Goal: Task Accomplishment & Management: Use online tool/utility

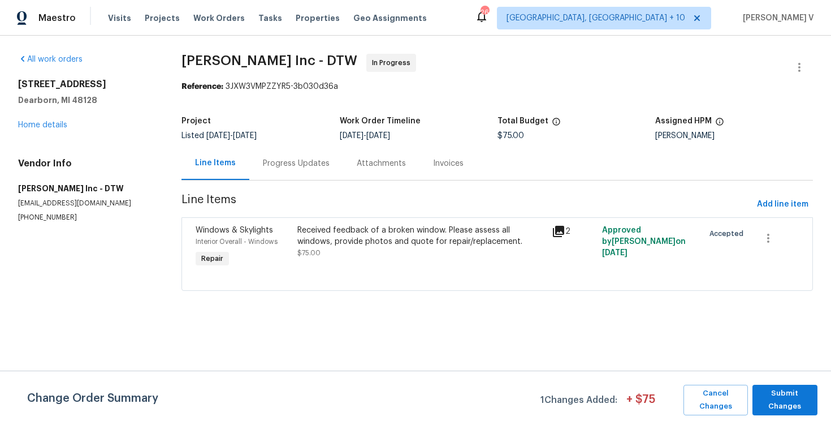
click at [272, 173] on div "Progress Updates" at bounding box center [296, 162] width 94 height 33
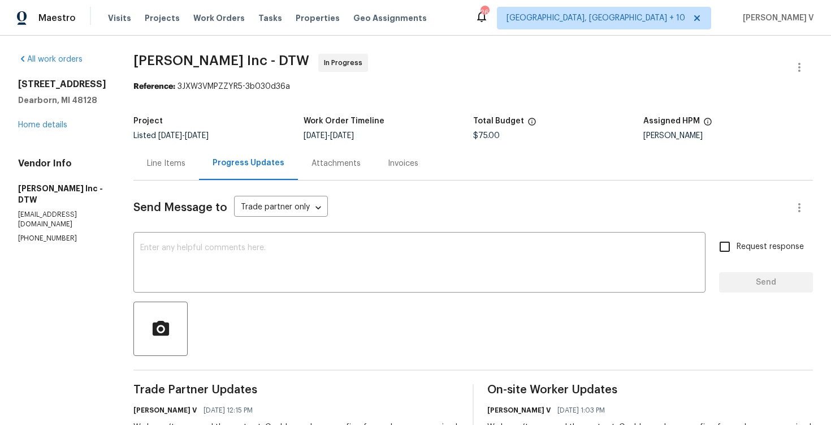
click at [170, 168] on div "Line Items" at bounding box center [166, 163] width 38 height 11
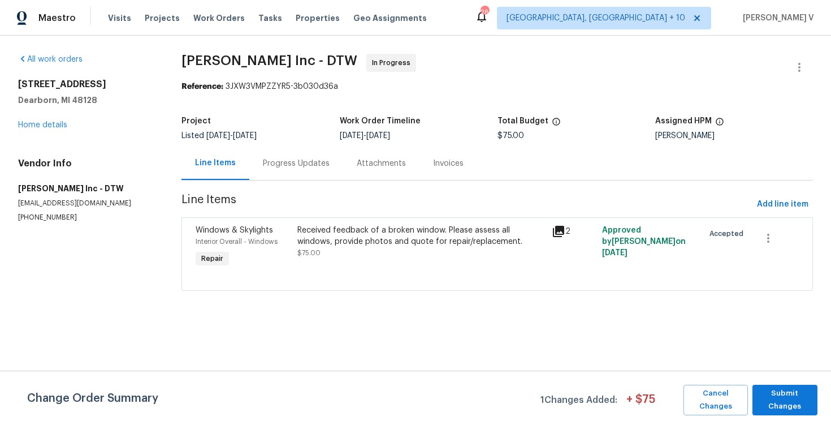
click at [348, 265] on div "Received feedback of a broken window. Please assess all windows, provide photos…" at bounding box center [421, 247] width 254 height 52
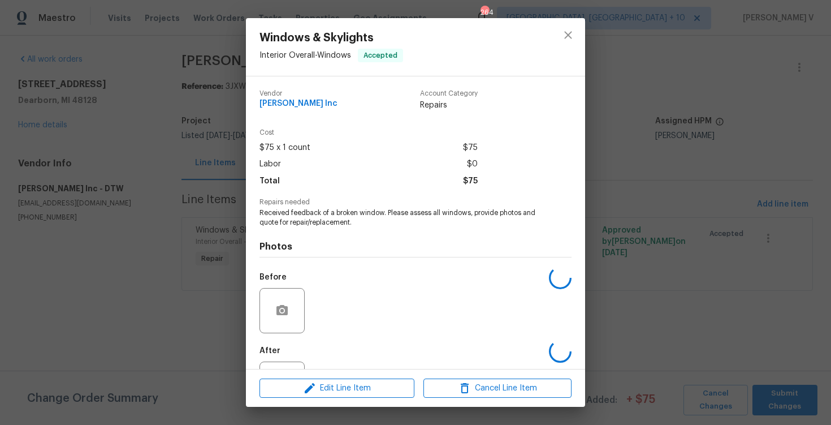
scroll to position [49, 0]
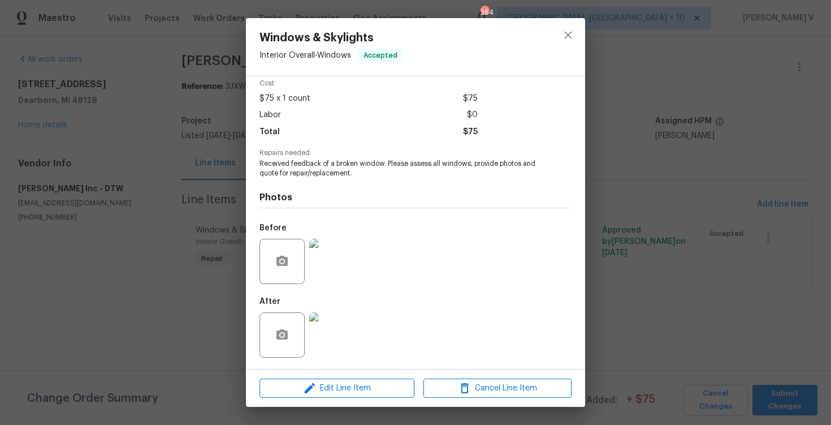
click at [292, 399] on div "Edit Line Item Cancel Line Item" at bounding box center [415, 388] width 339 height 38
click at [297, 379] on button "Edit Line Item" at bounding box center [336, 388] width 155 height 20
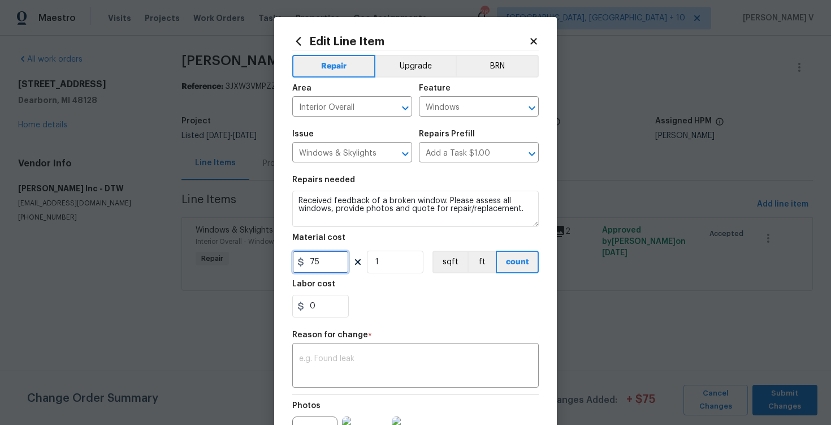
click at [319, 268] on input "75" at bounding box center [320, 261] width 57 height 23
type input "550"
click at [339, 344] on div "Reason for change *" at bounding box center [415, 338] width 246 height 15
click at [343, 354] on div "x ​" at bounding box center [415, 366] width 246 height 42
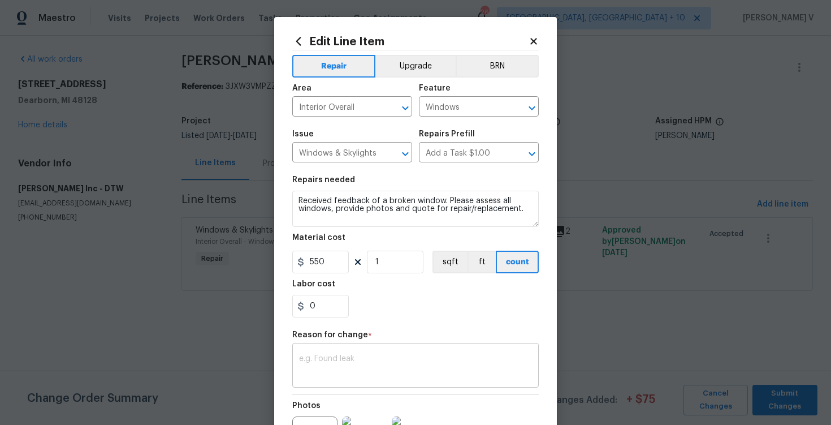
paste textarea "(DV) Updated cost per BR team approval."
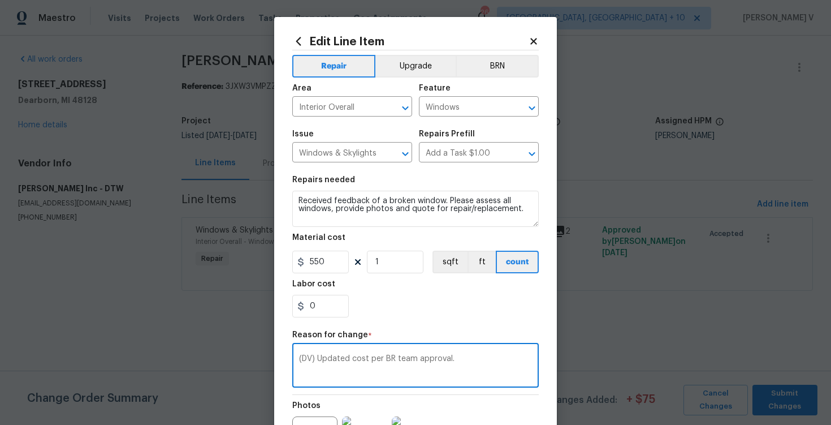
click at [391, 361] on textarea "(DV) Updated cost per BR team approval." at bounding box center [415, 366] width 233 height 24
drag, startPoint x: 401, startPoint y: 359, endPoint x: 423, endPoint y: 362, distance: 21.7
click at [423, 362] on textarea "(DV) Updated cost per HPM team approval." at bounding box center [415, 366] width 233 height 24
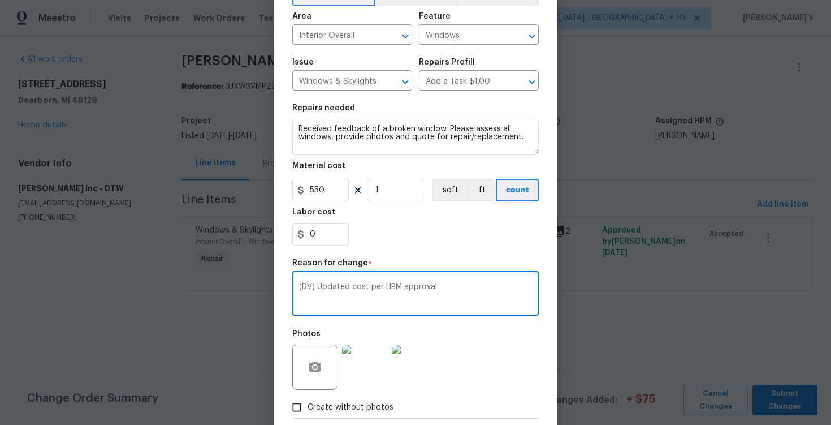
scroll to position [133, 0]
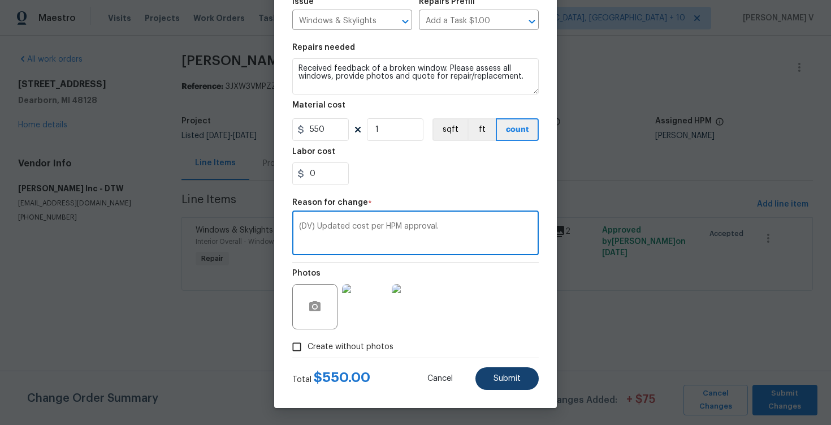
type textarea "(DV) Updated cost per HPM approval."
click at [532, 379] on button "Submit" at bounding box center [506, 378] width 63 height 23
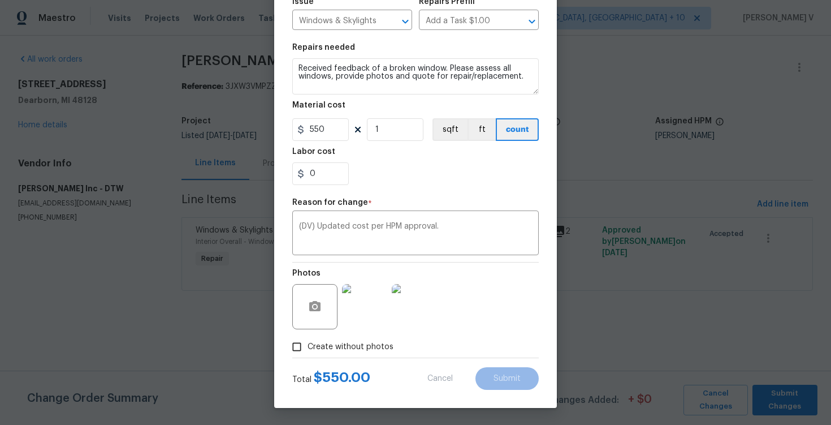
click at [778, 322] on body "Maestro Visits Projects Work Orders Tasks Properties Geo Assignments 264 Cincin…" at bounding box center [415, 161] width 831 height 322
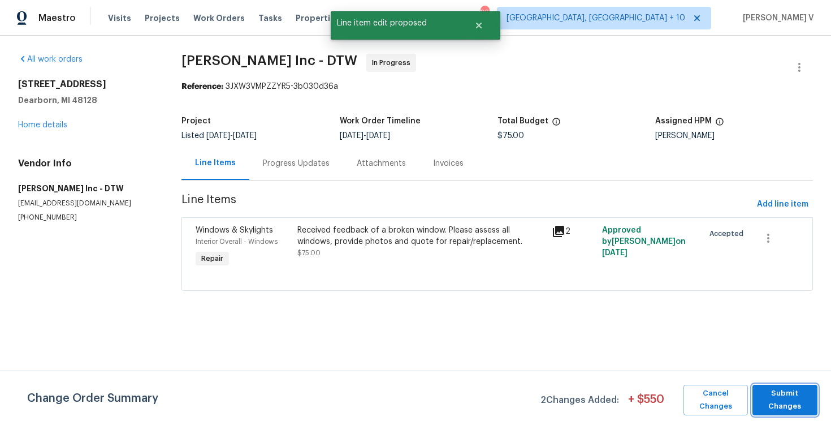
click at [778, 395] on span "Submit Changes" at bounding box center [785, 400] width 54 height 26
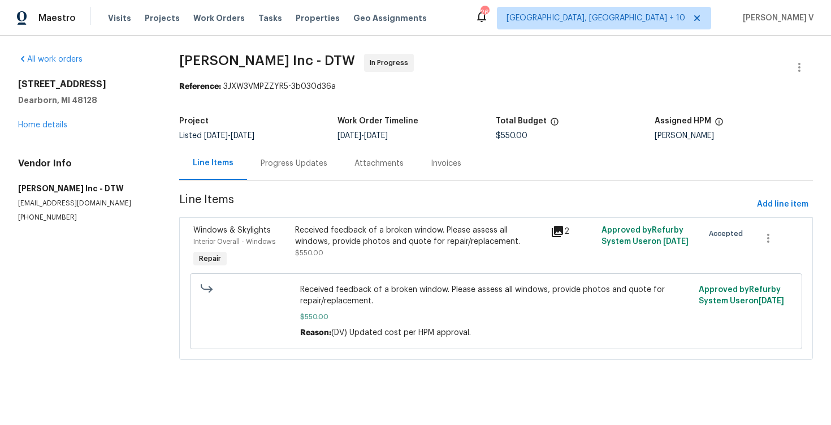
click at [291, 159] on div "Progress Updates" at bounding box center [294, 163] width 67 height 11
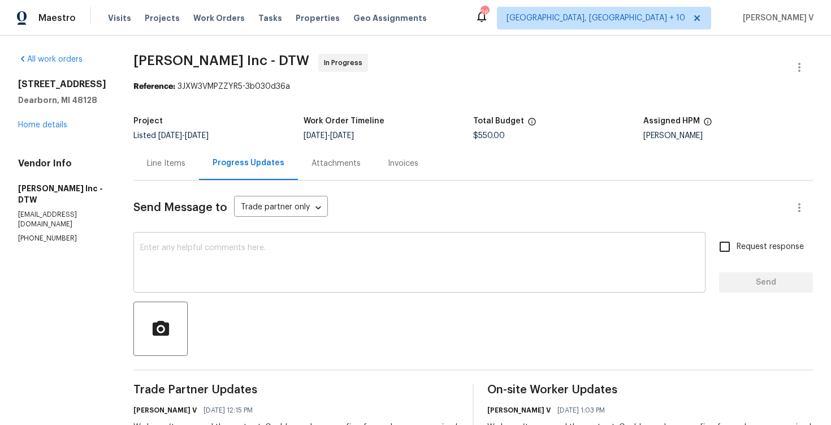
click at [313, 270] on textarea at bounding box center [419, 264] width 558 height 40
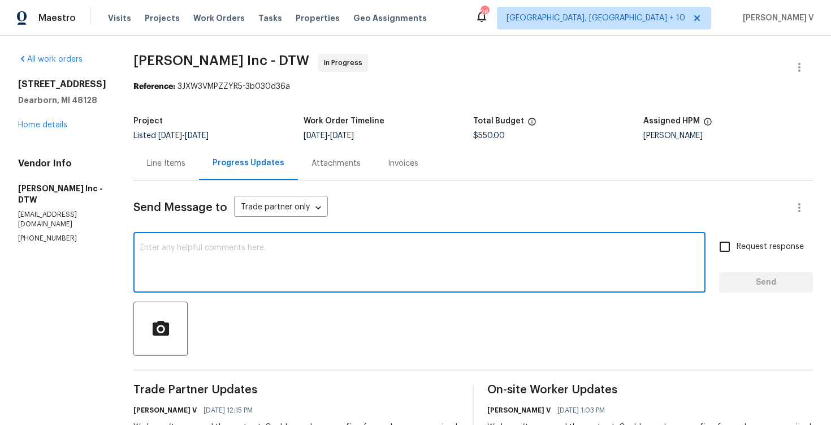
paste textarea "Hey, we have updated the cost to $. Please upload the before and after photos a…"
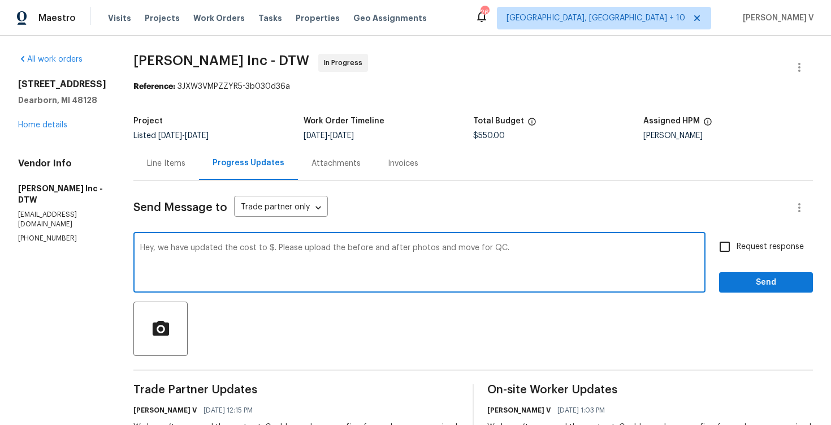
click at [267, 249] on textarea "Hey, we have updated the cost to $. Please upload the before and after photos a…" at bounding box center [419, 264] width 558 height 40
type textarea "Hey, we have updated the cost to $550. Please upload the before and after photo…"
click at [752, 239] on label "Request response" at bounding box center [758, 247] width 91 height 24
click at [737, 239] on input "Request response" at bounding box center [725, 247] width 24 height 24
checkbox input "true"
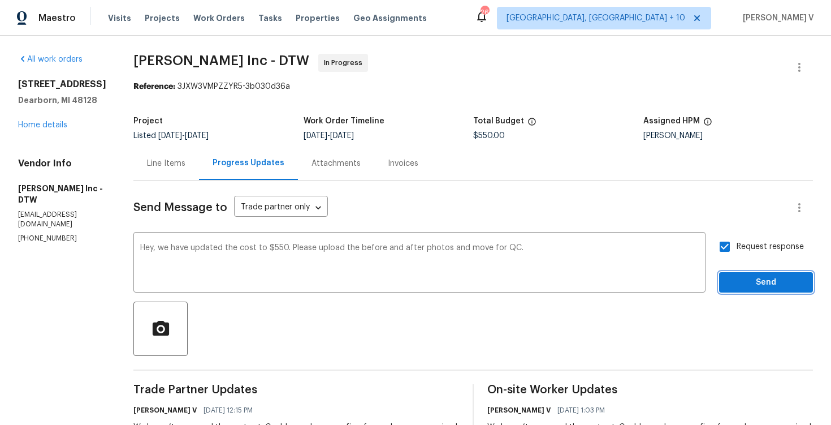
click at [731, 274] on button "Send" at bounding box center [766, 282] width 94 height 21
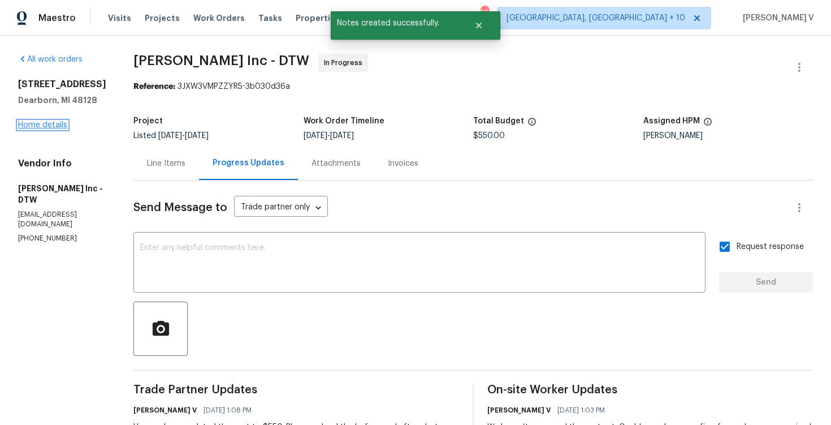
click at [44, 125] on link "Home details" at bounding box center [42, 125] width 49 height 8
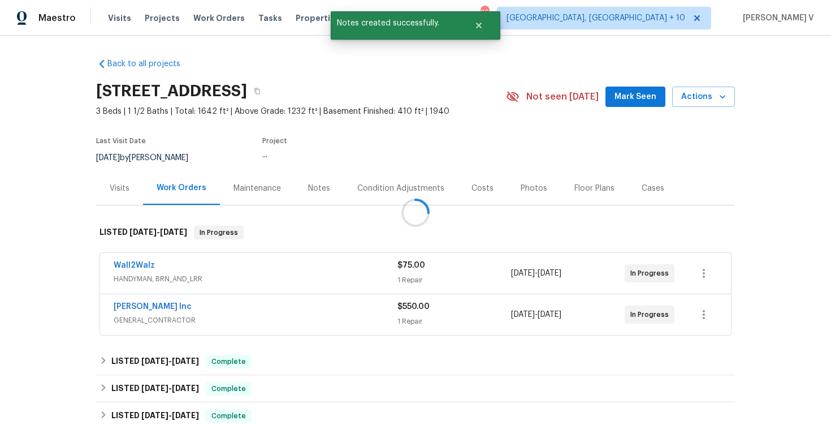
click at [133, 266] on div at bounding box center [415, 212] width 831 height 425
click at [133, 266] on link "Wall2Walz" at bounding box center [134, 265] width 41 height 8
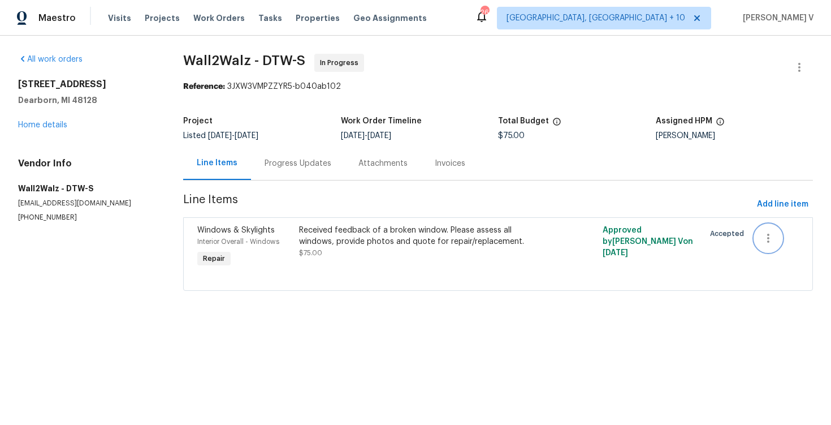
click at [768, 234] on icon "button" at bounding box center [768, 237] width 2 height 9
click at [770, 240] on li "Cancel" at bounding box center [777, 238] width 44 height 19
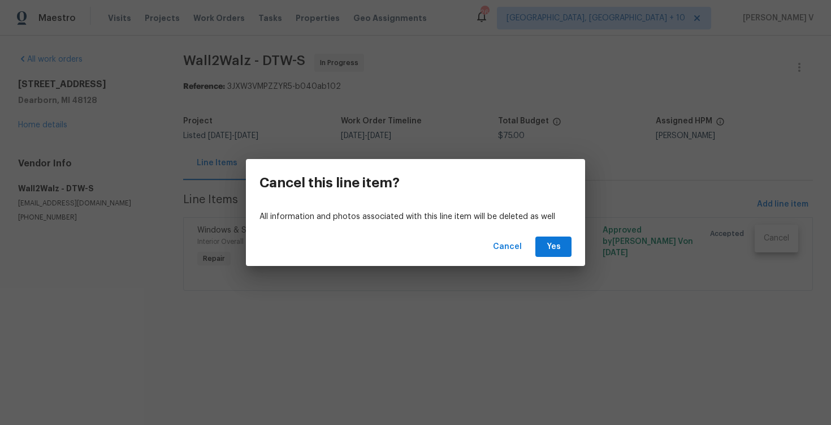
click at [529, 260] on div "Cancel Yes" at bounding box center [415, 246] width 339 height 39
click at [540, 257] on div "Cancel Yes" at bounding box center [415, 246] width 339 height 39
click at [547, 254] on button "Yes" at bounding box center [553, 246] width 36 height 21
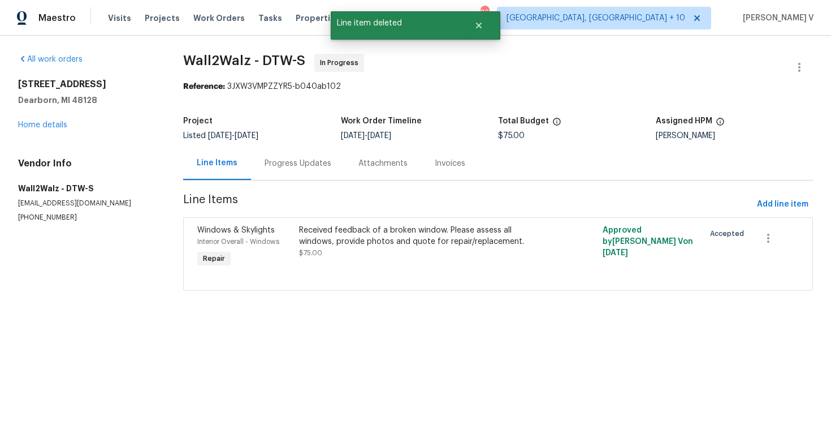
click at [306, 168] on div "Progress Updates" at bounding box center [298, 163] width 67 height 11
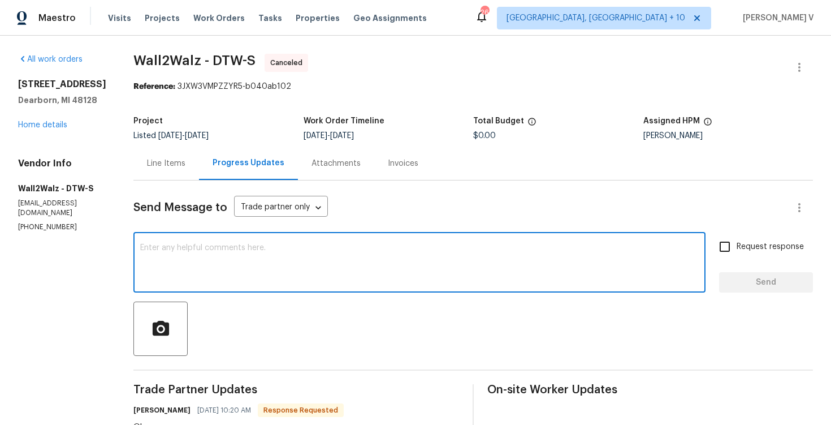
click at [241, 246] on textarea at bounding box center [419, 264] width 558 height 40
paste textarea "We are currently holding off on this work order and closing this out with the t…"
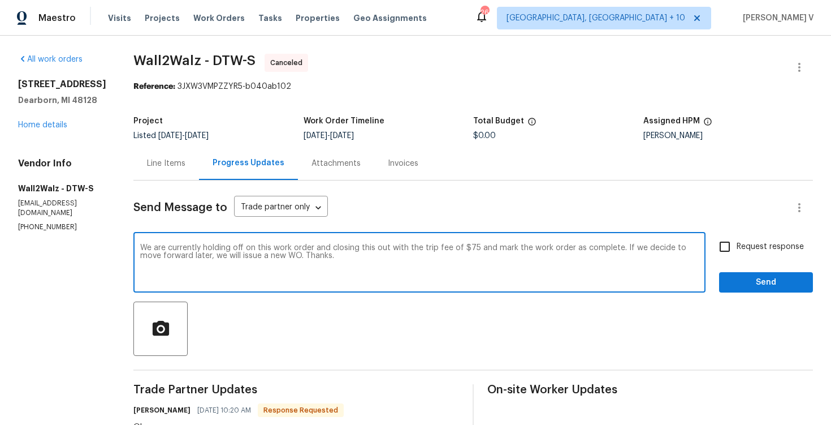
scroll to position [15, 0]
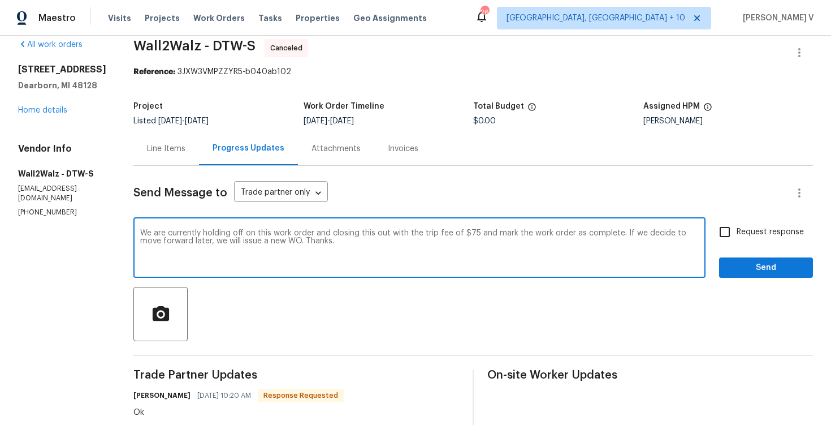
drag, startPoint x: 308, startPoint y: 234, endPoint x: 612, endPoint y: 235, distance: 304.1
click at [612, 235] on textarea "We are currently holding off on this work order and closing this out with the t…" at bounding box center [419, 249] width 558 height 40
click at [140, 234] on textarea "We are currently holding off on this work order. If we decide to move forward l…" at bounding box center [419, 249] width 558 height 40
drag, startPoint x: 137, startPoint y: 233, endPoint x: 85, endPoint y: 233, distance: 52.6
click at [85, 233] on div "All work orders 23112 Marlboro St Dearborn, MI 48128 Home details Vendor Info W…" at bounding box center [415, 363] width 831 height 684
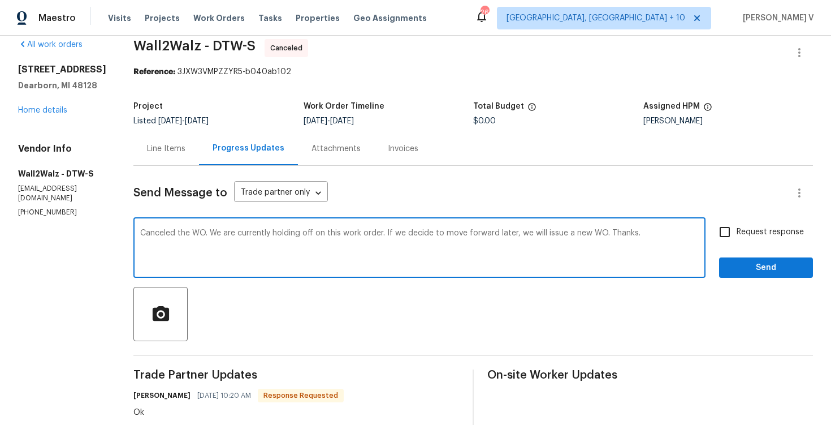
click at [0, 0] on span "Cancelled" at bounding box center [0, 0] width 0 height 0
type textarea "Cancelled the WO. We are currently holding off on this work order. If we decide…"
click at [731, 263] on span "Send" at bounding box center [766, 268] width 76 height 14
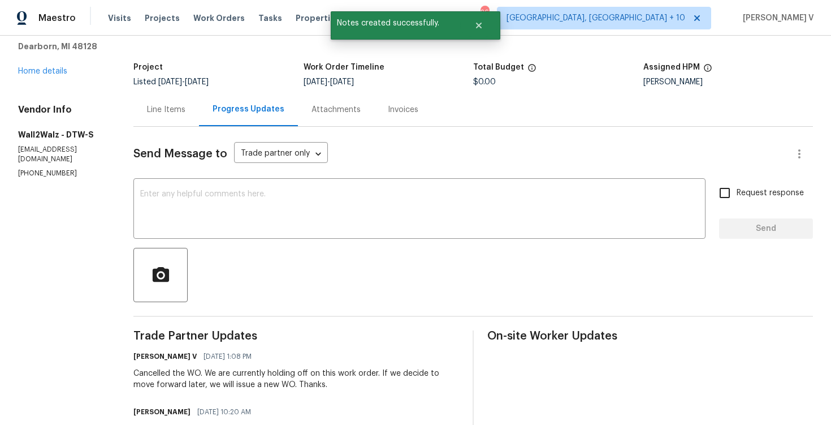
scroll to position [0, 0]
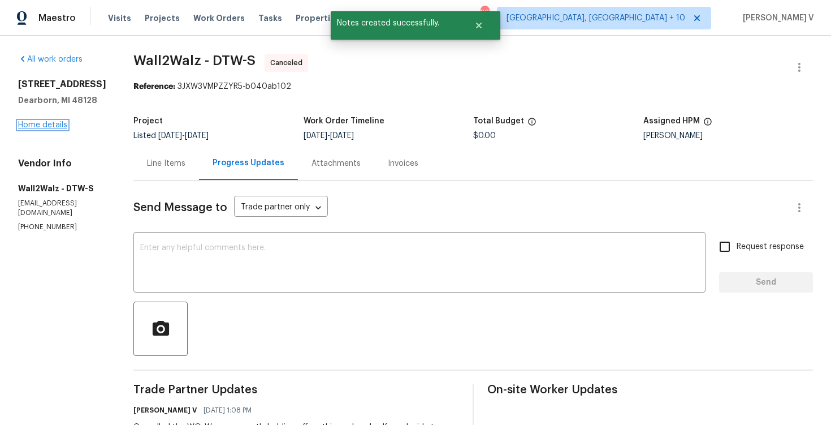
click at [40, 124] on link "Home details" at bounding box center [42, 125] width 49 height 8
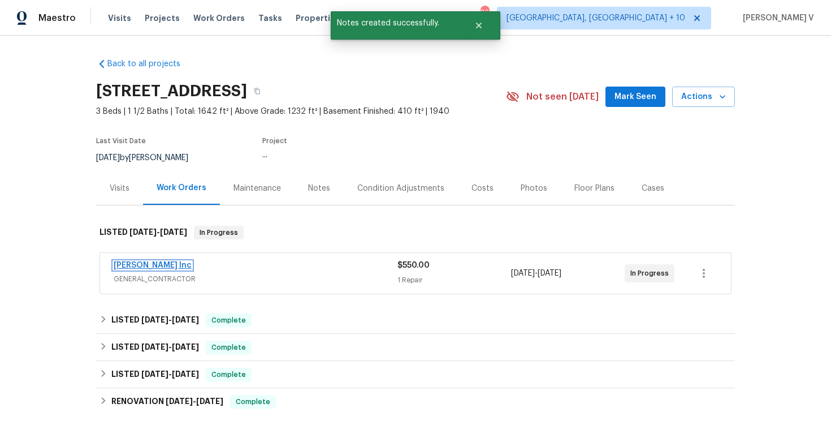
click at [143, 267] on link "Michael Radney Inc" at bounding box center [153, 265] width 78 height 8
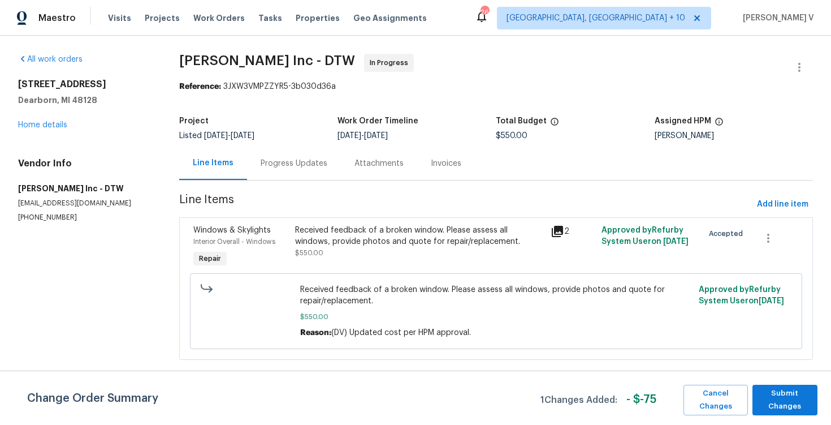
click at [279, 165] on div "Progress Updates" at bounding box center [294, 163] width 67 height 11
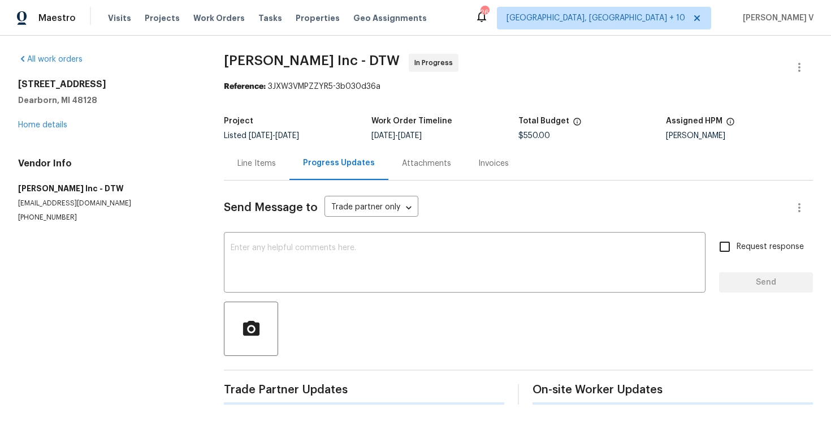
click at [303, 164] on div "Progress Updates" at bounding box center [339, 162] width 72 height 11
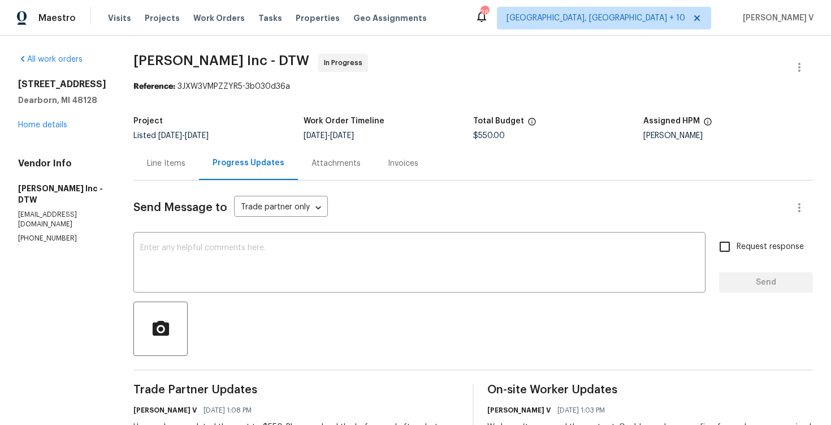
click at [185, 166] on div "Line Items" at bounding box center [166, 162] width 66 height 33
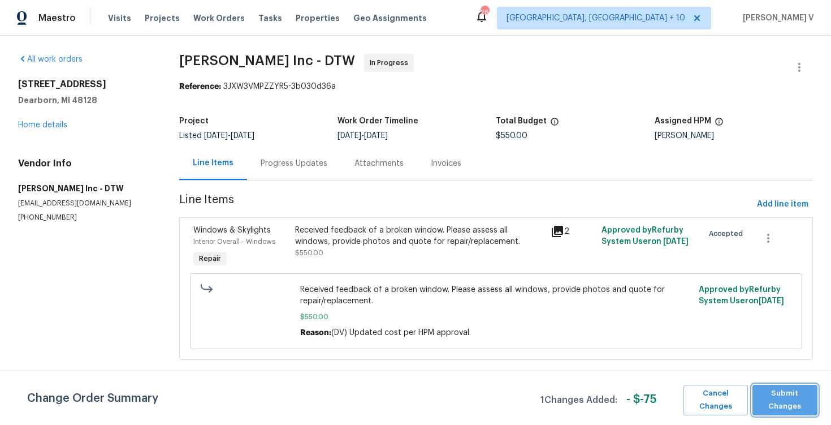
click at [764, 390] on span "Submit Changes" at bounding box center [785, 400] width 54 height 26
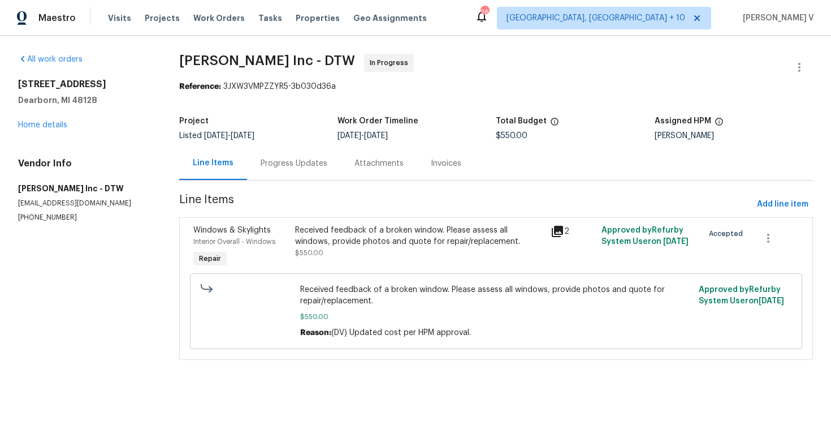
click at [516, 135] on span "$550.00" at bounding box center [512, 136] width 32 height 8
copy span "$550.00"
click at [294, 153] on div "Progress Updates" at bounding box center [294, 162] width 94 height 33
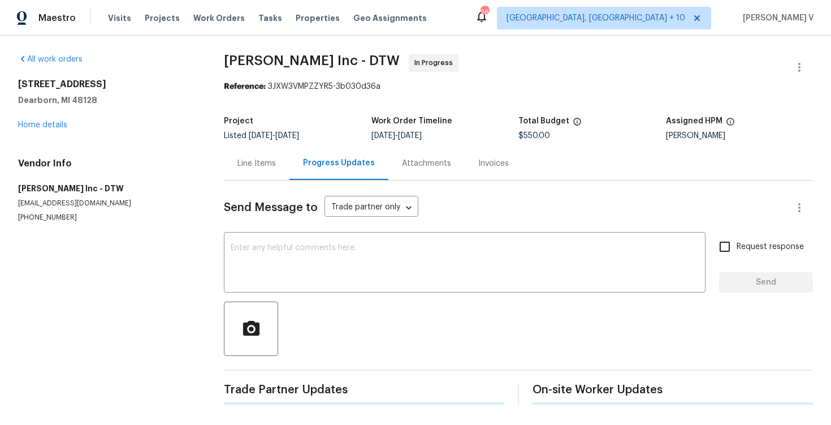
click at [294, 153] on div "Progress Updates" at bounding box center [338, 162] width 99 height 33
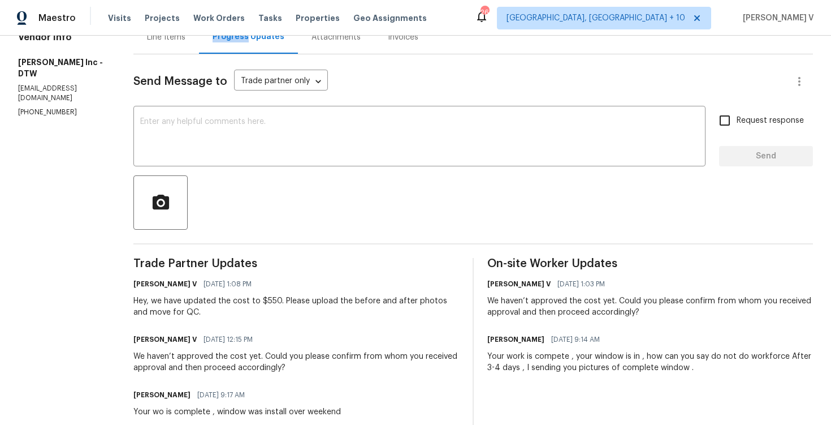
scroll to position [29, 0]
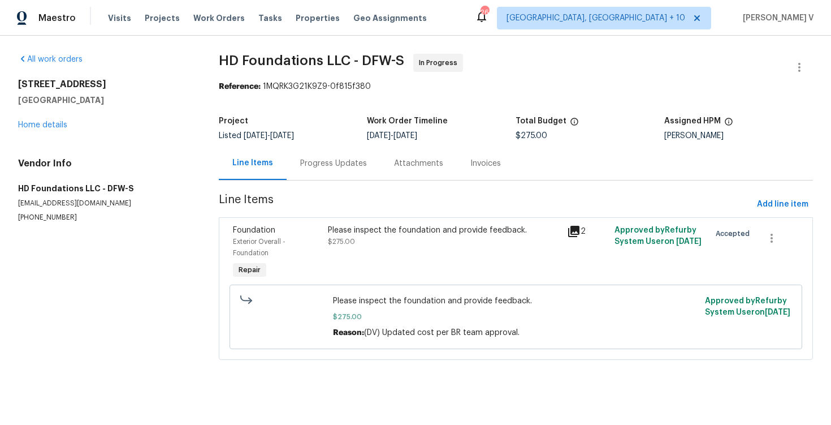
click at [366, 166] on div "Progress Updates" at bounding box center [334, 162] width 94 height 33
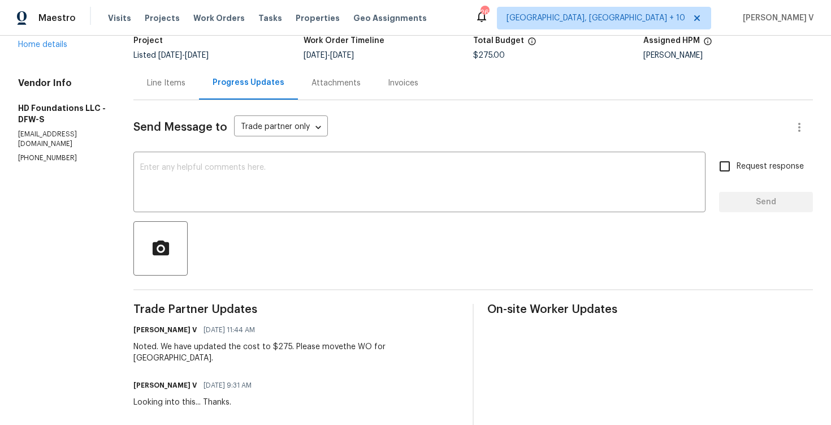
click at [172, 51] on span "Listed 9/4/2025 - 9/11/2025" at bounding box center [170, 55] width 75 height 8
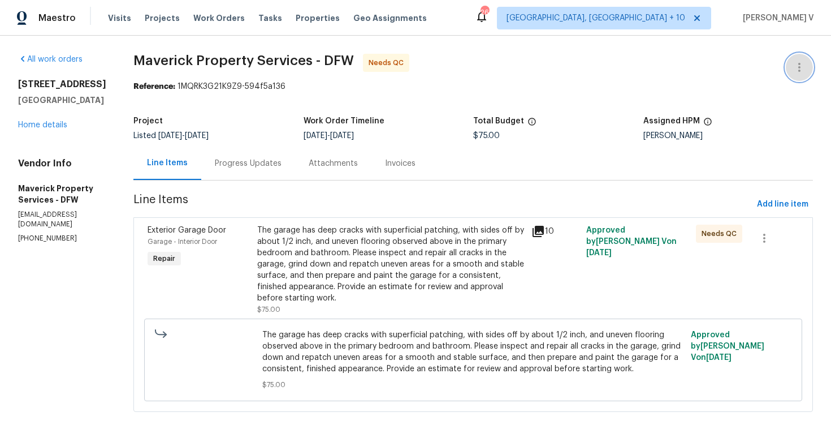
click at [803, 64] on icon "button" at bounding box center [799, 67] width 14 height 14
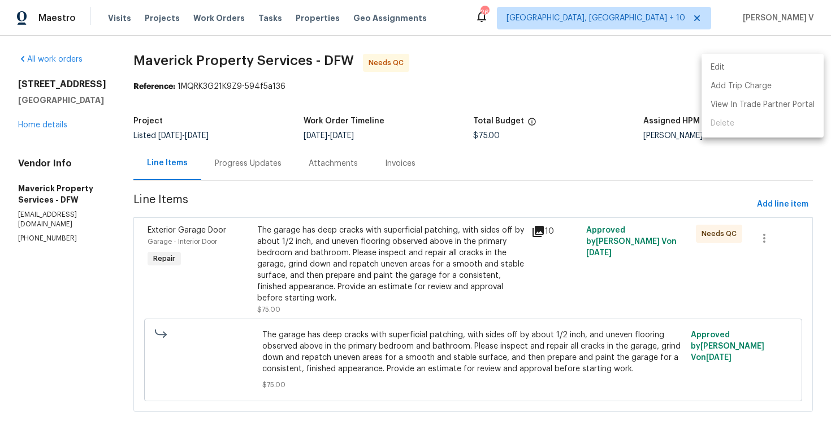
click at [759, 65] on li "Edit" at bounding box center [762, 67] width 122 height 19
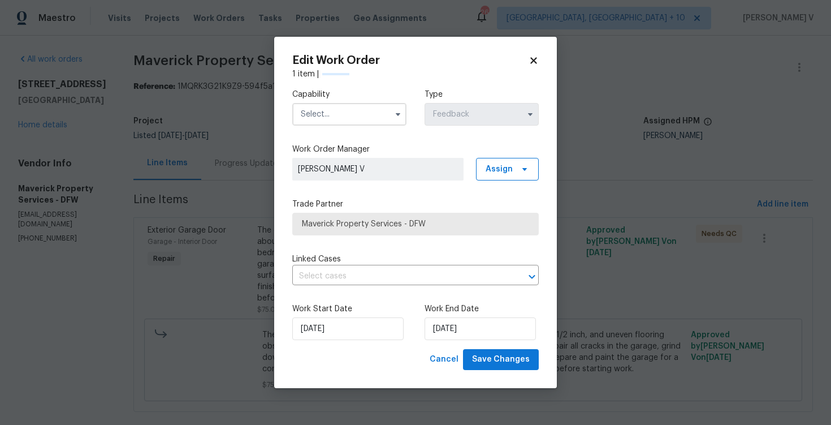
click at [365, 116] on input "text" at bounding box center [349, 114] width 114 height 23
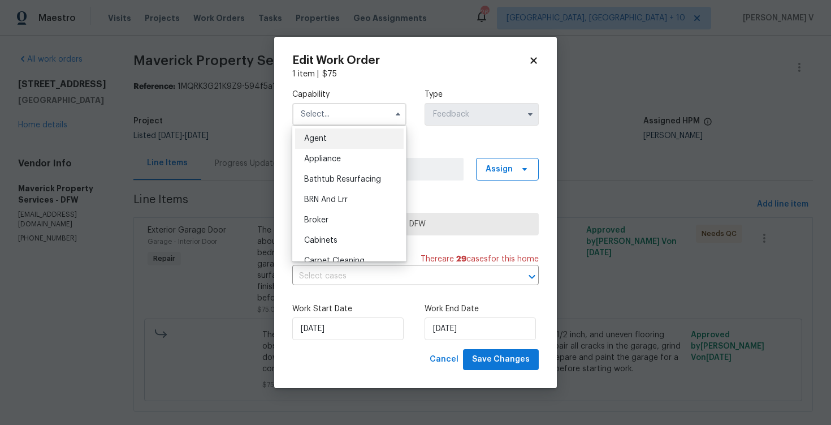
click at [334, 134] on div "Agent" at bounding box center [349, 138] width 109 height 20
type input "Agent"
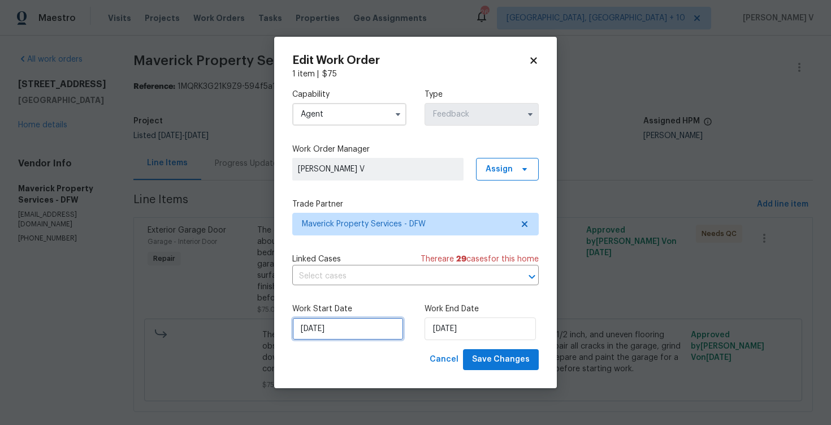
click at [344, 330] on input "04/09/2025" at bounding box center [347, 328] width 111 height 23
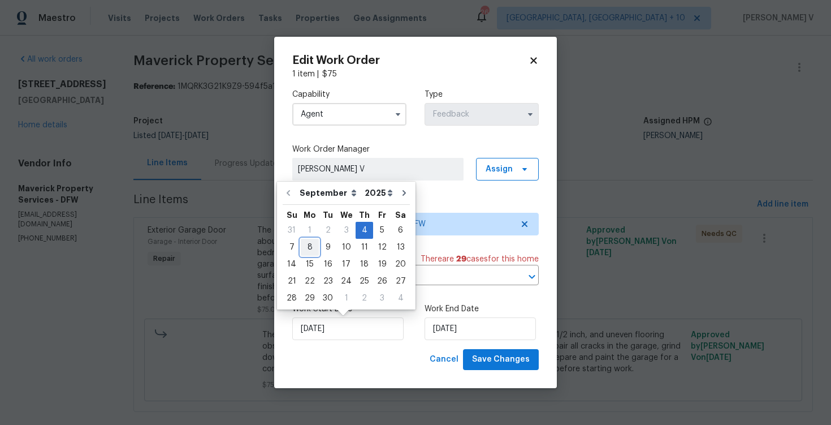
click at [308, 247] on div "8" at bounding box center [310, 247] width 18 height 16
type input "08/09/2025"
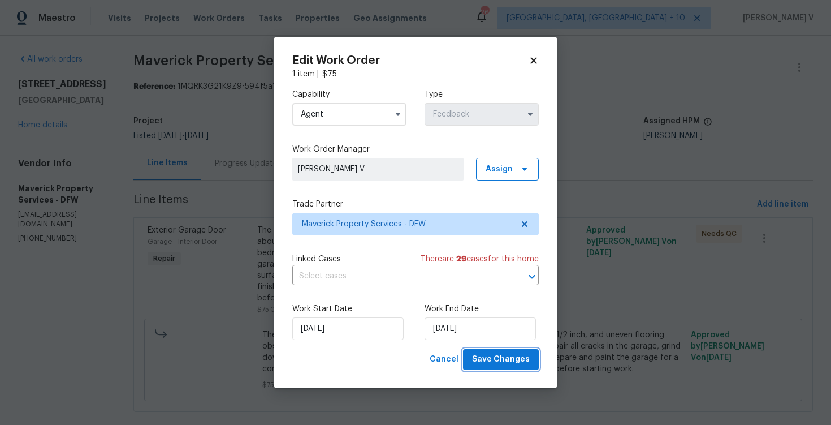
click at [503, 362] on span "Save Changes" at bounding box center [501, 359] width 58 height 14
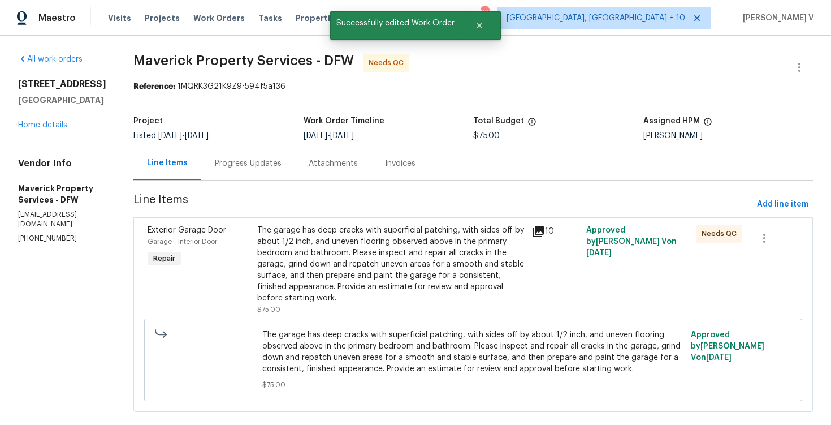
click at [265, 167] on div "Progress Updates" at bounding box center [248, 163] width 67 height 11
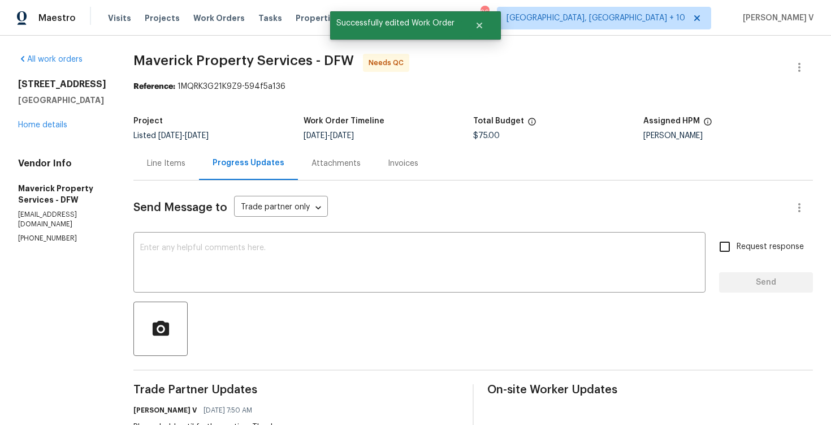
click at [199, 166] on div "Line Items" at bounding box center [166, 162] width 66 height 33
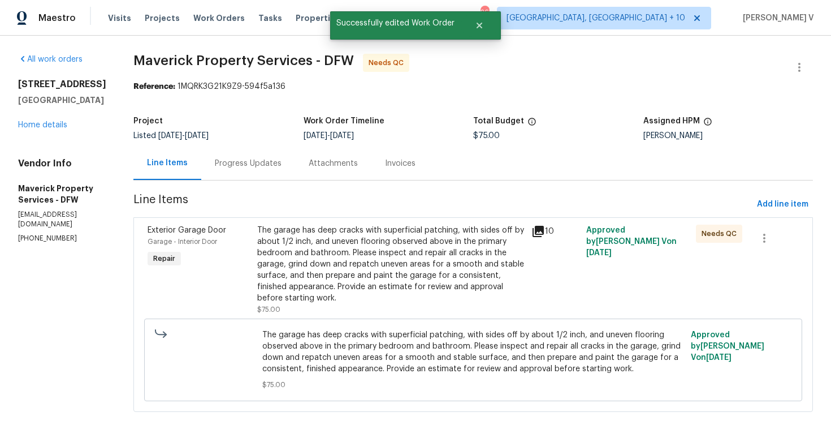
click at [339, 244] on div "The garage has deep cracks with superficial patching, with sides off by about 1…" at bounding box center [390, 263] width 267 height 79
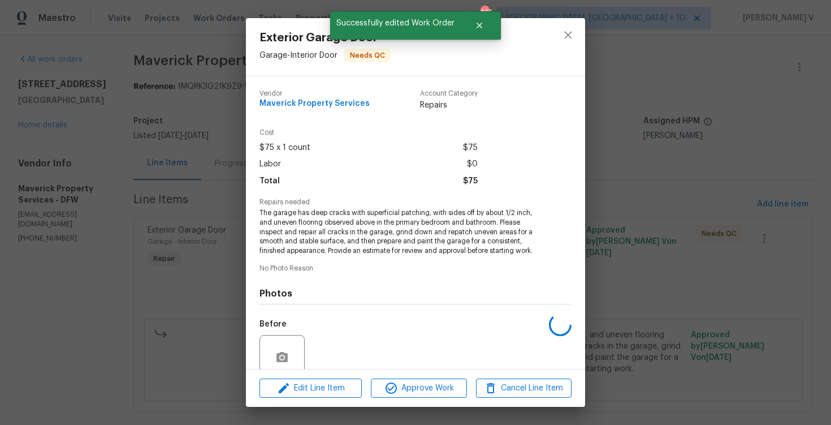
scroll to position [96, 0]
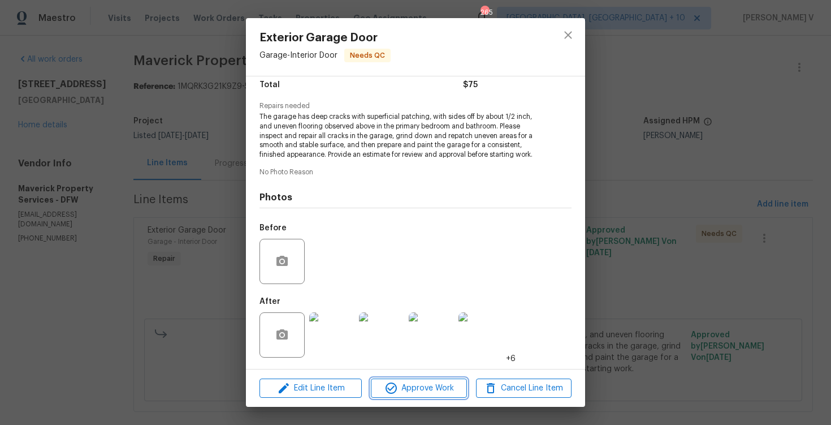
click at [405, 382] on span "Approve Work" at bounding box center [418, 388] width 89 height 14
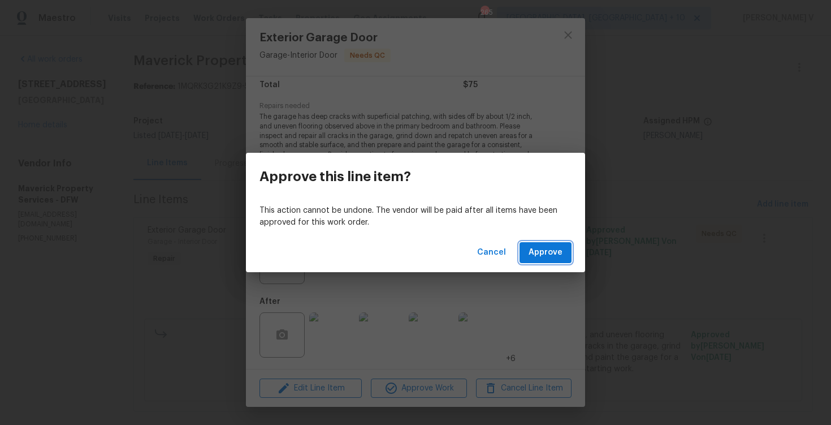
click at [543, 251] on span "Approve" at bounding box center [546, 252] width 34 height 14
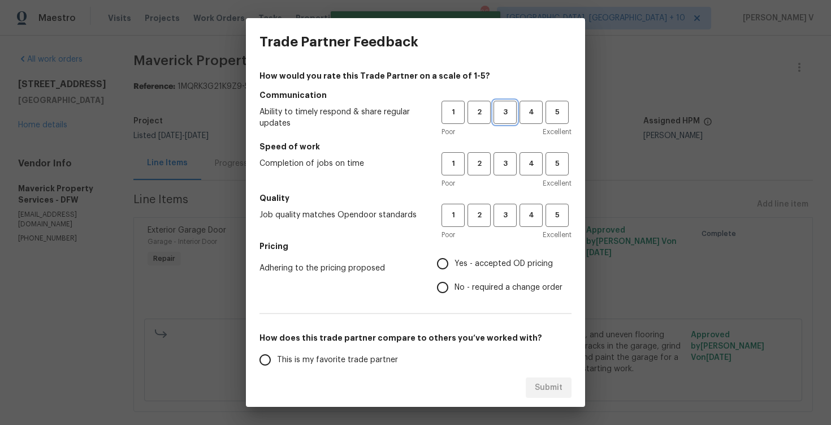
click at [502, 115] on span "3" at bounding box center [505, 112] width 21 height 13
click at [499, 170] on button "3" at bounding box center [504, 163] width 23 height 23
click at [497, 218] on span "3" at bounding box center [505, 215] width 21 height 13
click at [462, 280] on label "No - required a change order" at bounding box center [497, 287] width 132 height 24
click at [454, 280] on input "No - required a change order" at bounding box center [443, 287] width 24 height 24
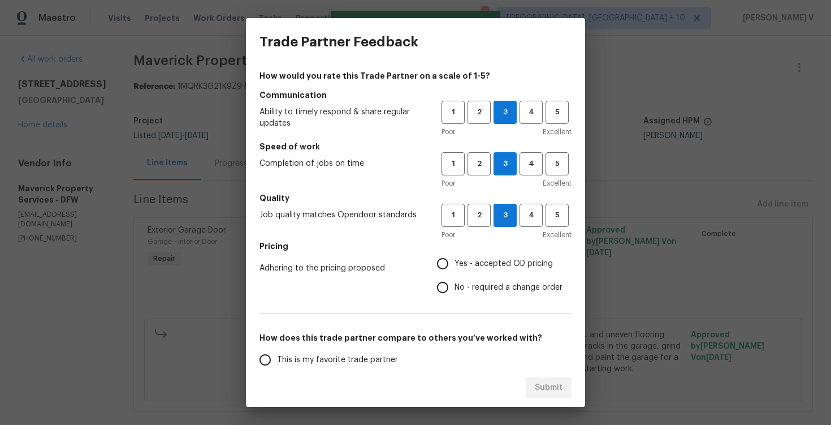
radio input "true"
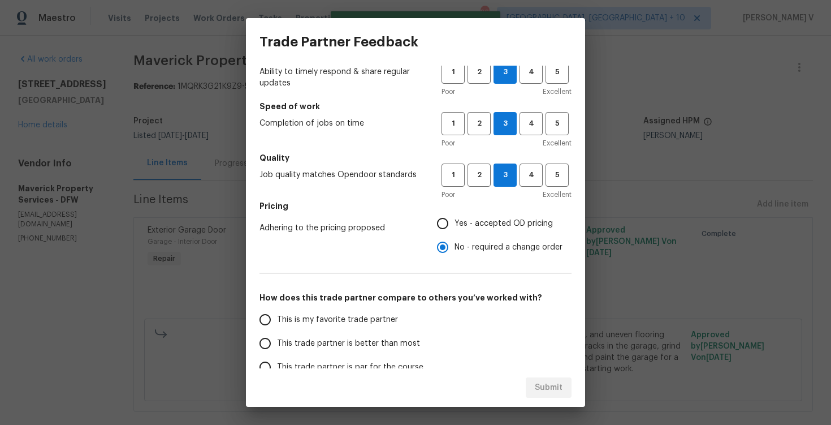
scroll to position [79, 0]
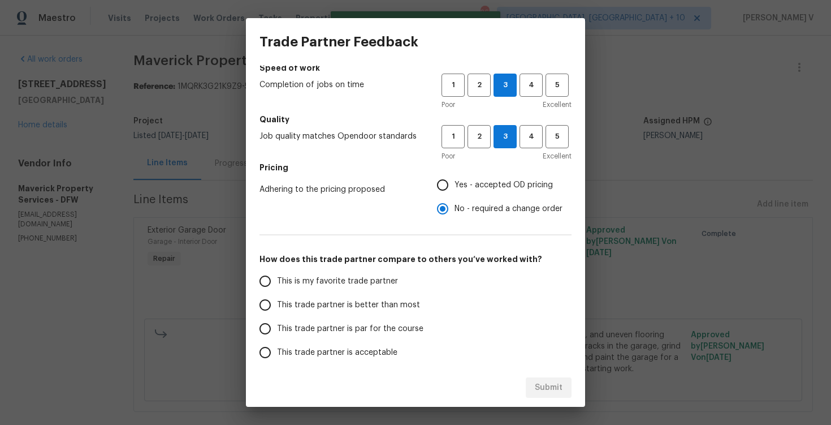
click at [395, 301] on span "This trade partner is better than most" at bounding box center [348, 305] width 143 height 12
click at [277, 301] on input "This trade partner is better than most" at bounding box center [265, 305] width 24 height 24
click at [543, 393] on span "Submit" at bounding box center [549, 387] width 28 height 14
radio input "true"
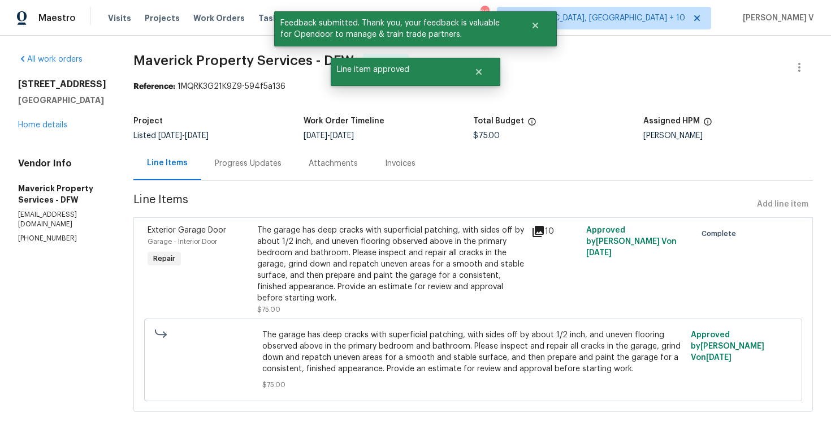
click at [279, 166] on div "Progress Updates" at bounding box center [248, 163] width 67 height 11
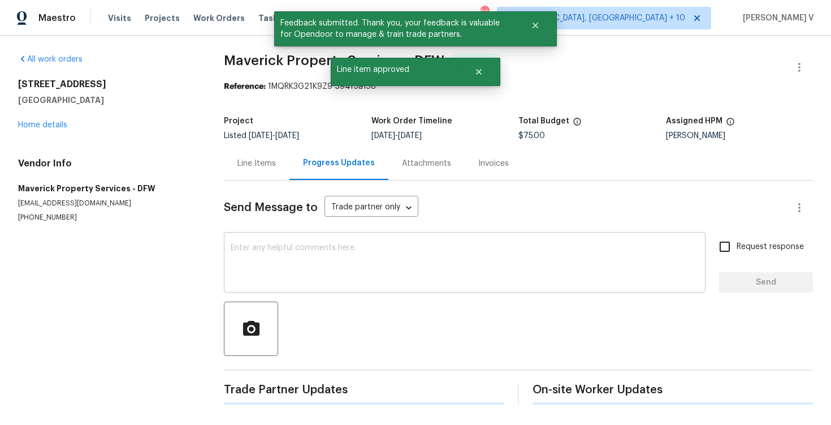
click at [292, 270] on textarea at bounding box center [465, 264] width 468 height 40
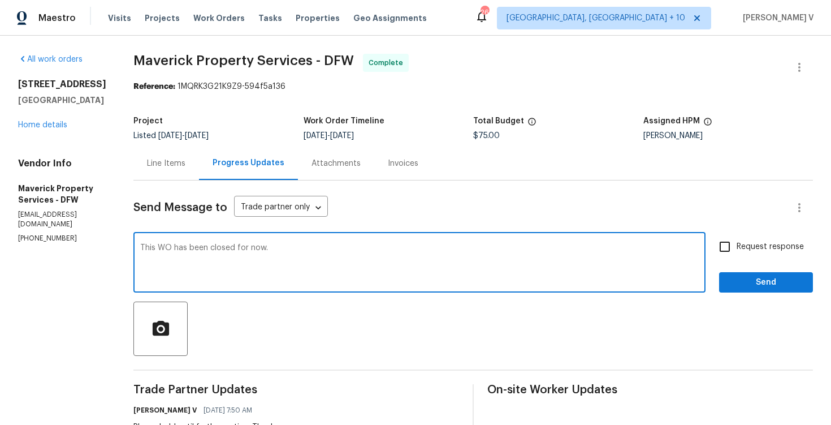
type textarea "This WO has been closed for now."
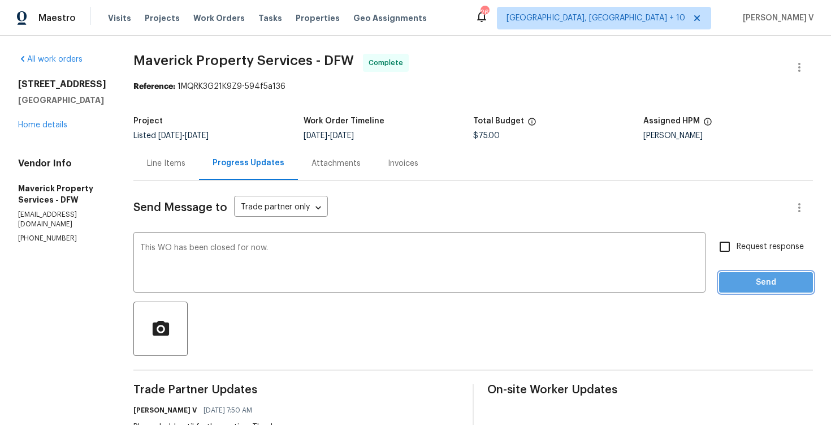
click at [761, 275] on span "Send" at bounding box center [766, 282] width 76 height 14
click at [286, 243] on div "x ​" at bounding box center [419, 264] width 572 height 58
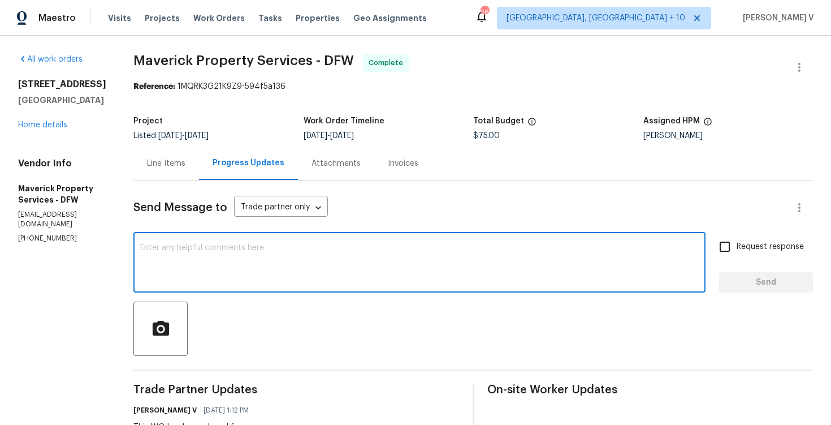
paste textarea "the stucutural engineers have given us a clean bill of health and would like a …"
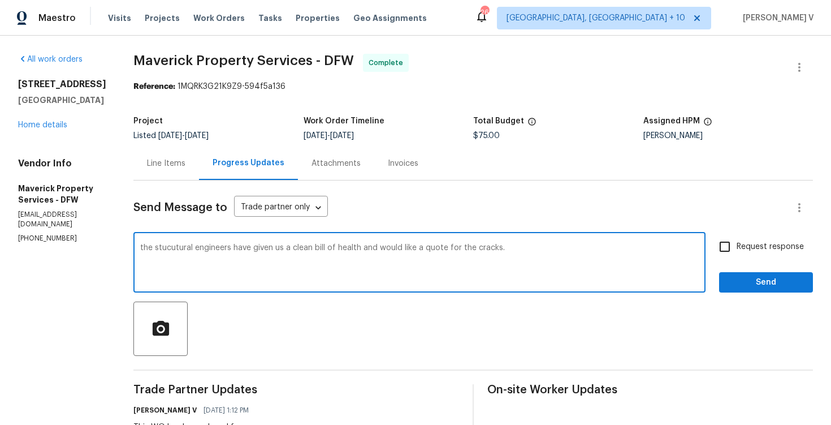
drag, startPoint x: 190, startPoint y: 249, endPoint x: 176, endPoint y: 249, distance: 14.1
click at [553, 250] on textarea "The stucutural engineers have given us a clean bill of health and would like a …" at bounding box center [419, 264] width 558 height 40
click at [552, 245] on textarea "The stucutural engineers have given us a clean bill of health and would like a …" at bounding box center [419, 264] width 558 height 40
paste textarea "ructural engineers have given us a clean bill of health, and we would now like …"
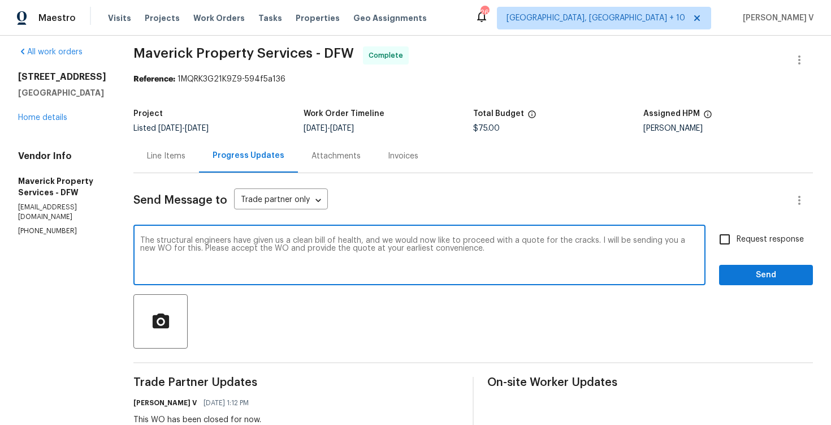
scroll to position [11, 0]
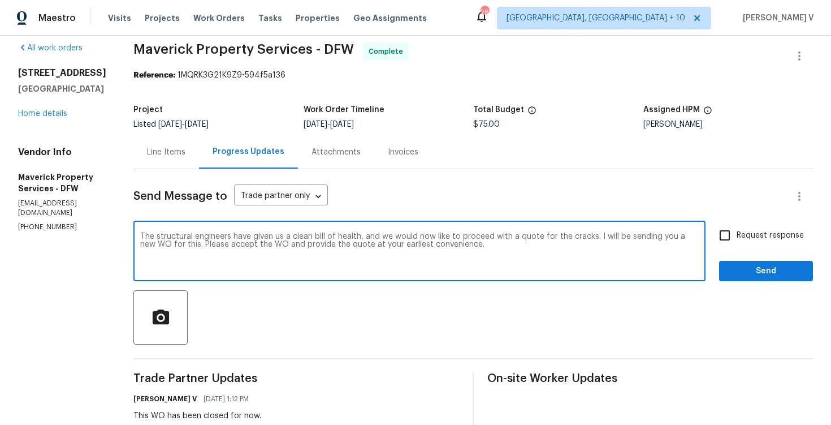
type textarea "The structural engineers have given us a clean bill of health, and we would now…"
drag, startPoint x: 735, startPoint y: 244, endPoint x: 743, endPoint y: 256, distance: 14.4
click at [735, 244] on input "Request response" at bounding box center [725, 235] width 24 height 24
checkbox input "true"
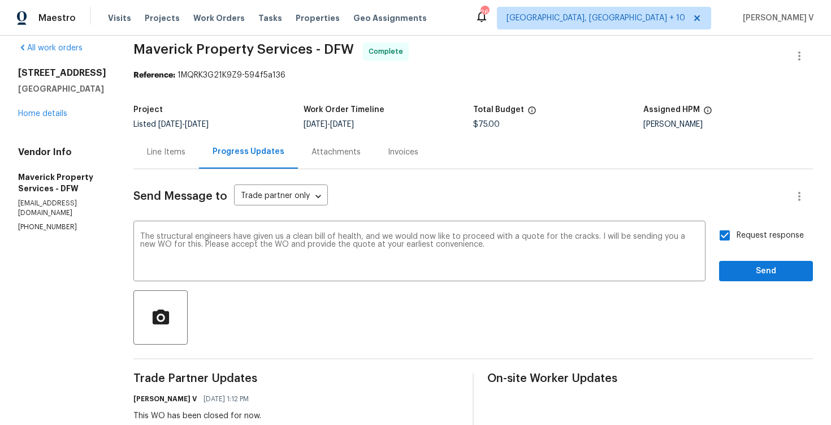
click at [759, 291] on div at bounding box center [472, 317] width 679 height 54
click at [749, 275] on span "Send" at bounding box center [766, 271] width 76 height 14
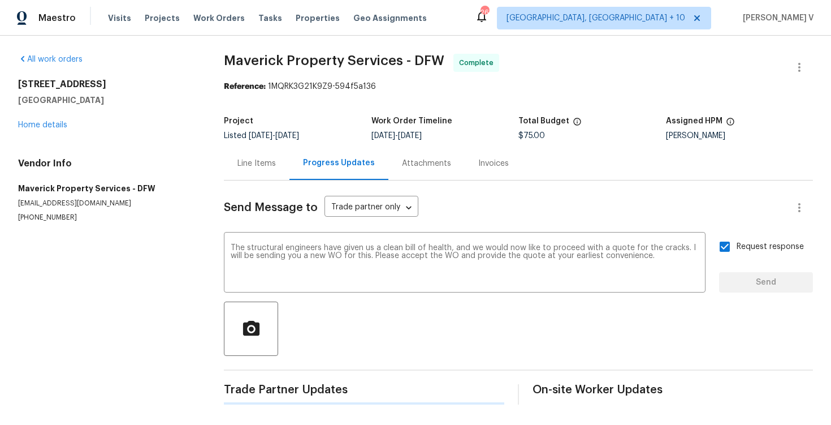
scroll to position [0, 0]
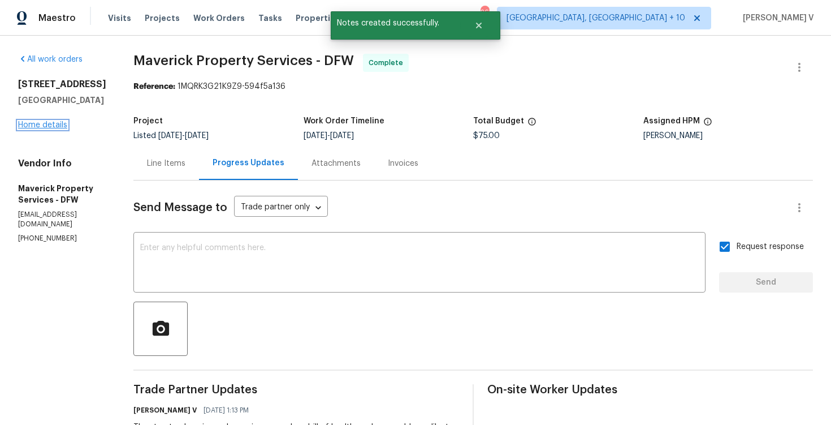
click at [31, 124] on link "Home details" at bounding box center [42, 125] width 49 height 8
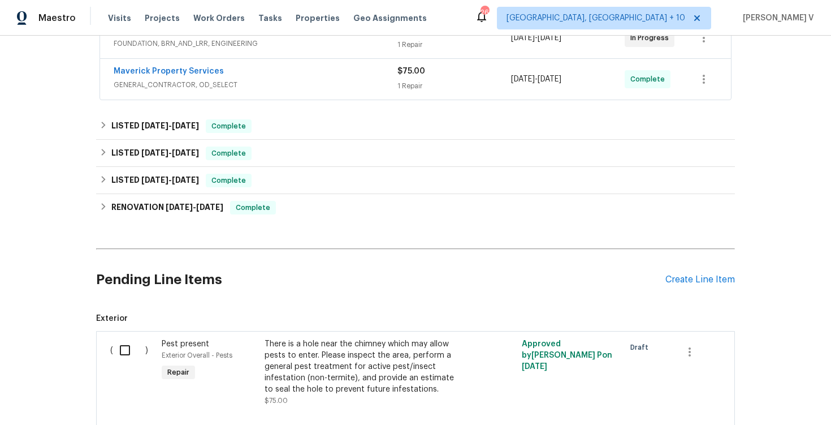
scroll to position [120, 0]
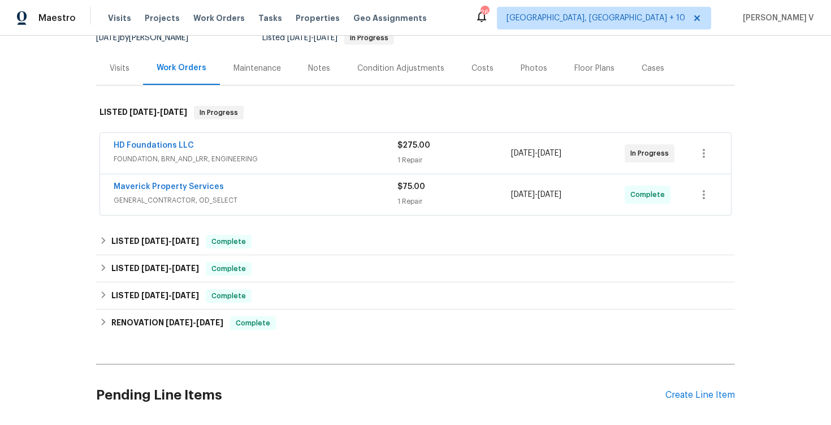
click at [272, 185] on div "Maverick Property Services" at bounding box center [256, 188] width 284 height 14
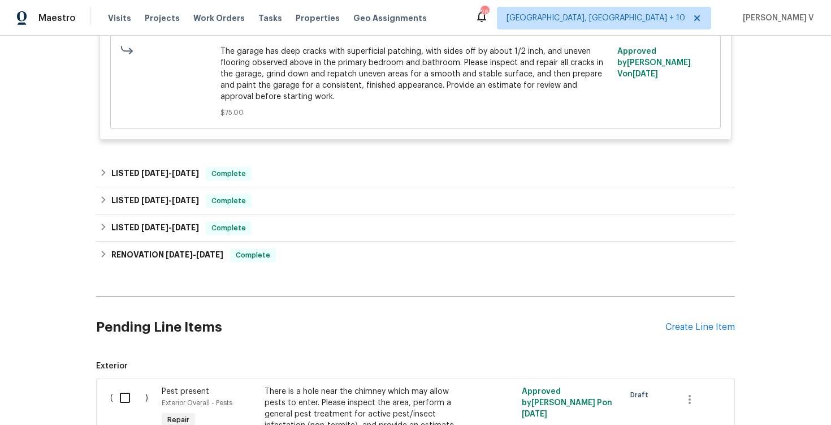
scroll to position [458, 0]
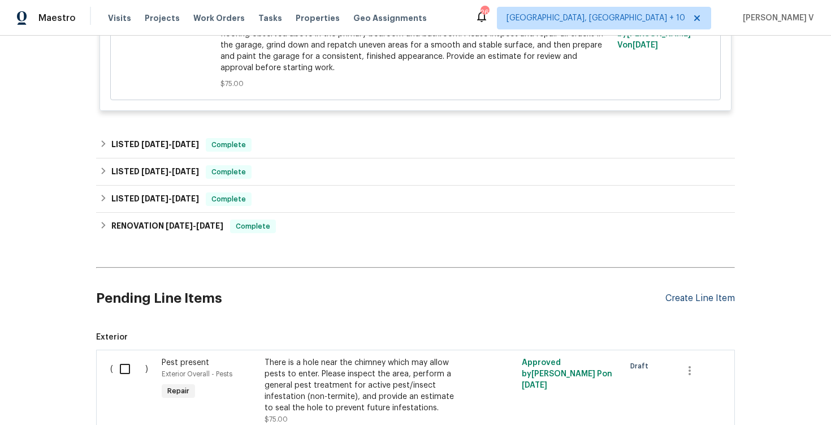
click at [681, 293] on div "Create Line Item" at bounding box center [700, 298] width 70 height 11
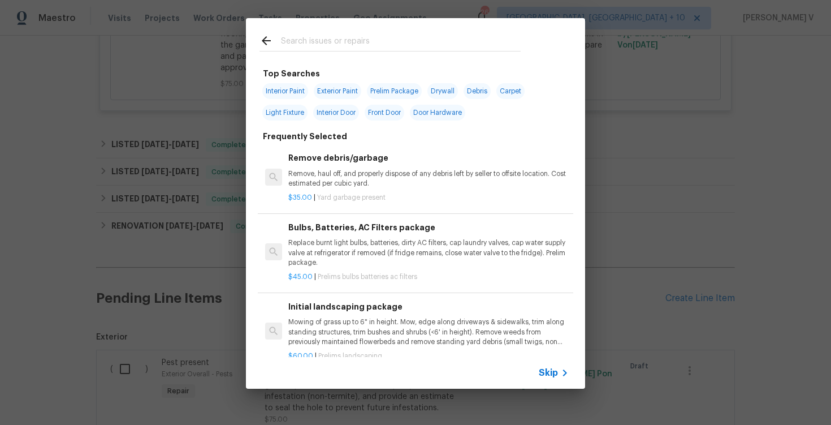
click at [544, 361] on div "Skip" at bounding box center [415, 373] width 339 height 32
click at [548, 369] on span "Skip" at bounding box center [548, 372] width 19 height 11
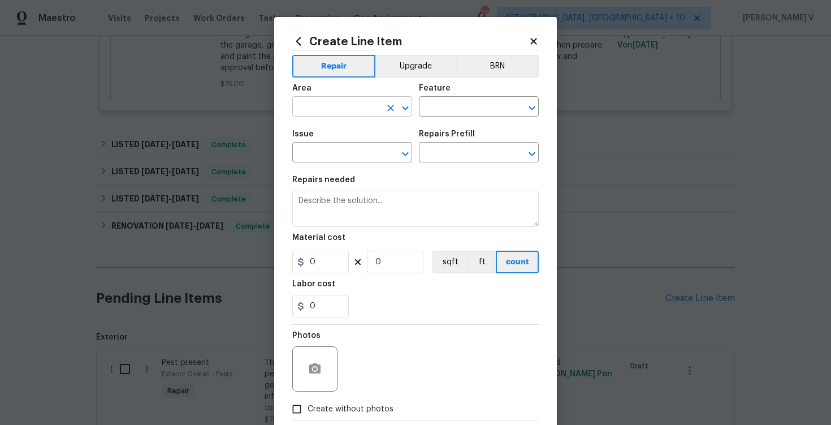
click at [351, 106] on input "text" at bounding box center [336, 108] width 88 height 18
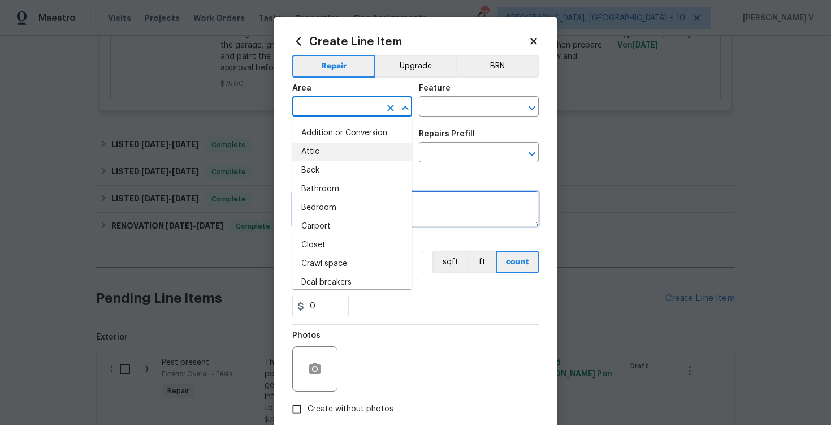
click at [471, 202] on textarea at bounding box center [415, 208] width 246 height 36
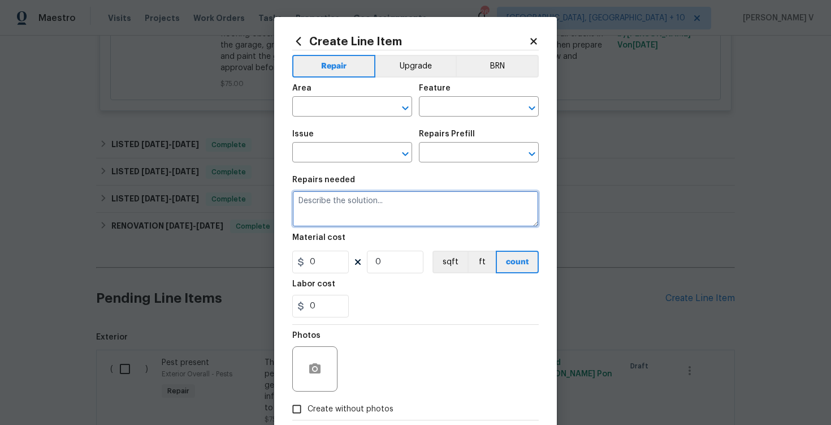
paste textarea "the stucutural engineers have given us a clean bill of health and would like a …"
type textarea "the stucutural engineers have given us a clean bill of health and would like a …"
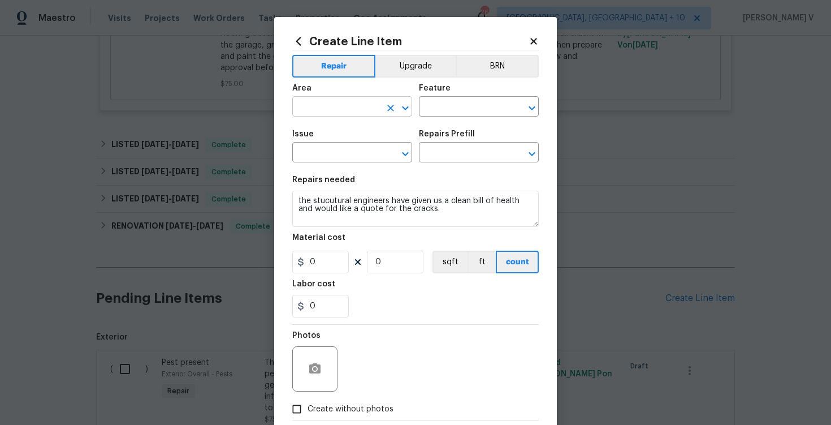
click at [338, 110] on input "text" at bounding box center [336, 108] width 88 height 18
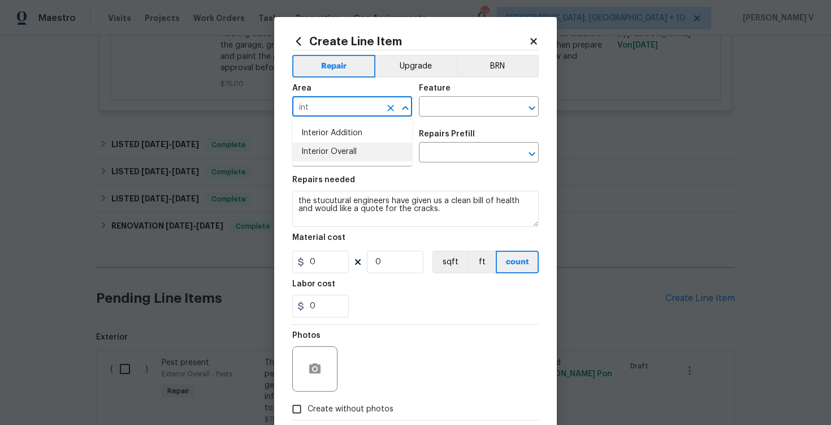
click at [353, 154] on li "Interior Overall" at bounding box center [352, 151] width 120 height 19
type input "Interior Overall"
click at [432, 112] on input "text" at bounding box center [463, 108] width 88 height 18
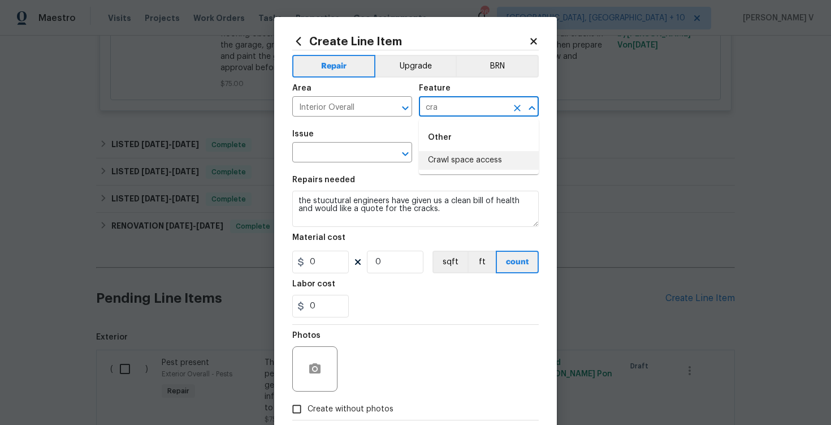
click at [454, 114] on input "cra" at bounding box center [463, 108] width 88 height 18
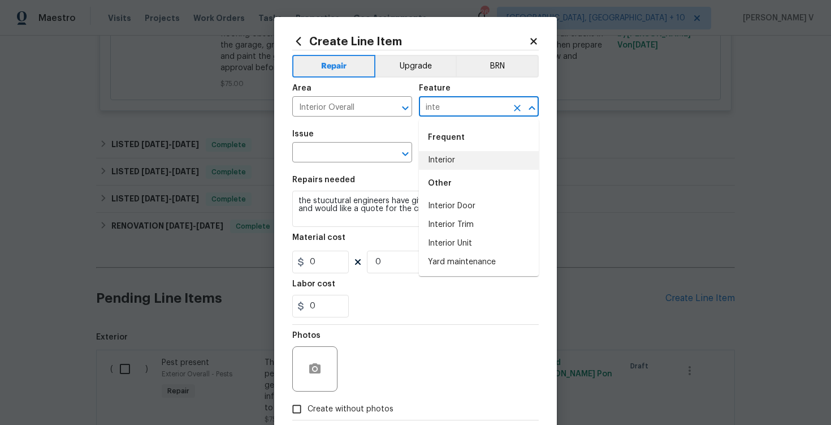
click at [465, 167] on li "Interior" at bounding box center [479, 160] width 120 height 19
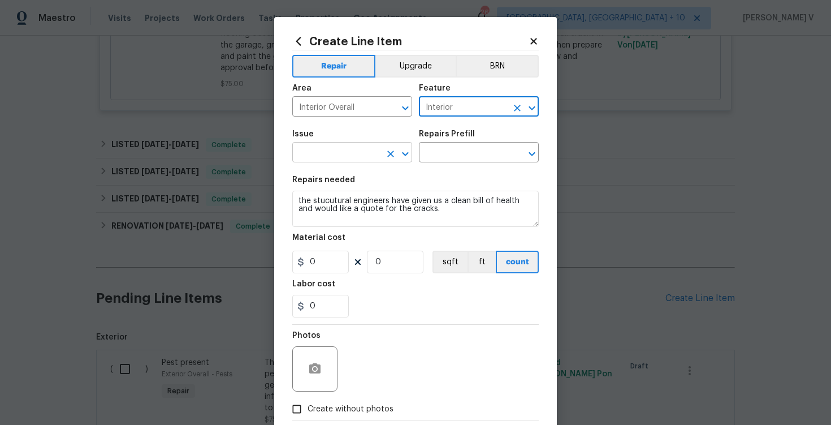
type input "Interior"
click at [333, 157] on input "text" at bounding box center [336, 154] width 88 height 18
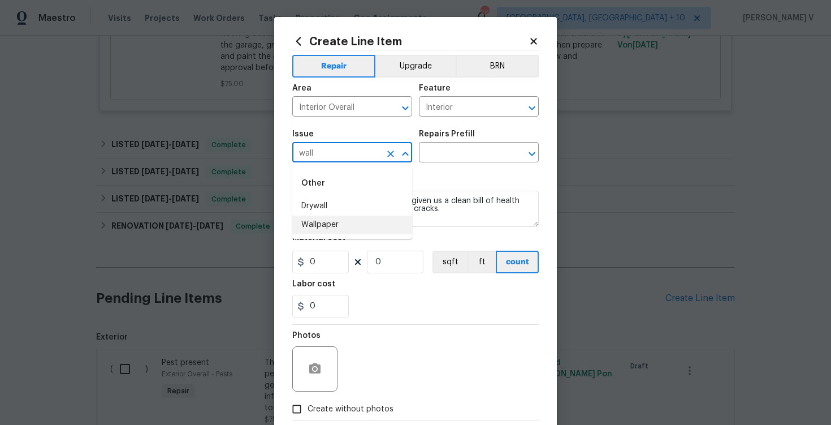
click at [361, 220] on li "Wallpaper" at bounding box center [352, 224] width 120 height 19
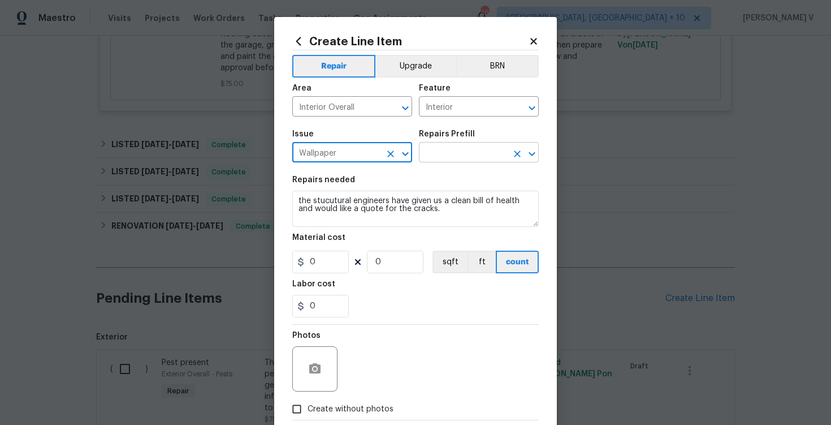
type input "Wallpaper"
click at [450, 161] on input "text" at bounding box center [463, 154] width 88 height 18
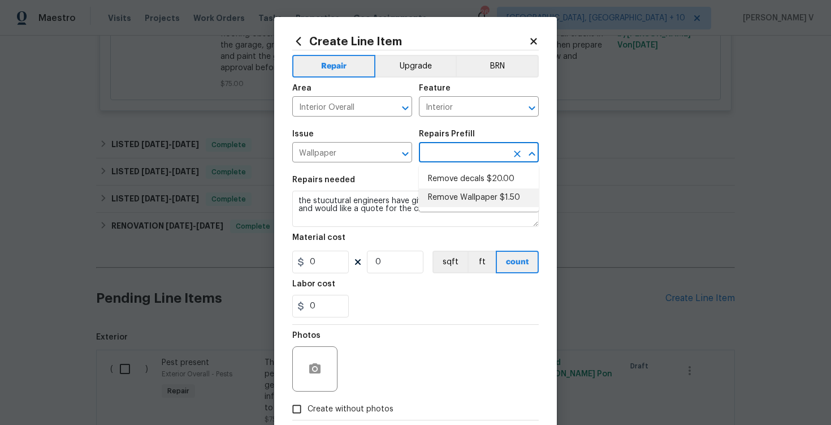
click at [450, 189] on li "Remove Wallpaper $1.50" at bounding box center [479, 197] width 120 height 19
type input "Walls and Ceiling"
type input "Remove Wallpaper $1.50"
type textarea "Remove wallpaper and texture walls to best match existing conditions"
type input "1.5"
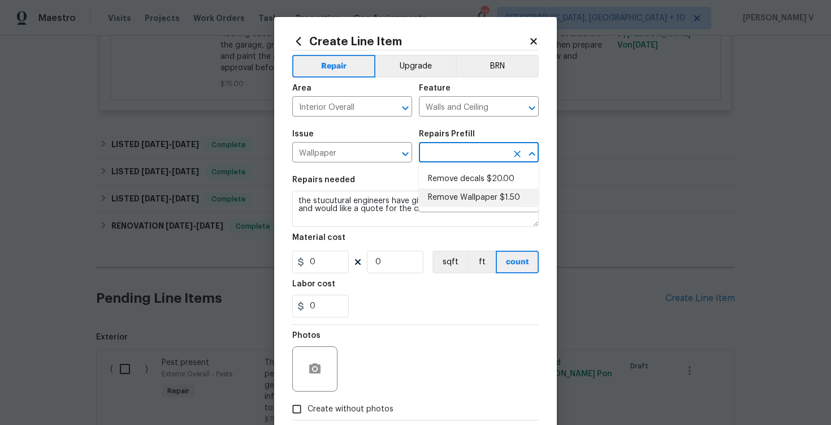
type input "1"
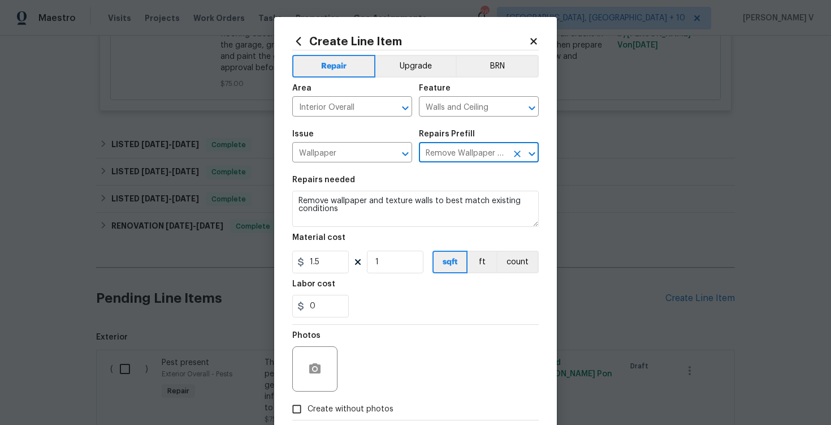
click at [450, 189] on div "Repairs needed" at bounding box center [415, 183] width 246 height 15
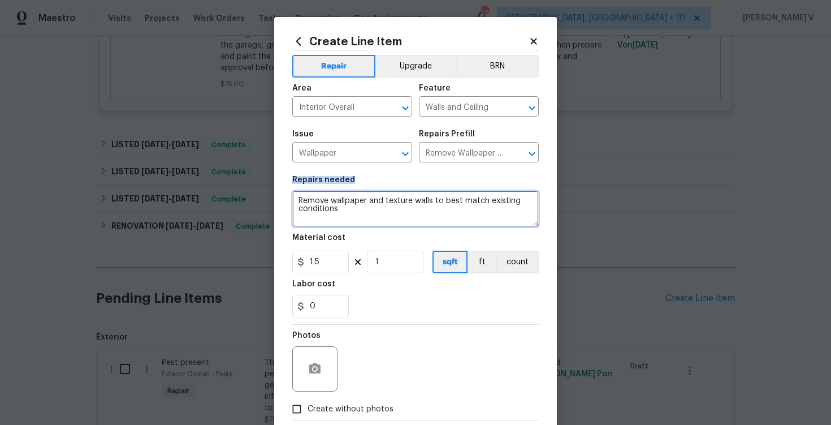
click at [417, 209] on textarea "Remove wallpaper and texture walls to best match existing conditions" at bounding box center [415, 208] width 246 height 36
paste textarea "the stucutural engineers have given us a clean bill of health and would like a …"
click at [0, 0] on span "The structural" at bounding box center [0, 0] width 0 height 0
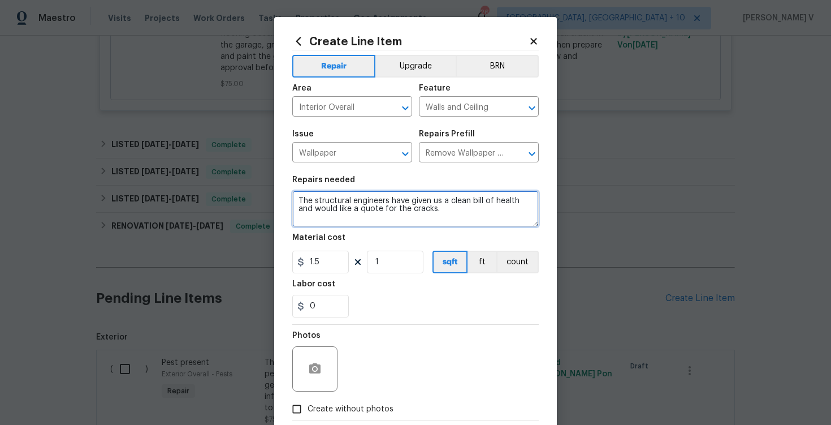
click at [0, 0] on span "cracks." at bounding box center [0, 0] width 0 height 0
type textarea "The structural engineers have given us a clean bill of health and would like a …"
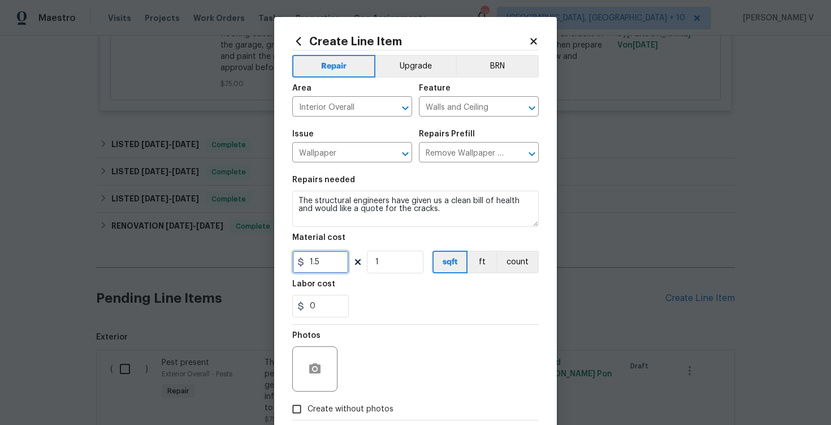
click at [309, 267] on input "1.5" at bounding box center [320, 261] width 57 height 23
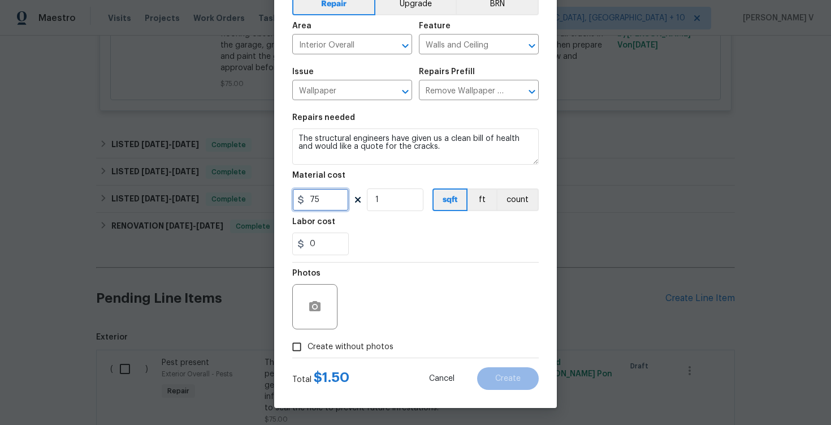
type input "75"
click at [297, 352] on input "Create without photos" at bounding box center [296, 346] width 21 height 21
checkbox input "true"
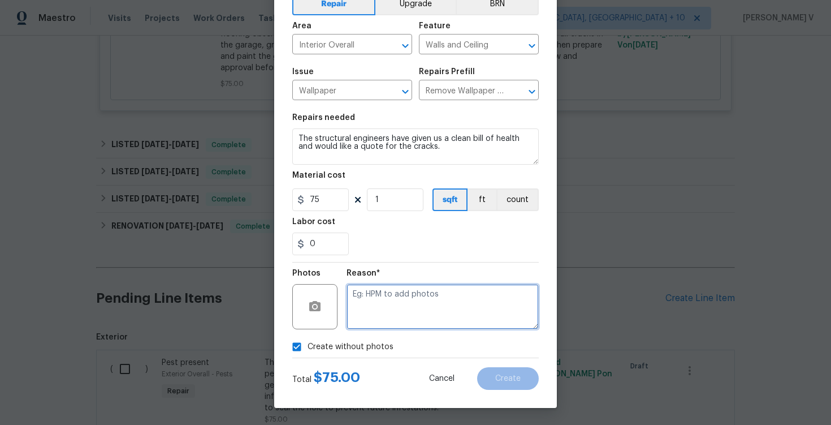
click at [404, 310] on textarea at bounding box center [443, 306] width 192 height 45
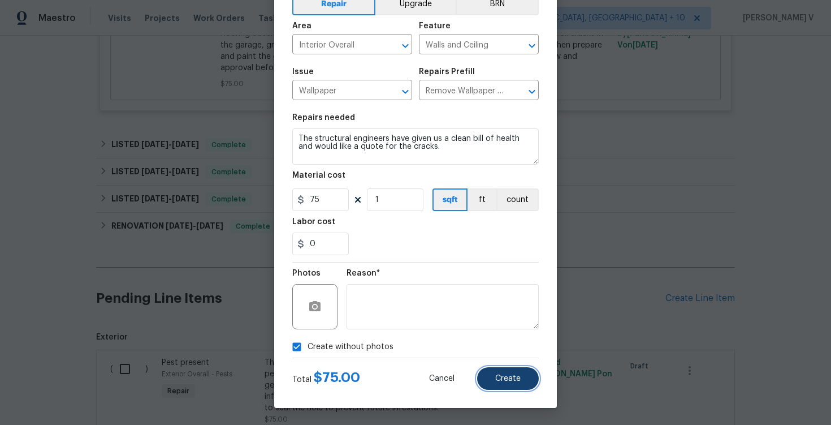
click at [487, 374] on button "Create" at bounding box center [508, 378] width 62 height 23
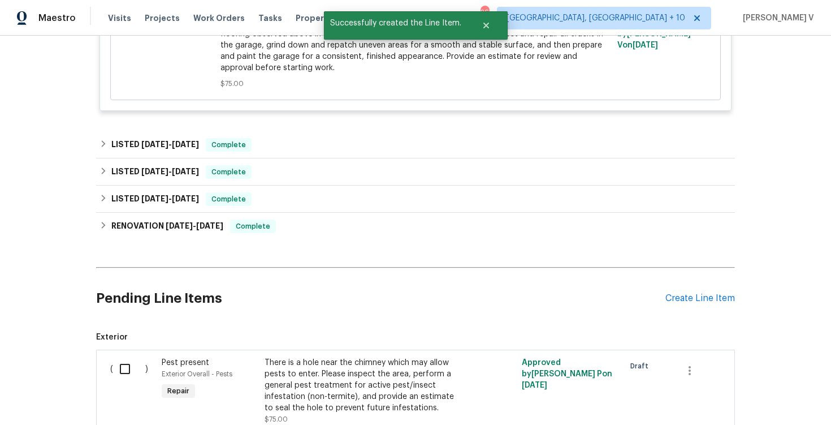
scroll to position [709, 0]
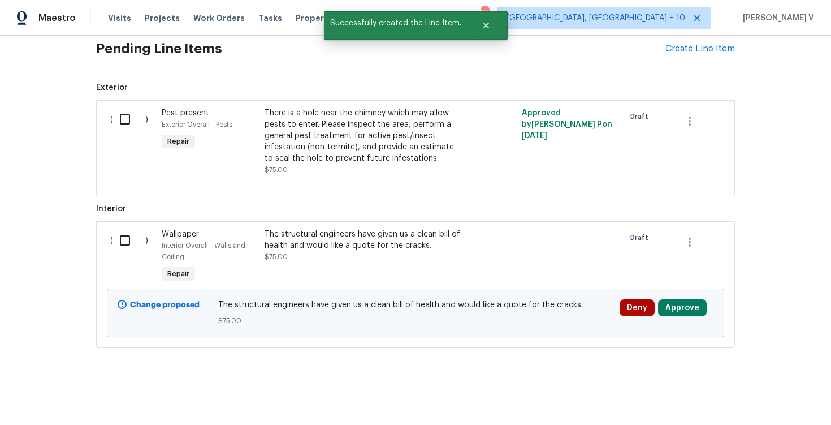
click at [131, 235] on input "checkbox" at bounding box center [129, 240] width 32 height 24
checkbox input "true"
click at [764, 385] on div "Cancel (1) Item Create Work Order" at bounding box center [415, 396] width 831 height 58
click at [760, 389] on span "Create Work Order" at bounding box center [766, 396] width 75 height 14
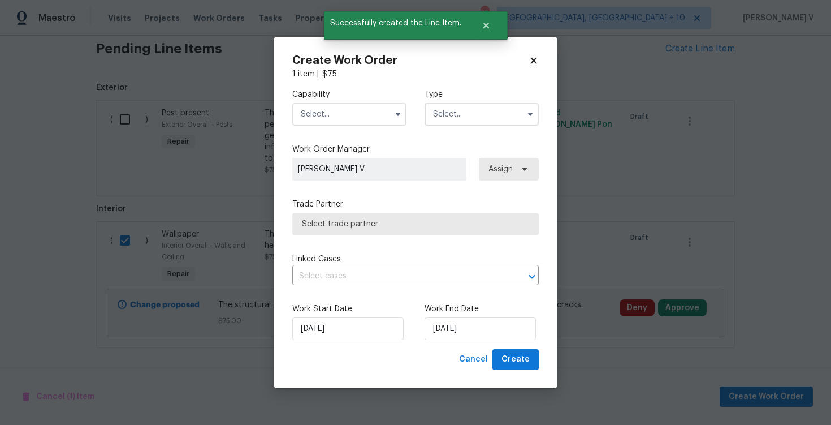
click at [336, 116] on input "text" at bounding box center [349, 114] width 114 height 23
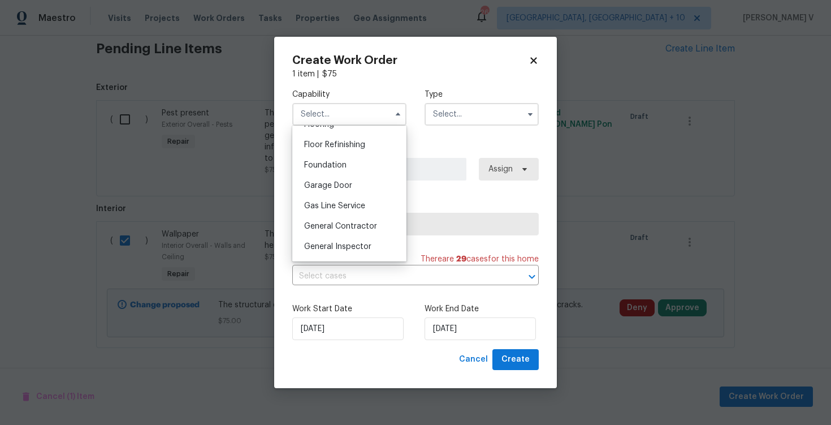
scroll to position [456, 0]
click at [337, 216] on div "General Contractor" at bounding box center [349, 223] width 109 height 20
type input "General Contractor"
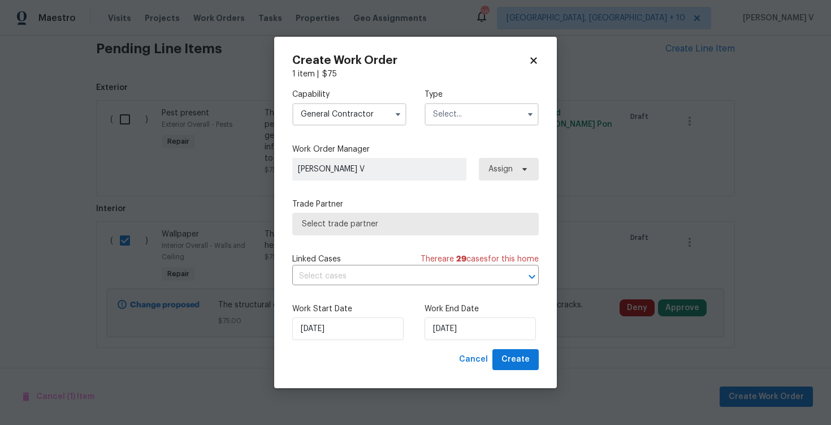
click at [488, 113] on input "text" at bounding box center [482, 114] width 114 height 23
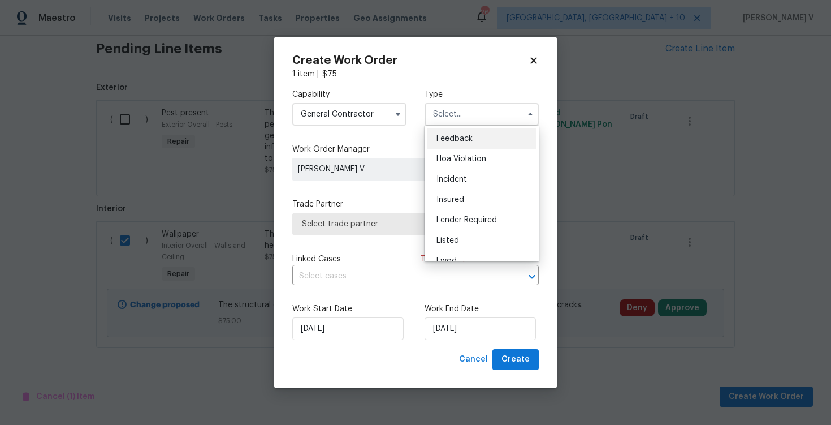
click at [449, 138] on span "Feedback" at bounding box center [454, 139] width 36 height 8
type input "Feedback"
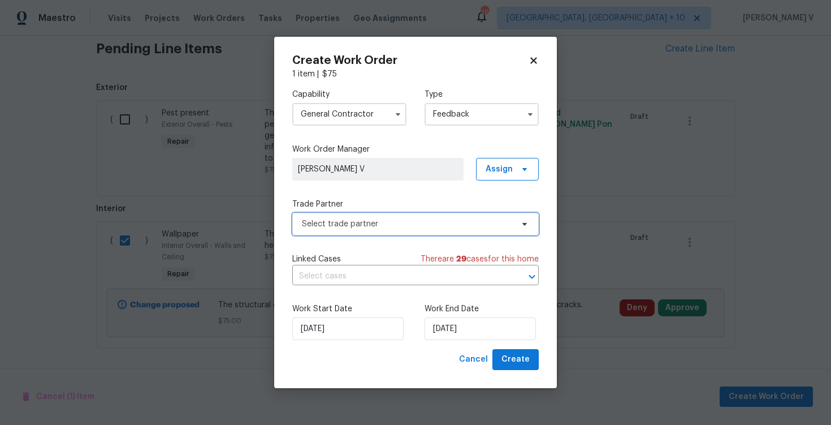
click at [358, 227] on span "Select trade partner" at bounding box center [407, 223] width 211 height 11
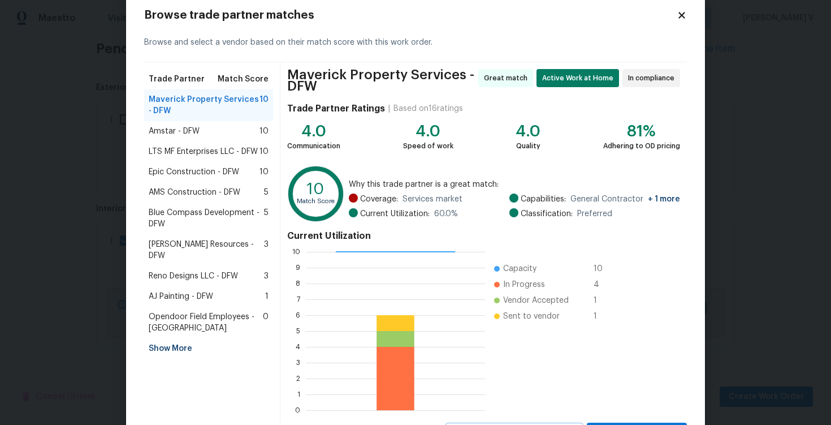
scroll to position [79, 0]
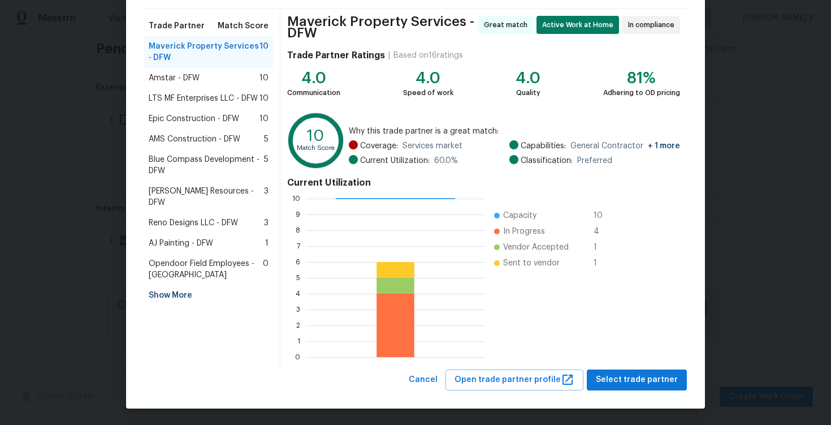
click at [354, 157] on div at bounding box center [353, 159] width 9 height 9
click at [622, 386] on button "Select trade partner" at bounding box center [637, 379] width 100 height 21
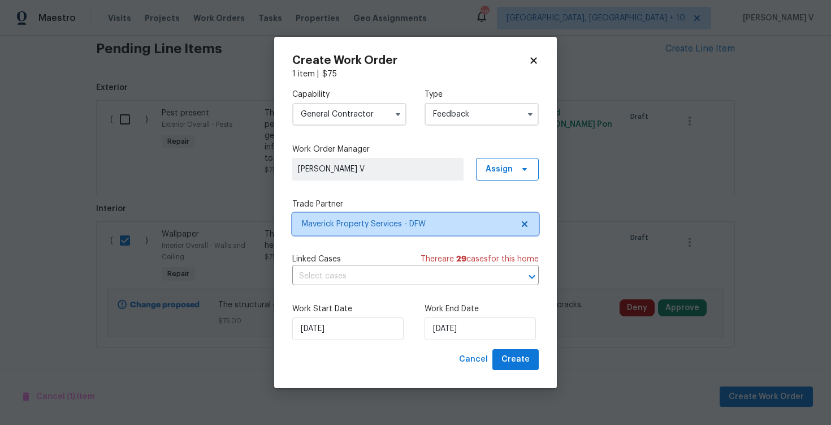
scroll to position [0, 0]
click at [477, 345] on div "Work Start Date 16/09/2025 Work End Date 16/09/2025" at bounding box center [415, 321] width 246 height 55
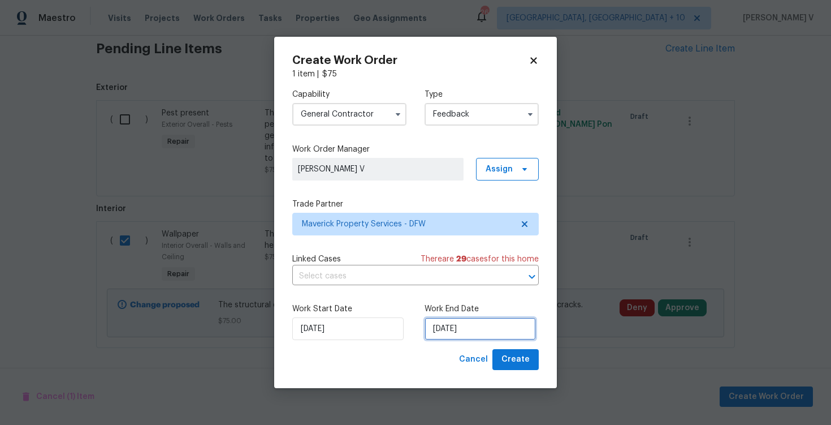
click at [456, 331] on input "16/09/2025" at bounding box center [480, 328] width 111 height 23
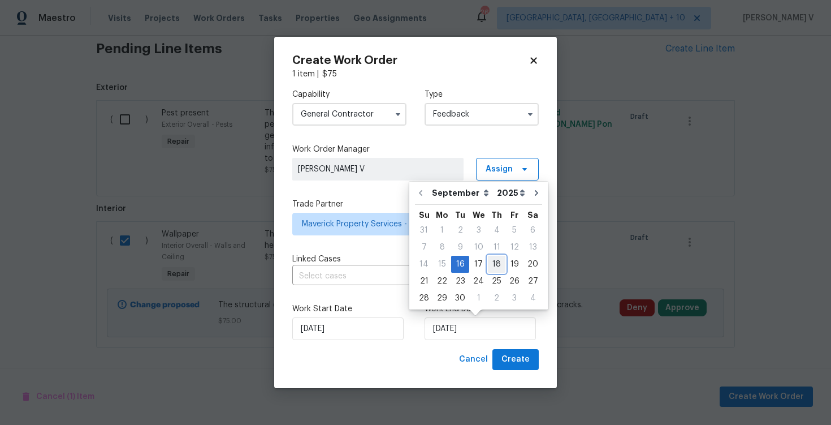
click at [491, 257] on div "18" at bounding box center [497, 264] width 18 height 16
type input "18/09/2025"
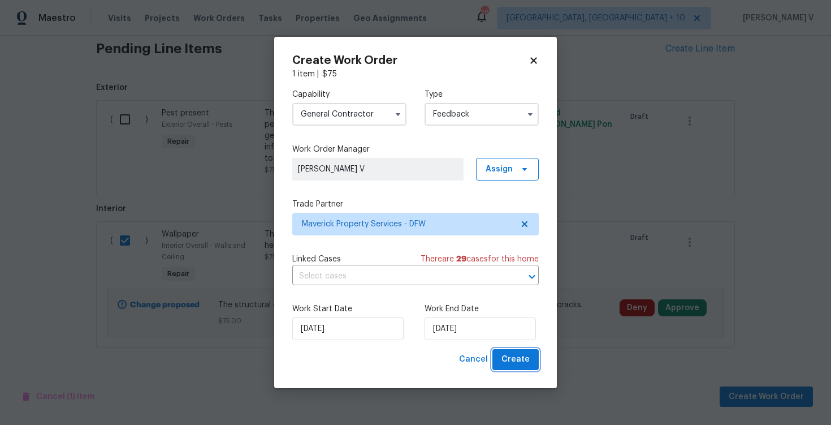
click at [516, 361] on span "Create" at bounding box center [515, 359] width 28 height 14
checkbox input "false"
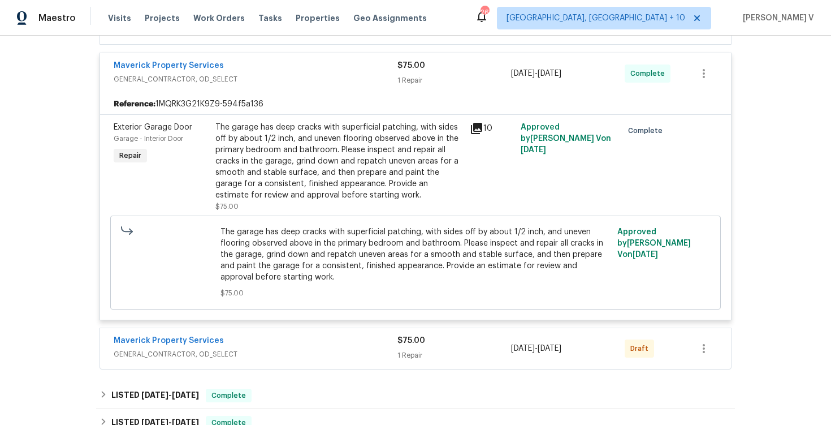
scroll to position [284, 0]
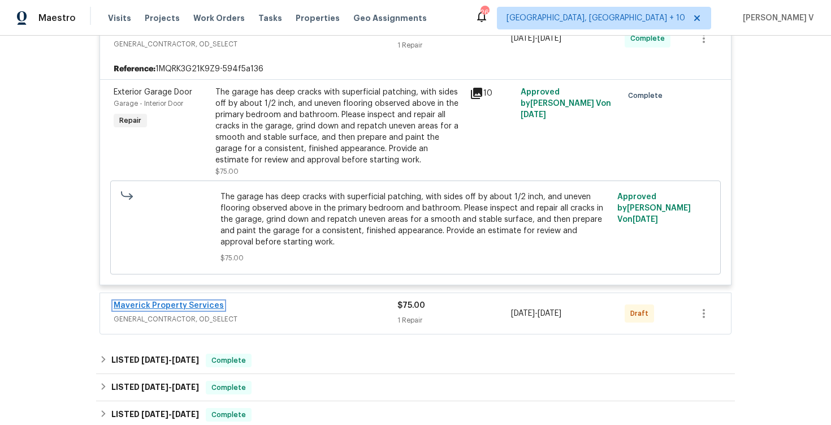
click at [149, 309] on link "Maverick Property Services" at bounding box center [169, 305] width 110 height 8
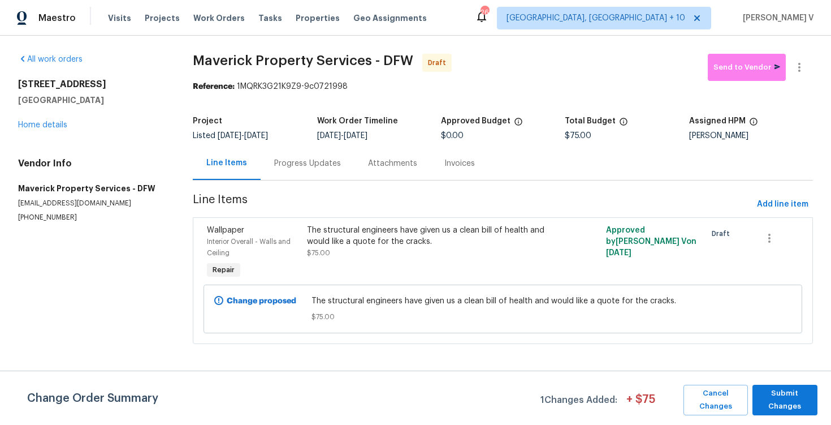
click at [281, 162] on div "Progress Updates" at bounding box center [307, 163] width 67 height 11
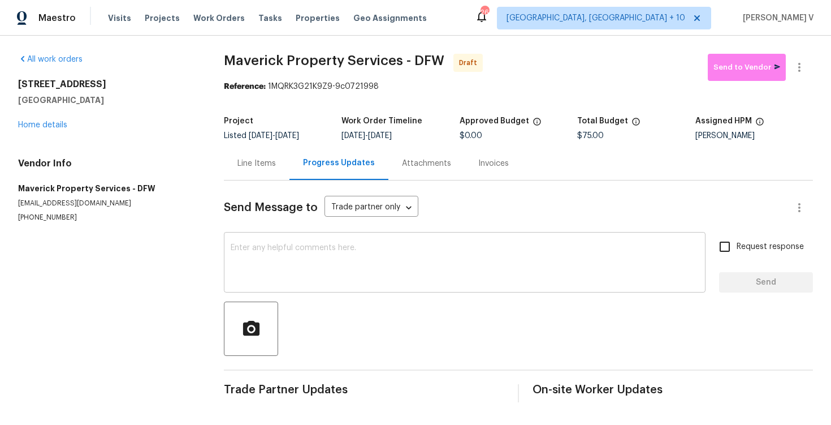
click at [280, 259] on textarea at bounding box center [465, 264] width 468 height 40
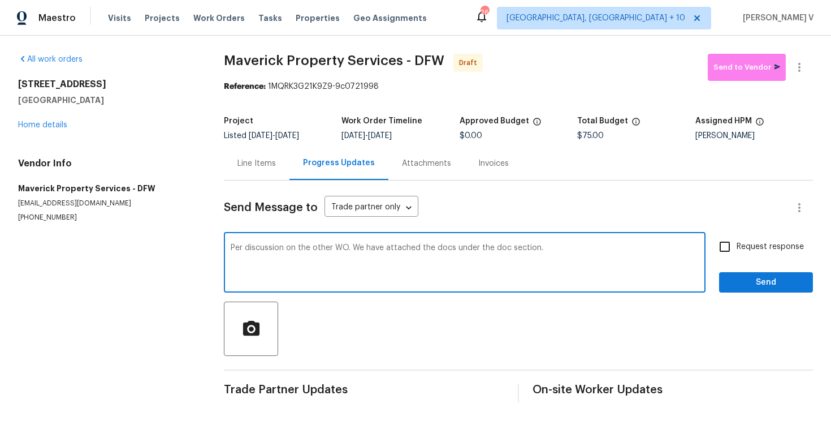
click at [566, 250] on textarea "Per discussion on the other WO. We have attached the docs under the doc section." at bounding box center [465, 264] width 468 height 40
click at [434, 258] on textarea "Per discussion on the other WO. We have attached the docs under the doc section…" at bounding box center [465, 264] width 468 height 40
paste textarea "our discussion on the other WO, we have attached the documents under the “Docs”…"
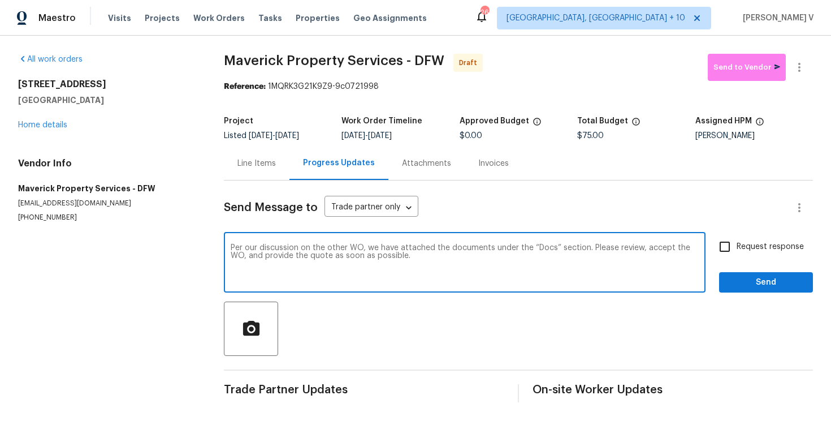
click at [550, 248] on textarea "Per our discussion on the other WO, we have attached the documents under the “D…" at bounding box center [465, 264] width 468 height 40
click at [555, 245] on textarea "Per our discussion on the other WO, we have attached the documents under the “D…" at bounding box center [465, 264] width 468 height 40
click at [530, 243] on div "Per our discussion on the other WO, we have attached the documents under the “D…" at bounding box center [465, 264] width 482 height 58
click at [531, 247] on textarea "Per our discussion on the other WO, we have attached the documents under the “D…" at bounding box center [465, 264] width 468 height 40
type textarea "Per our discussion on the other WO, we have attached the documents under the Do…"
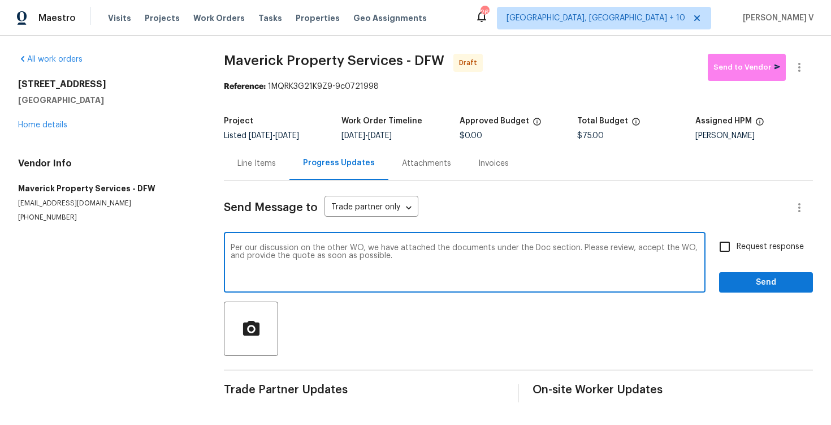
click at [728, 246] on input "Request response" at bounding box center [725, 247] width 24 height 24
checkbox input "true"
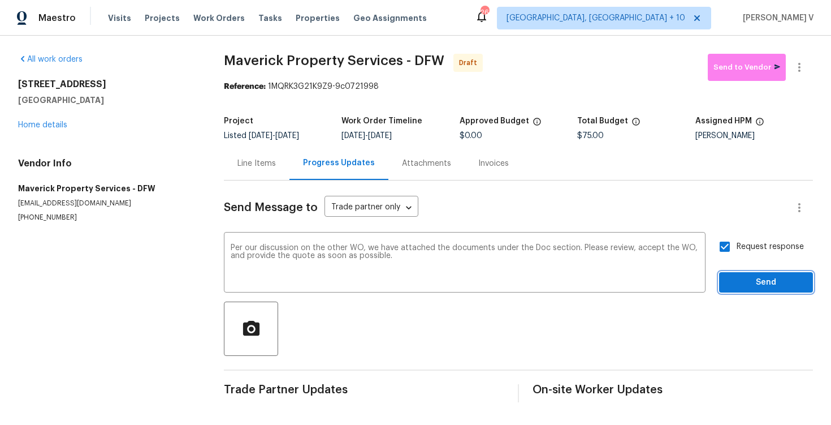
click at [754, 278] on span "Send" at bounding box center [766, 282] width 76 height 14
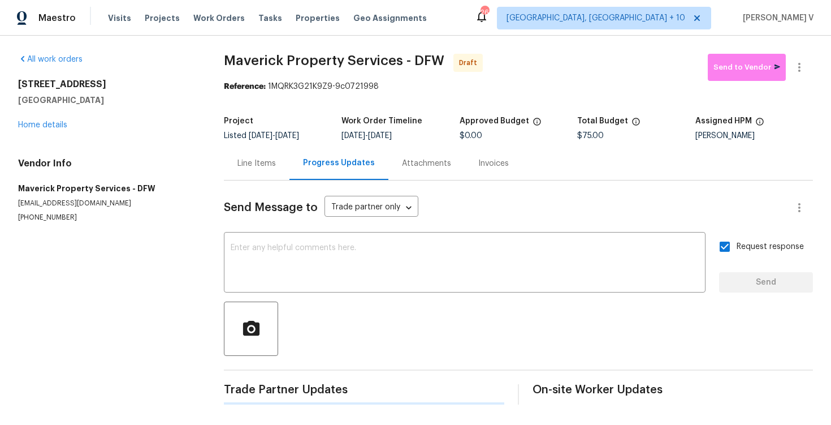
click at [812, 60] on div at bounding box center [799, 67] width 27 height 27
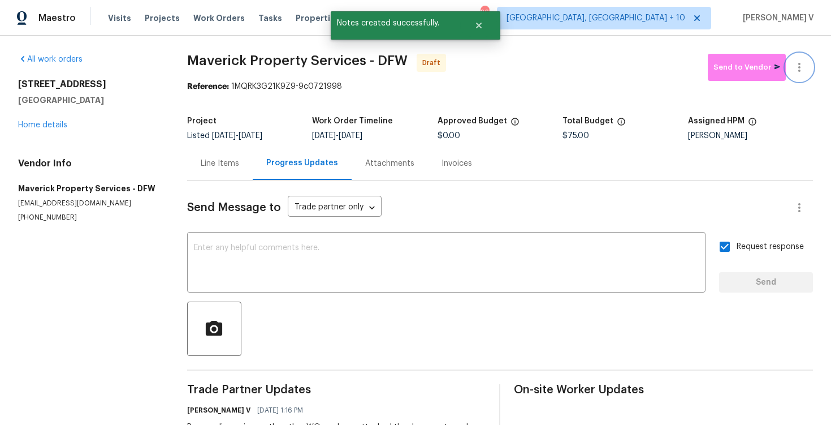
click at [801, 62] on icon "button" at bounding box center [799, 67] width 14 height 14
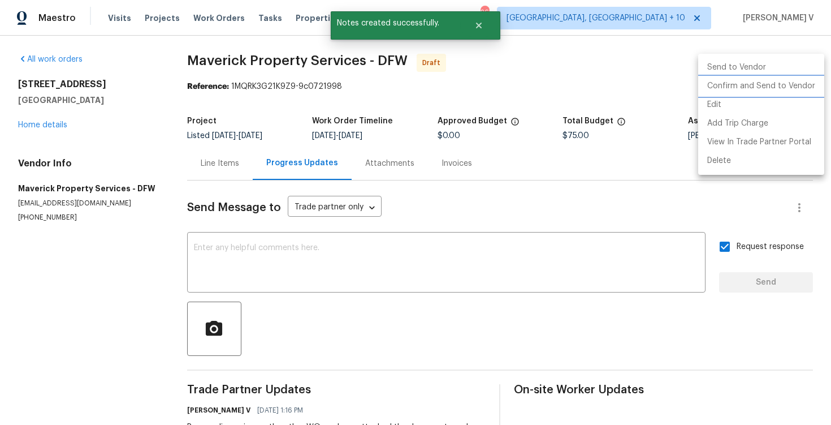
click at [750, 77] on li "Confirm and Send to Vendor" at bounding box center [761, 86] width 126 height 19
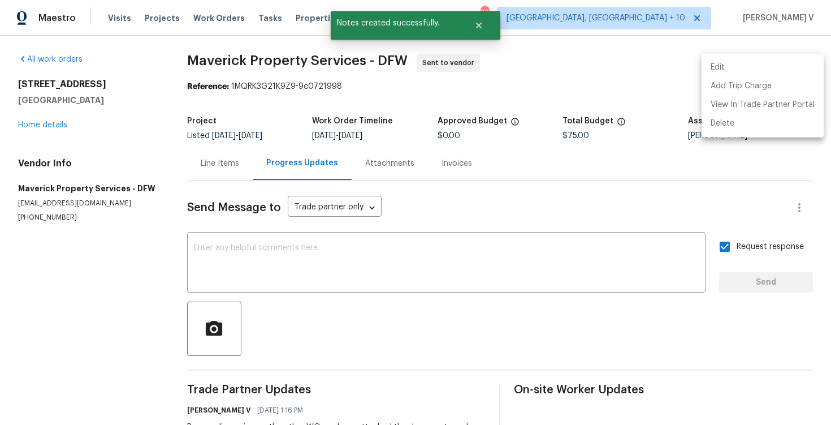
click at [233, 91] on div at bounding box center [415, 212] width 831 height 425
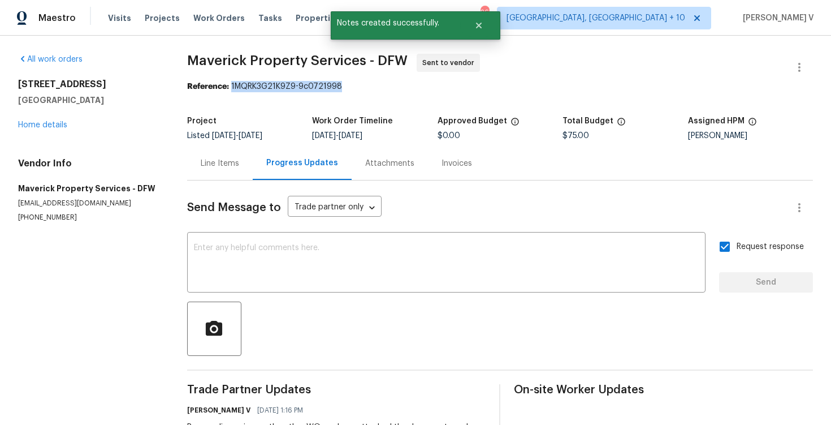
drag, startPoint x: 233, startPoint y: 84, endPoint x: 417, endPoint y: 84, distance: 183.1
click at [417, 84] on div "Reference: 1MQRK3G21K9Z9-9c0721998" at bounding box center [500, 86] width 626 height 11
copy div "1MQRK3G21K9Z9-9c0721998"
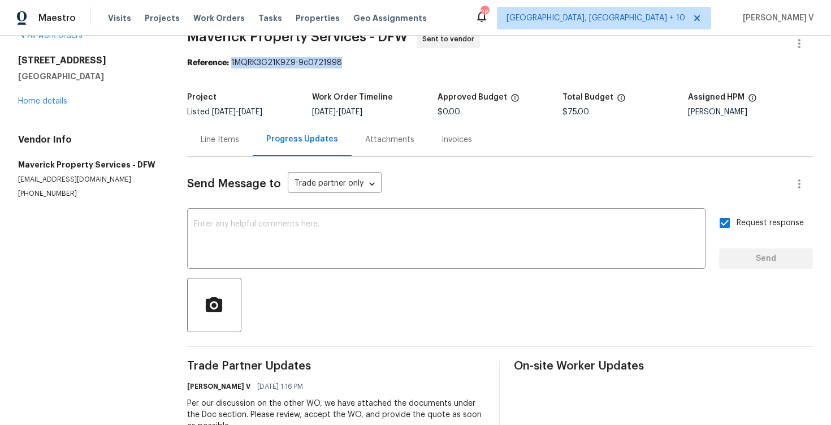
scroll to position [62, 0]
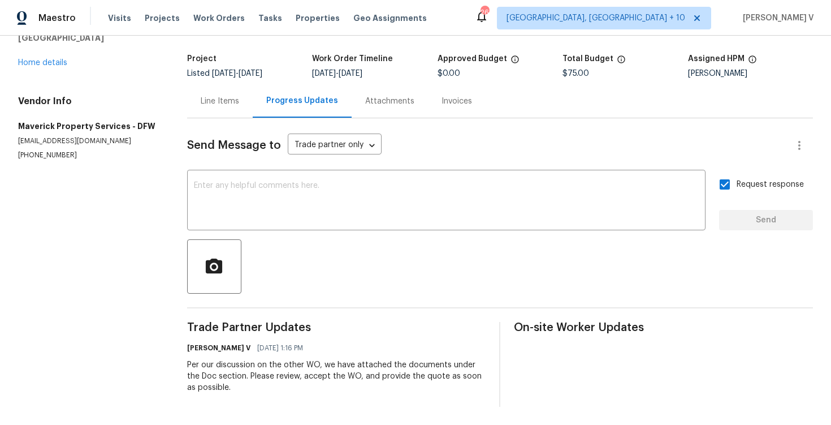
click at [220, 92] on div "Line Items" at bounding box center [220, 100] width 66 height 33
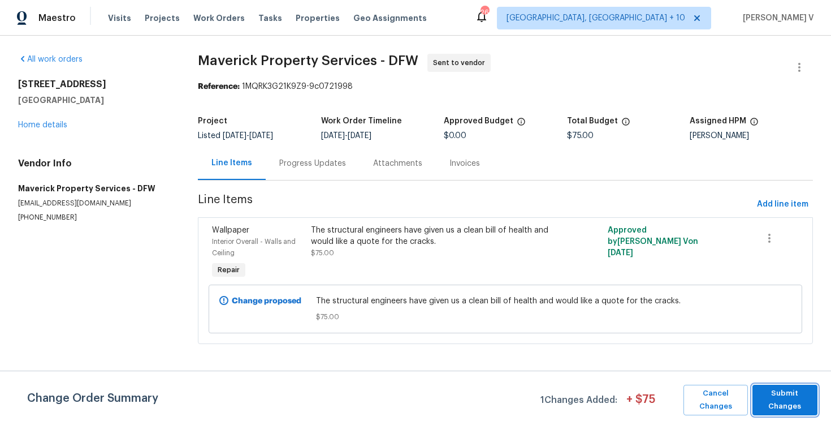
click at [795, 411] on span "Submit Changes" at bounding box center [785, 400] width 54 height 26
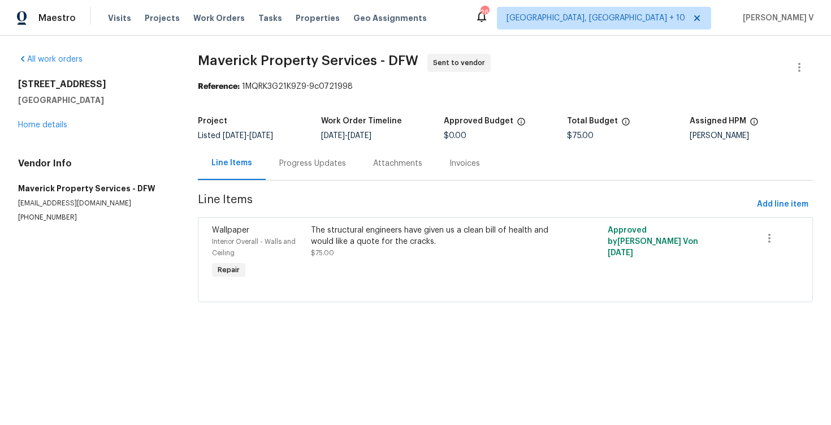
click at [363, 244] on div "The structural engineers have given us a clean bill of health and would like a …" at bounding box center [431, 235] width 241 height 23
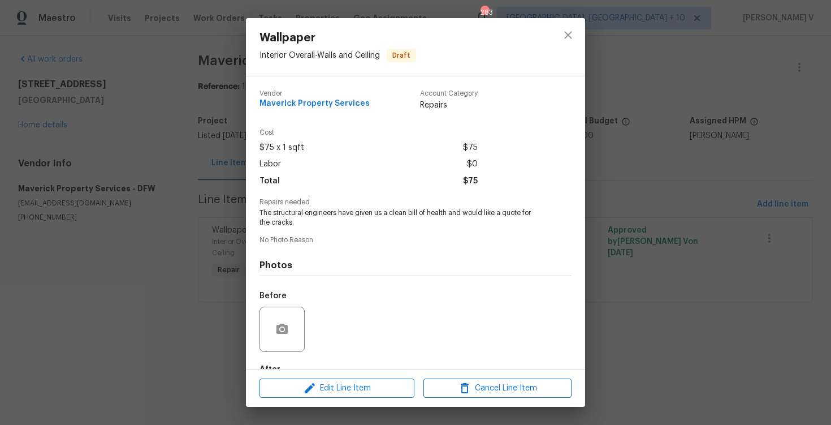
drag, startPoint x: 501, startPoint y: 212, endPoint x: 501, endPoint y: 223, distance: 10.7
click at [501, 223] on span "The structural engineers have given us a clean bill of health and would like a …" at bounding box center [399, 217] width 281 height 19
click at [498, 207] on div "Repairs needed The structural engineers have given us a clean bill of health an…" at bounding box center [415, 212] width 312 height 29
drag, startPoint x: 501, startPoint y: 210, endPoint x: 503, endPoint y: 222, distance: 12.0
click at [503, 222] on span "The structural engineers have given us a clean bill of health and would like a …" at bounding box center [399, 217] width 281 height 19
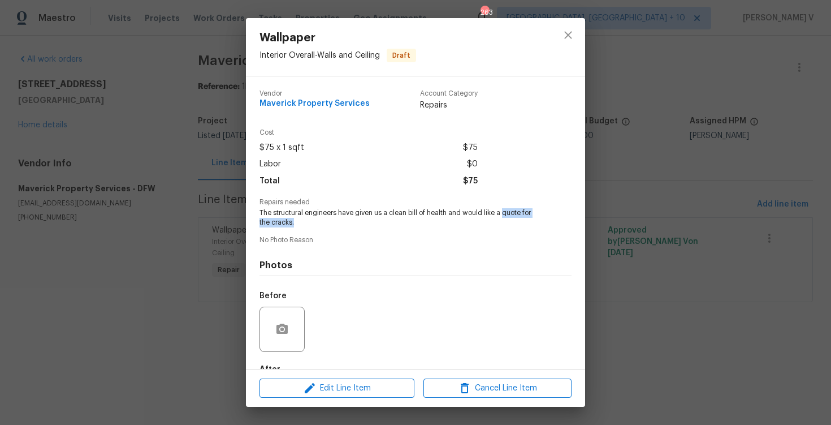
copy span "quote for the cracks."
click at [221, 80] on div "Wallpaper Interior Overall - Walls and Ceiling Draft Vendor Maverick Property S…" at bounding box center [415, 212] width 831 height 425
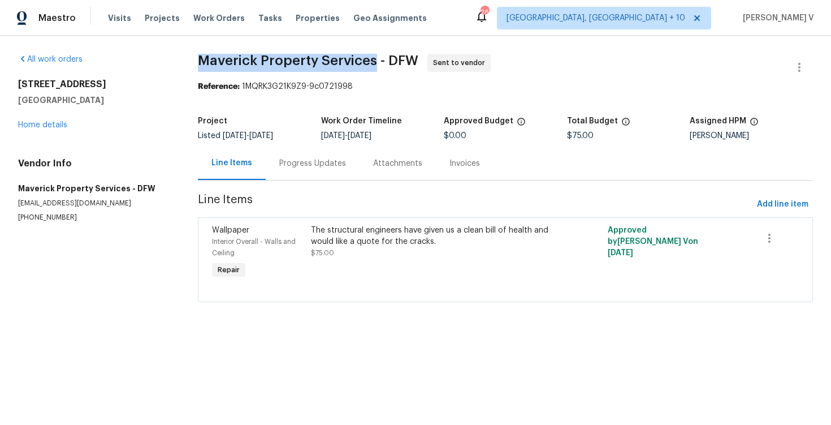
drag, startPoint x: 192, startPoint y: 58, endPoint x: 371, endPoint y: 58, distance: 179.8
click at [371, 58] on div "All work orders 2116 Wentworth Dr Flower Mound, TX 75028 Home details Vendor In…" at bounding box center [415, 185] width 831 height 298
copy span "Maverick Property Services"
click at [55, 123] on link "Home details" at bounding box center [42, 125] width 49 height 8
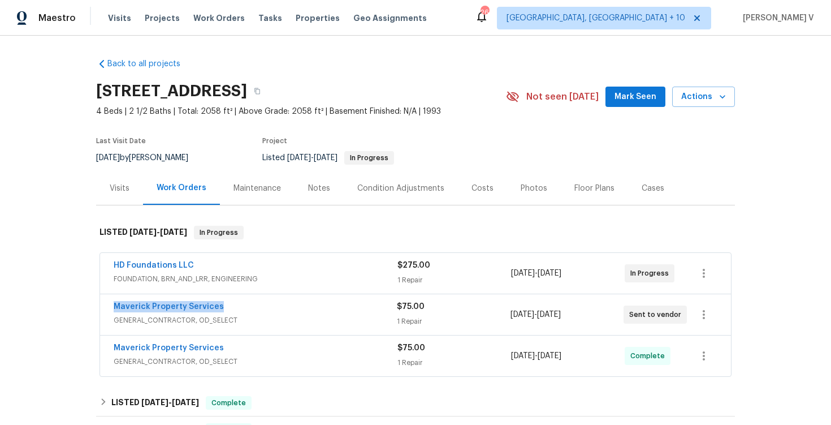
drag, startPoint x: 108, startPoint y: 307, endPoint x: 350, endPoint y: 306, distance: 241.9
click at [350, 306] on div "Maverick Property Services GENERAL_CONTRACTOR, OD_SELECT $75.00 1 Repair 9/16/2…" at bounding box center [415, 314] width 631 height 41
copy link "Maverick Property Services"
click at [183, 309] on link "Maverick Property Services" at bounding box center [169, 306] width 110 height 8
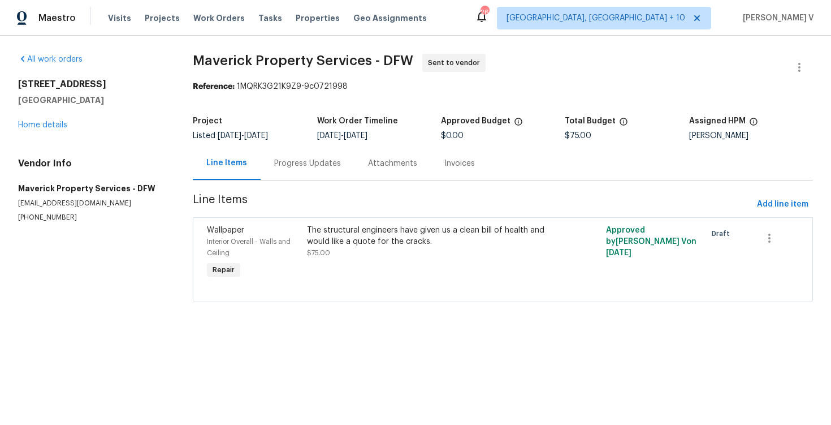
click at [309, 161] on div "Progress Updates" at bounding box center [307, 163] width 67 height 11
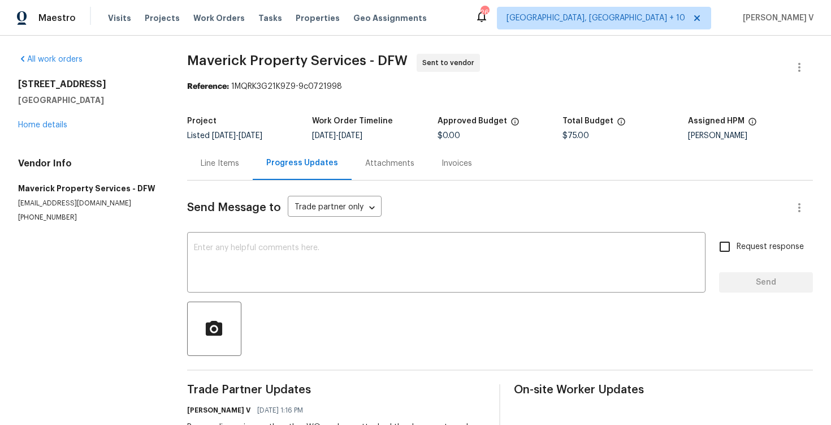
scroll to position [62, 0]
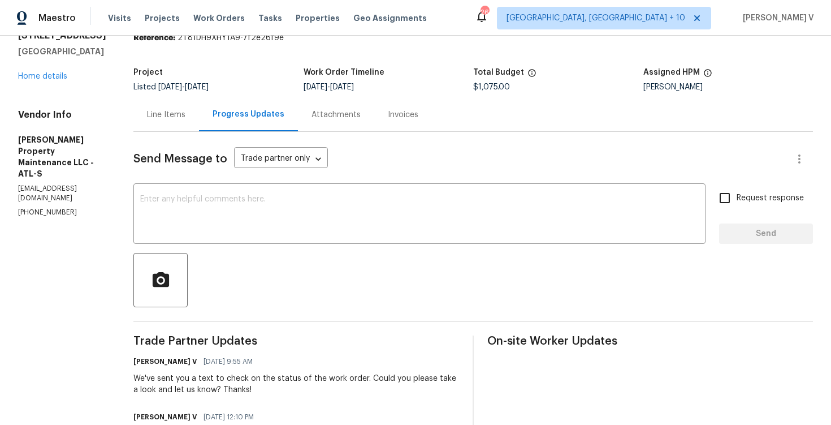
scroll to position [68, 0]
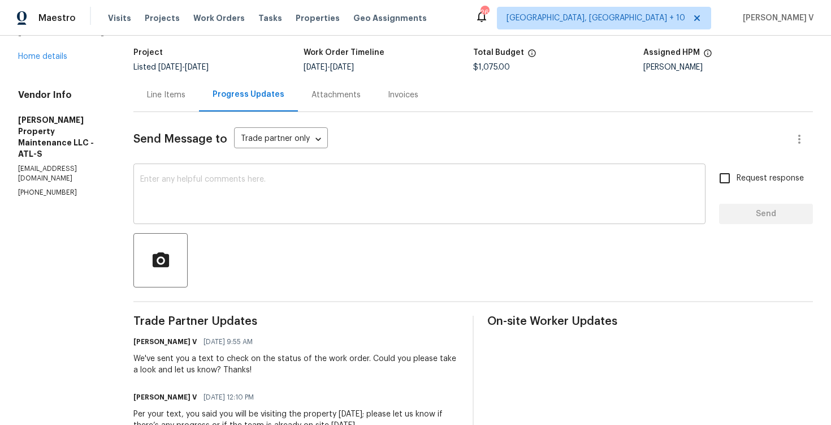
click at [167, 207] on textarea at bounding box center [419, 195] width 558 height 40
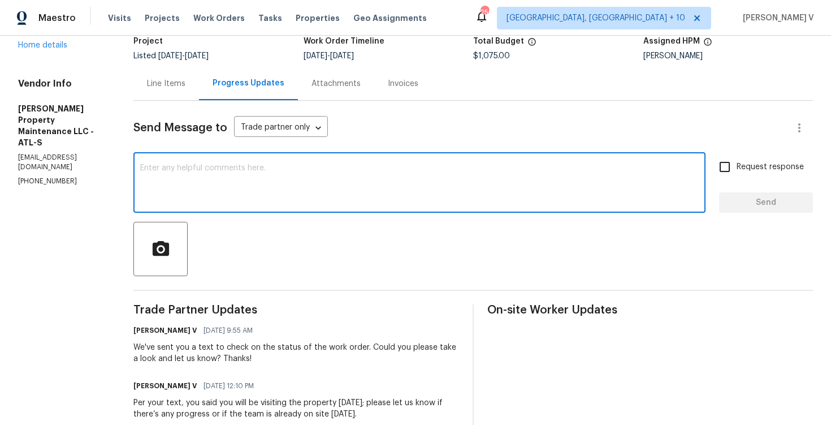
scroll to position [102, 0]
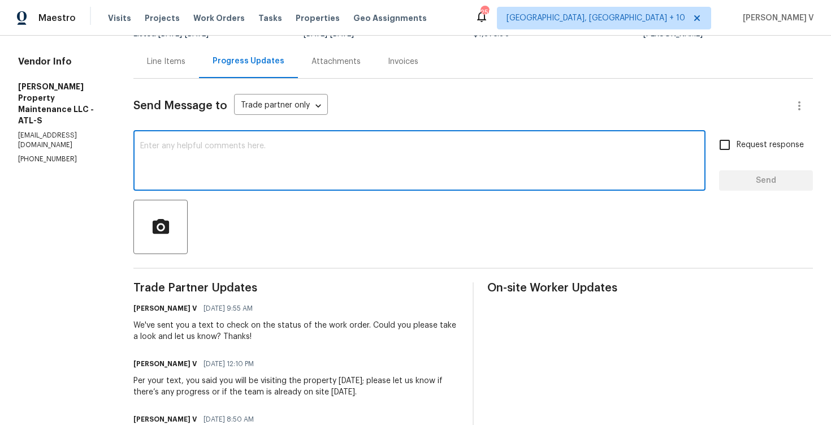
click at [244, 171] on textarea at bounding box center [419, 162] width 558 height 40
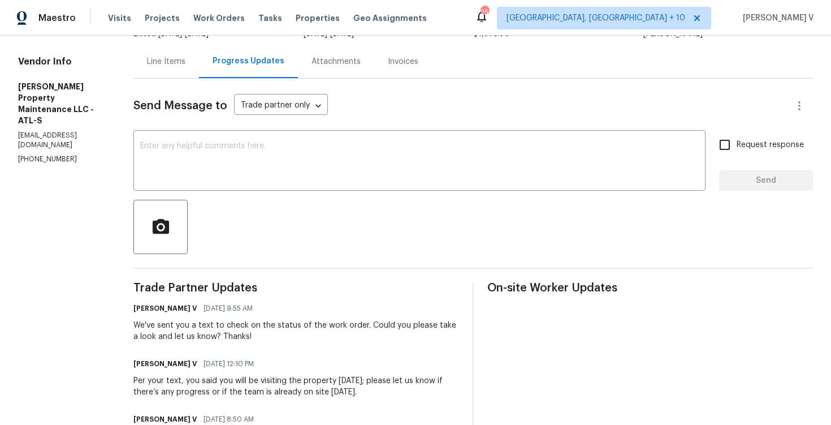
scroll to position [0, 0]
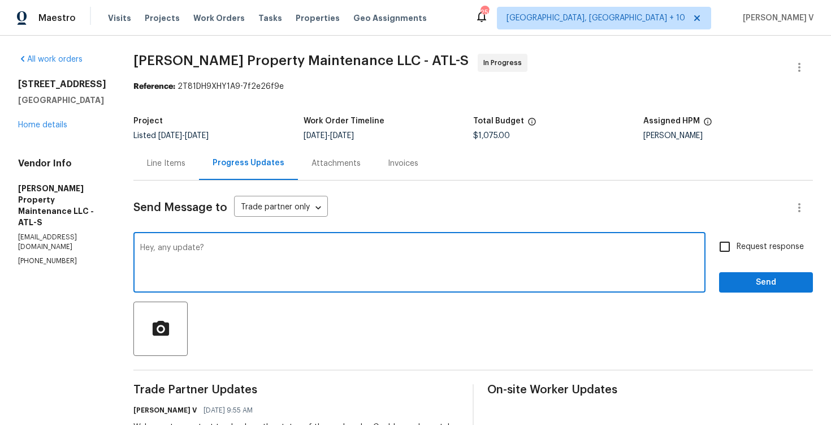
type textarea "Hey, any update?"
click at [739, 252] on span "Request response" at bounding box center [770, 247] width 67 height 12
click at [737, 252] on input "Request response" at bounding box center [725, 247] width 24 height 24
checkbox input "true"
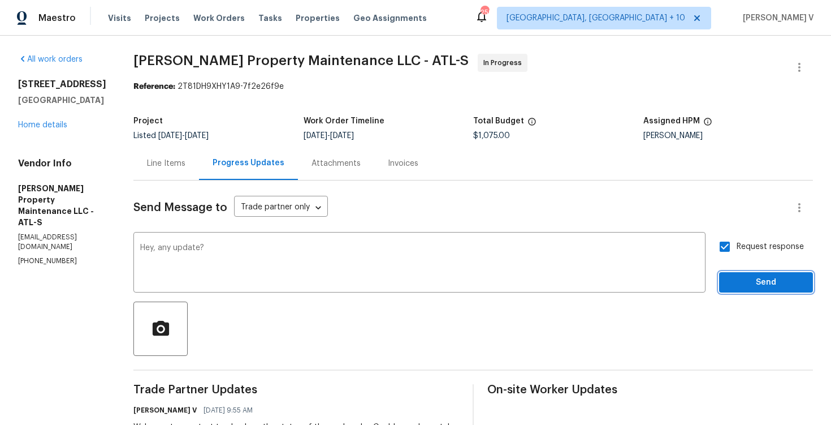
click at [750, 277] on span "Send" at bounding box center [766, 282] width 76 height 14
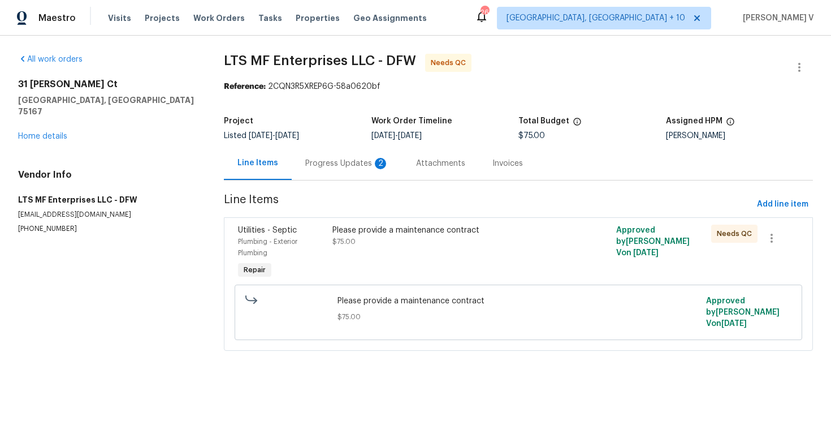
click at [294, 167] on div "Progress Updates 2" at bounding box center [347, 162] width 111 height 33
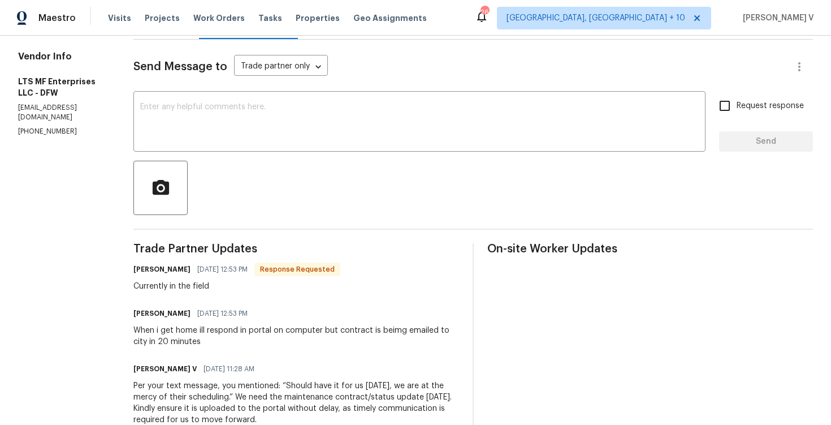
scroll to position [123, 0]
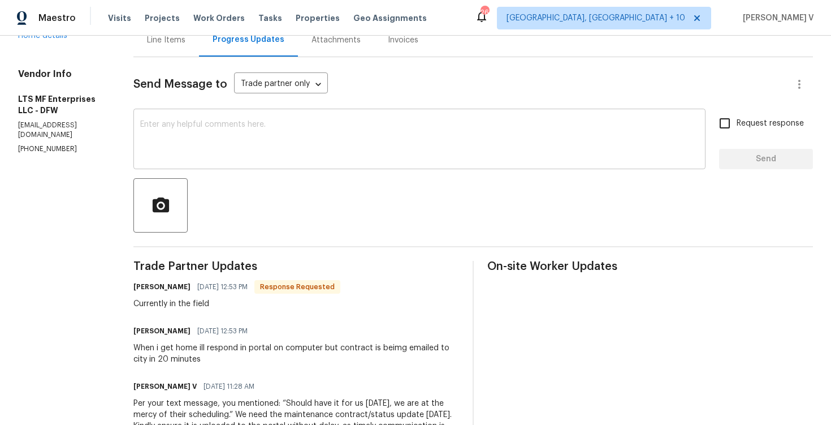
click at [339, 159] on textarea at bounding box center [419, 140] width 558 height 40
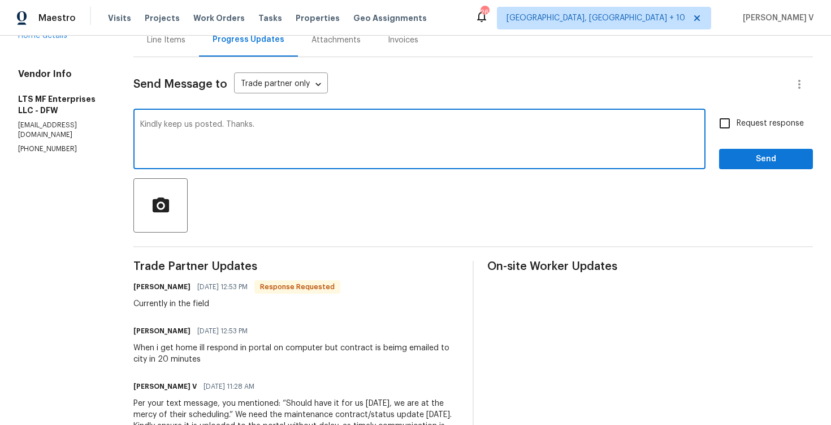
type textarea "Kindly keep us posted. Thanks."
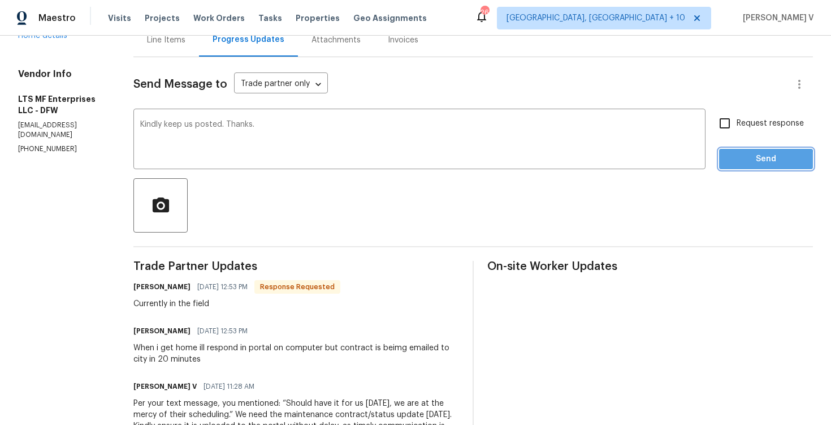
click at [753, 161] on span "Send" at bounding box center [766, 159] width 76 height 14
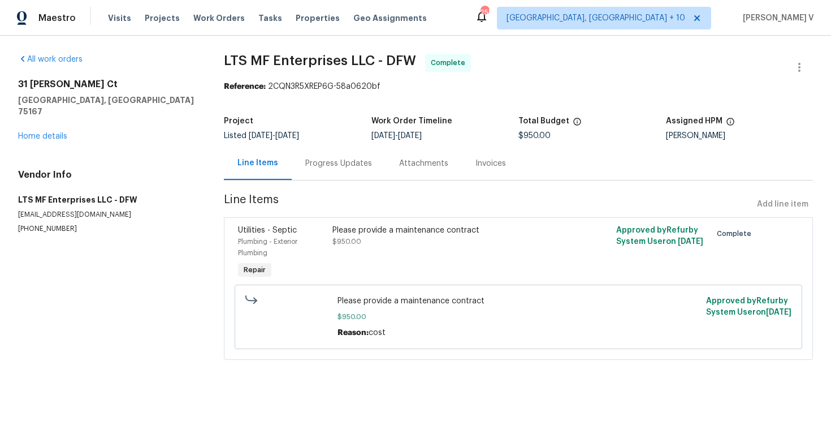
click at [313, 158] on div "Progress Updates" at bounding box center [338, 163] width 67 height 11
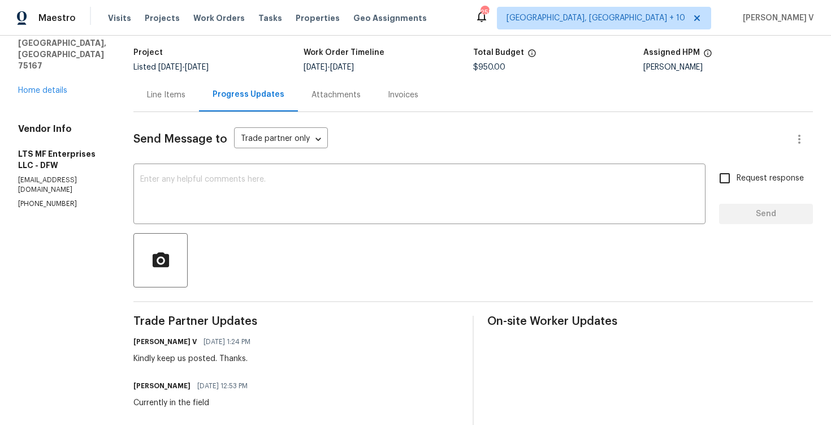
scroll to position [10, 0]
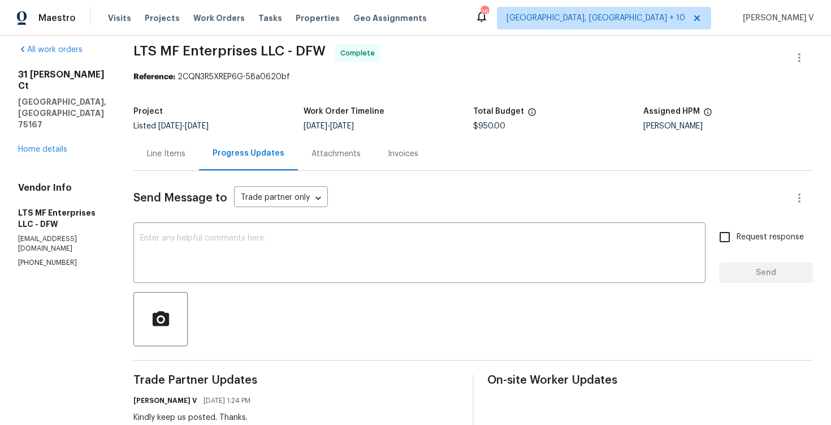
click at [147, 154] on div "Line Items" at bounding box center [166, 153] width 38 height 11
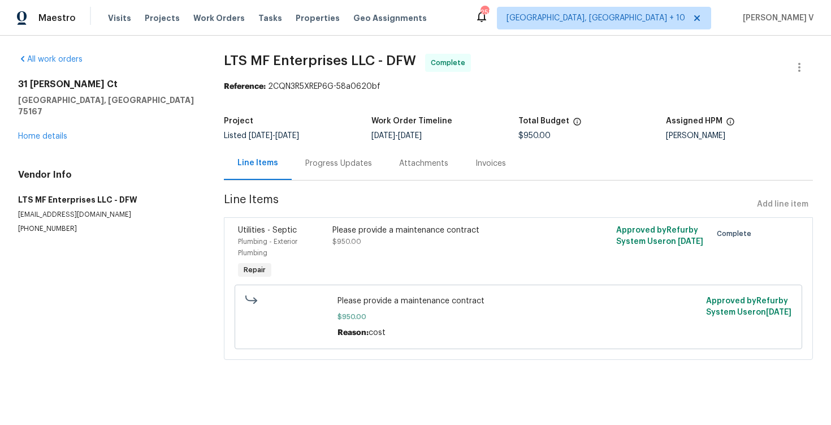
click at [296, 153] on div "Progress Updates" at bounding box center [339, 162] width 94 height 33
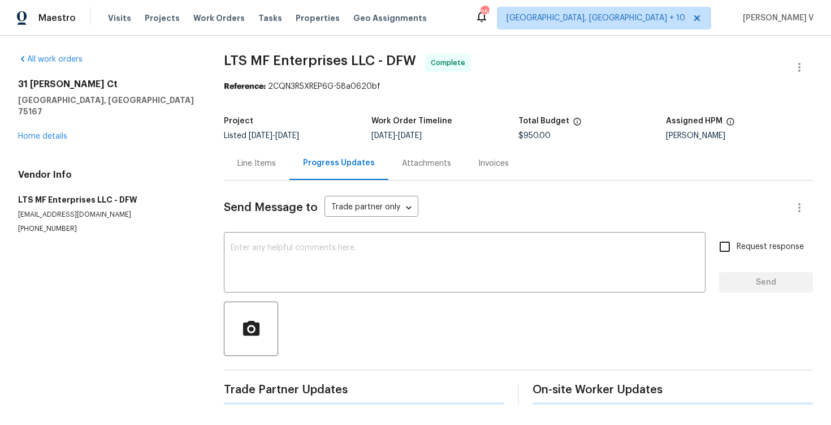
click at [294, 232] on div "Send Message to Trade partner only Trade partner only ​ x ​ Request response Se…" at bounding box center [518, 292] width 589 height 224
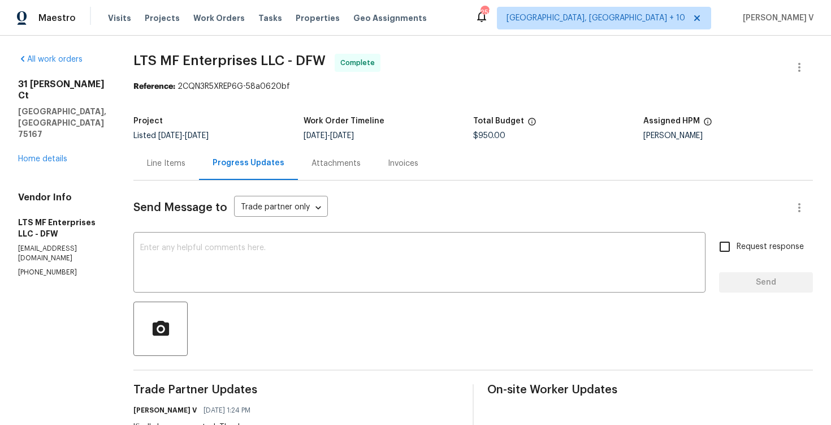
scroll to position [66, 0]
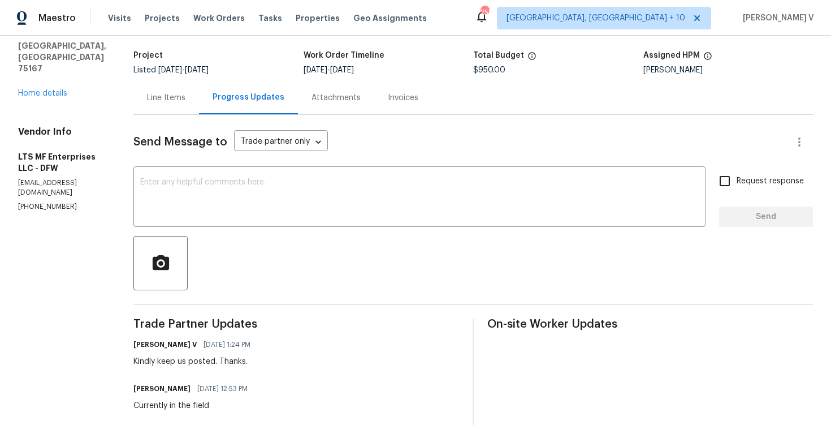
click at [151, 114] on div "Line Items Progress Updates Attachments Invoices" at bounding box center [472, 98] width 679 height 34
click at [147, 100] on div "Line Items" at bounding box center [166, 97] width 38 height 11
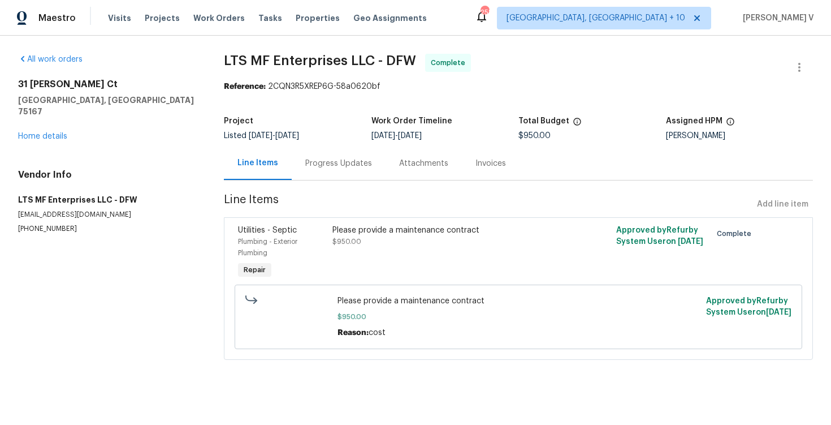
click at [314, 155] on div "Progress Updates" at bounding box center [339, 162] width 94 height 33
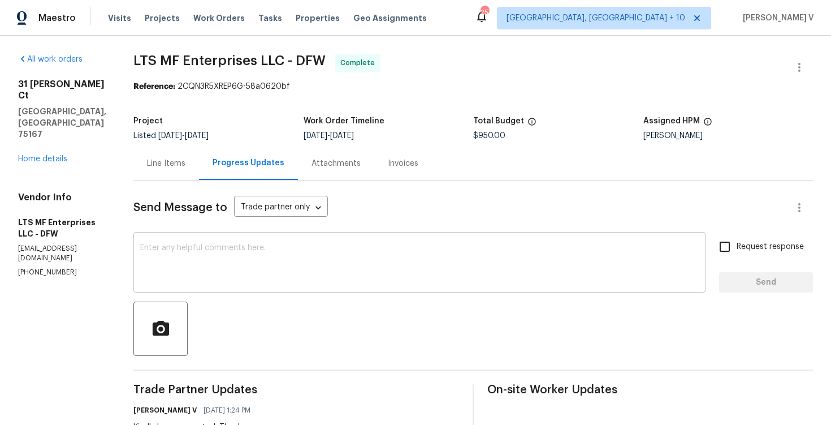
scroll to position [106, 0]
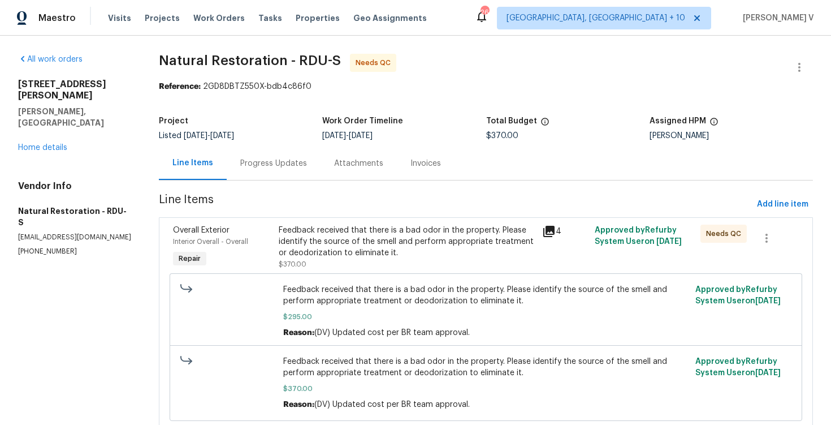
click at [293, 174] on div "Progress Updates" at bounding box center [274, 162] width 94 height 33
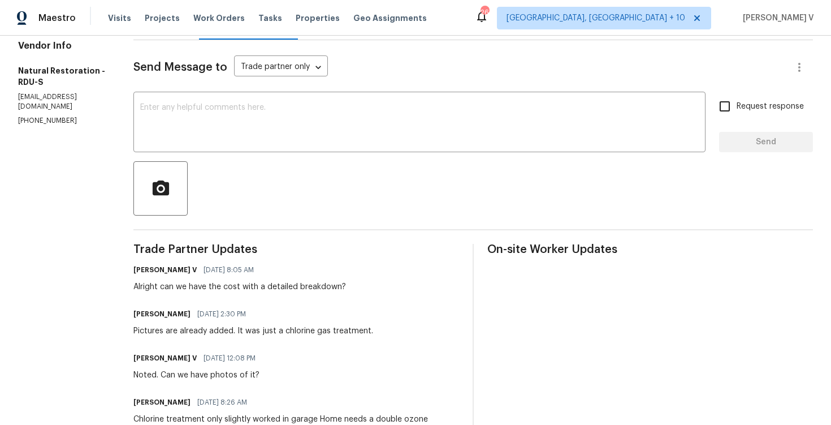
scroll to position [110, 0]
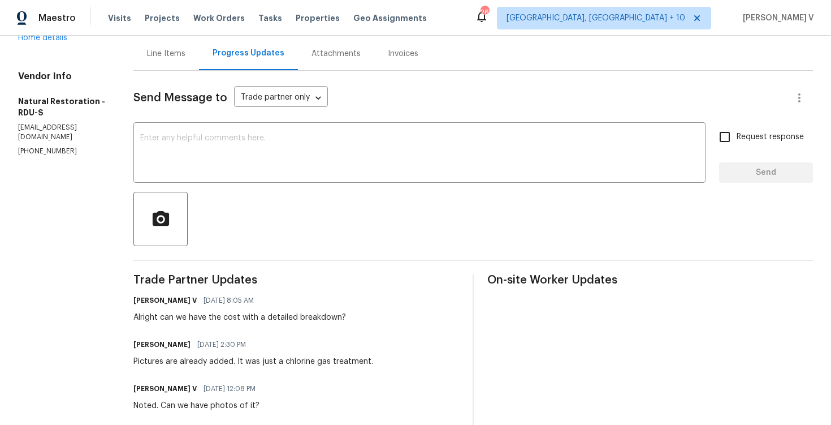
click at [38, 146] on p "[PHONE_NUMBER]" at bounding box center [62, 151] width 88 height 10
copy p "[PHONE_NUMBER]"
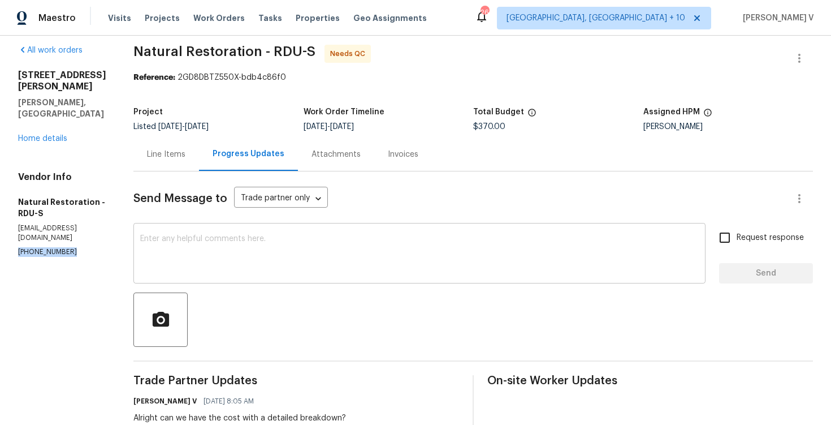
scroll to position [65, 0]
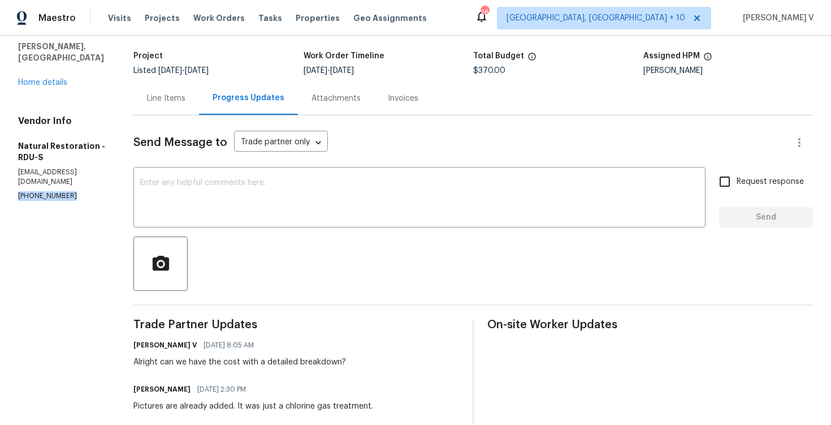
click at [179, 365] on div "Alright can we have the cost with a detailed breakdown?" at bounding box center [239, 361] width 213 height 11
drag, startPoint x: 158, startPoint y: 363, endPoint x: 341, endPoint y: 362, distance: 183.1
click at [343, 363] on div "[PERSON_NAME] V [DATE] 8:05 AM Alright can we have the cost with a detailed bre…" at bounding box center [296, 352] width 326 height 31
copy div "can we have the cost with a detailed breakdown?"
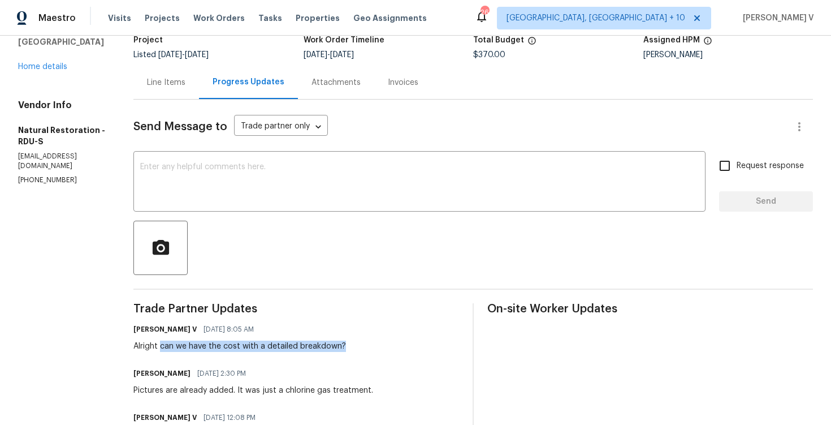
scroll to position [172, 0]
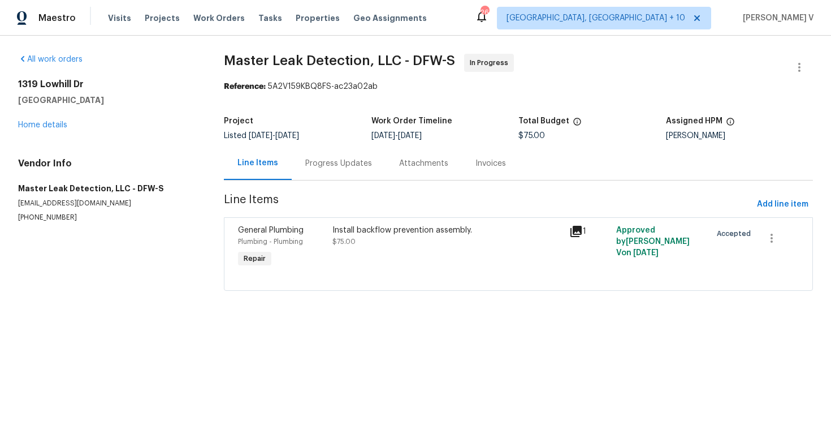
click at [300, 158] on div "Progress Updates" at bounding box center [339, 162] width 94 height 33
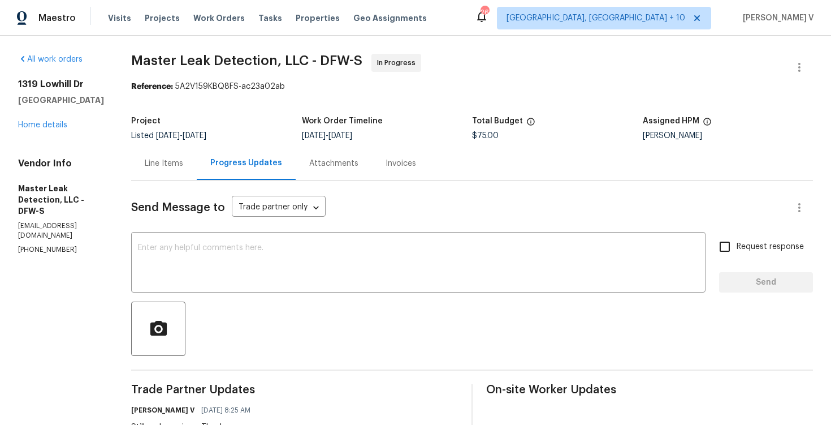
click at [31, 119] on div "1319 Lowhill Dr Royse City, TX 75189 Home details" at bounding box center [61, 105] width 86 height 52
click at [32, 123] on link "Home details" at bounding box center [42, 125] width 49 height 8
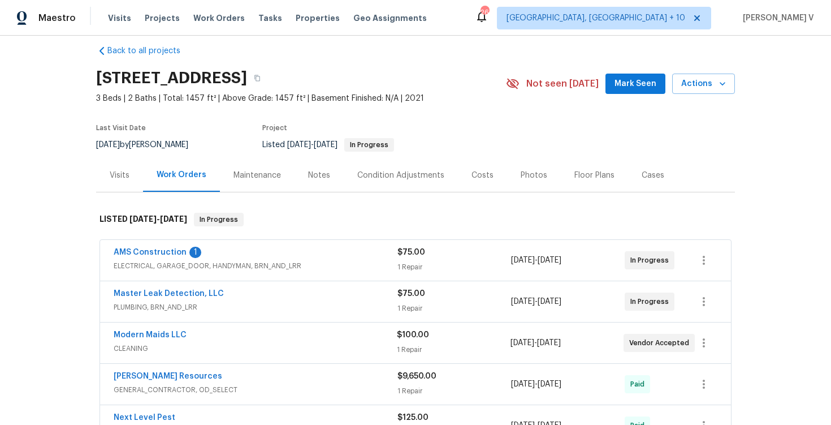
scroll to position [14, 0]
click at [155, 251] on link "AMS Construction" at bounding box center [150, 252] width 73 height 8
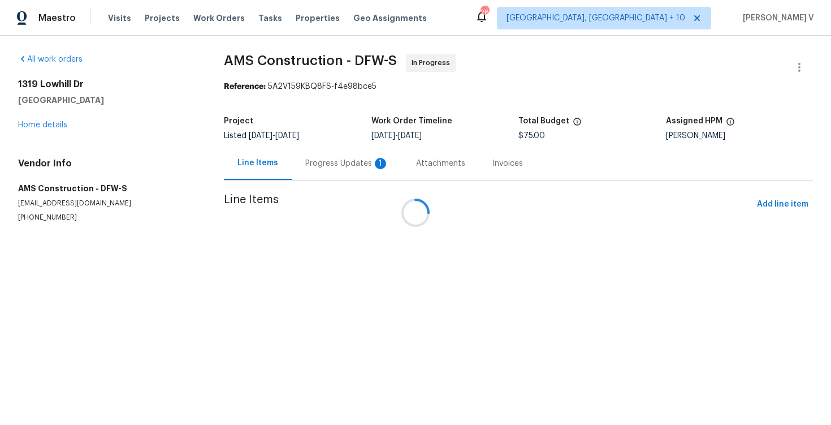
click at [319, 153] on div "Progress Updates 1" at bounding box center [347, 162] width 111 height 33
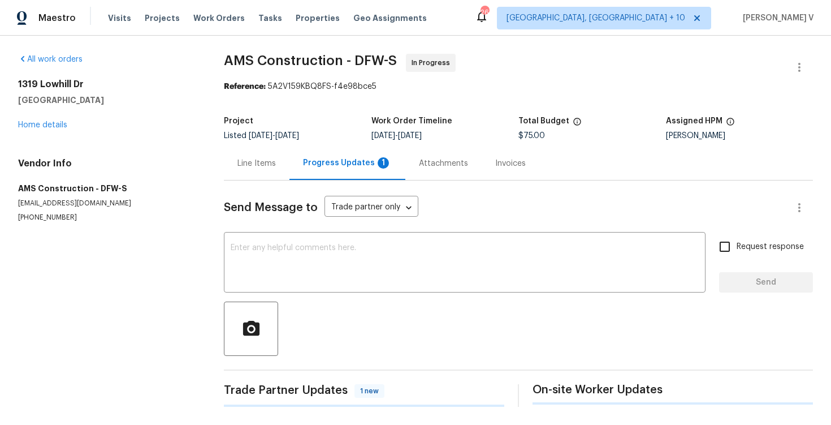
click at [319, 153] on div "Progress Updates 1" at bounding box center [347, 162] width 116 height 33
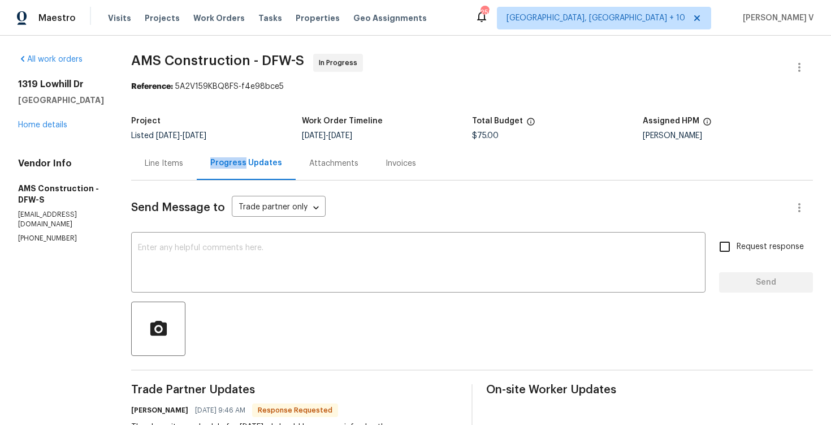
scroll to position [94, 0]
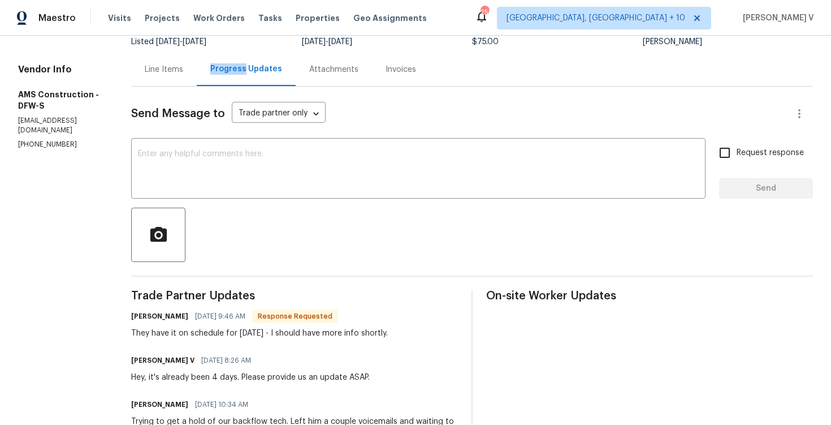
click at [163, 55] on div "Line Items" at bounding box center [164, 69] width 66 height 33
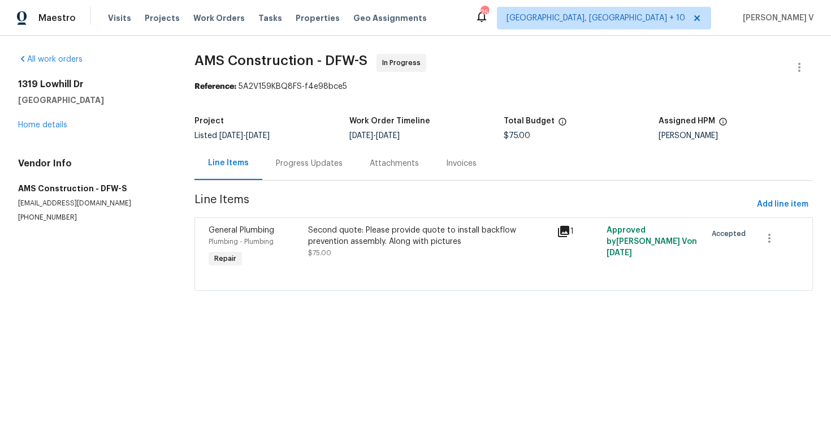
click at [371, 246] on div "Second quote: Please provide quote to install backflow prevention assembly. Alo…" at bounding box center [429, 235] width 242 height 23
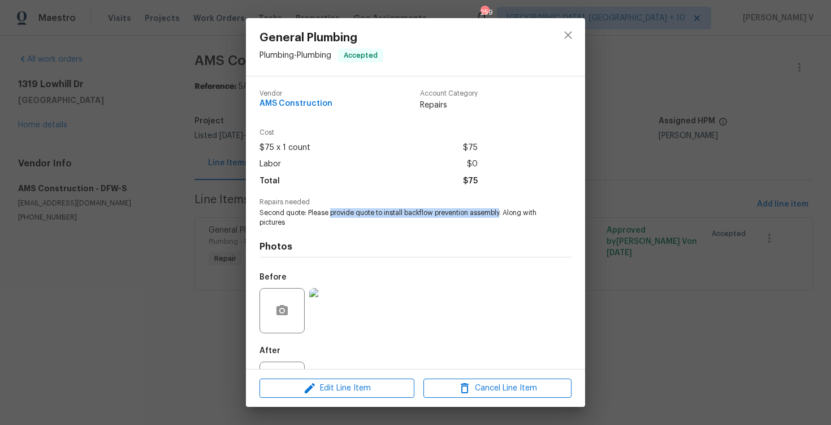
drag, startPoint x: 330, startPoint y: 211, endPoint x: 501, endPoint y: 212, distance: 171.8
click at [501, 212] on span "Second quote: Please provide quote to install backflow prevention assembly. Alo…" at bounding box center [399, 217] width 281 height 19
copy span "provide quote to install backflow prevention assembly"
click at [155, 255] on div "General Plumbing Plumbing - Plumbing Accepted Vendor AMS Construction Account C…" at bounding box center [415, 212] width 831 height 425
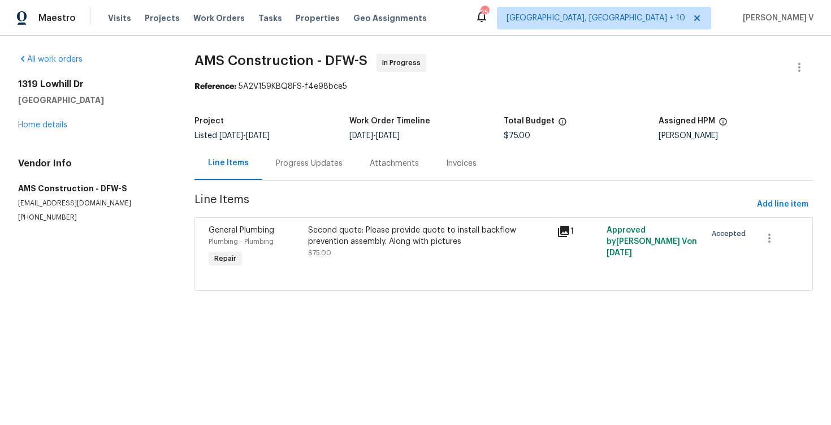
click at [333, 144] on div "Project Listed 4/8/2025 - 9/15/2025 Work Order Timeline 9/10/2025 - 9/15/2025 T…" at bounding box center [503, 128] width 618 height 36
click at [309, 166] on div "Progress Updates" at bounding box center [309, 163] width 67 height 11
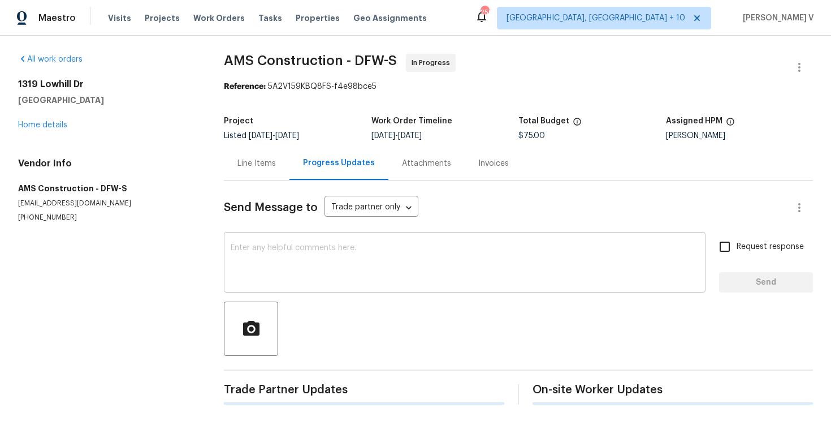
click at [291, 280] on textarea at bounding box center [465, 264] width 468 height 40
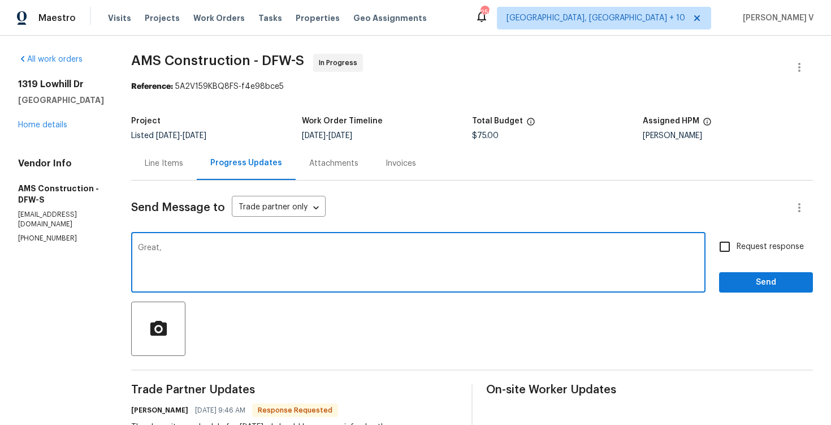
paste textarea "provide quote to install backflow prevention assembly"
type textarea "Great, provide quote to install backflow prevention assembly"
click at [734, 252] on input "Request response" at bounding box center [725, 247] width 24 height 24
checkbox input "true"
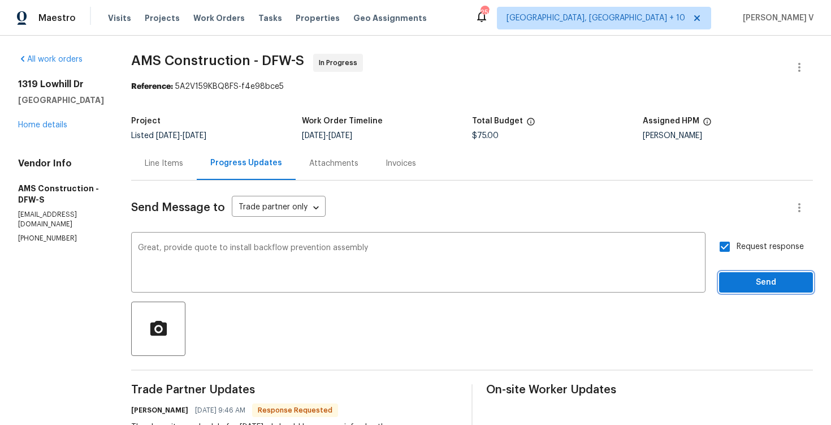
click at [767, 279] on span "Send" at bounding box center [766, 282] width 76 height 14
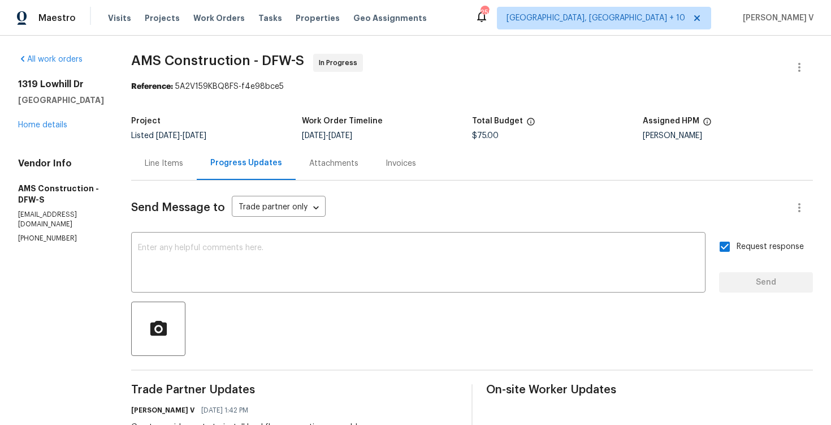
click at [61, 131] on div "All work orders 1319 Lowhill Dr Royse City, TX 75189 Home details Vendor Info A…" at bounding box center [61, 148] width 86 height 189
click at [58, 126] on link "Home details" at bounding box center [42, 125] width 49 height 8
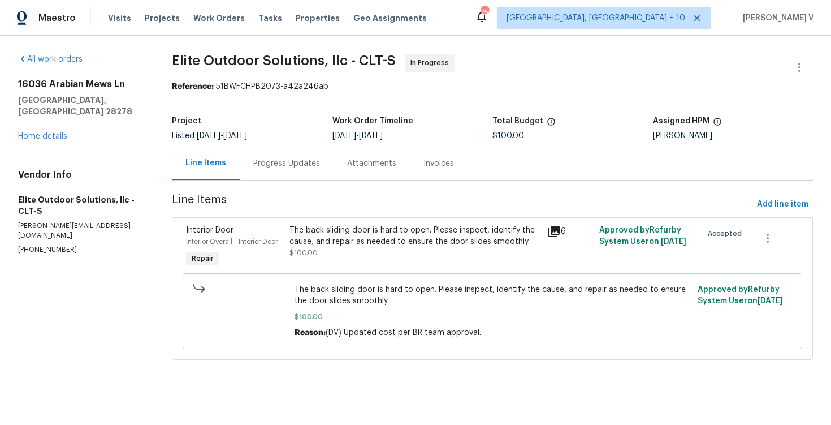
click at [260, 153] on div "Progress Updates" at bounding box center [287, 162] width 94 height 33
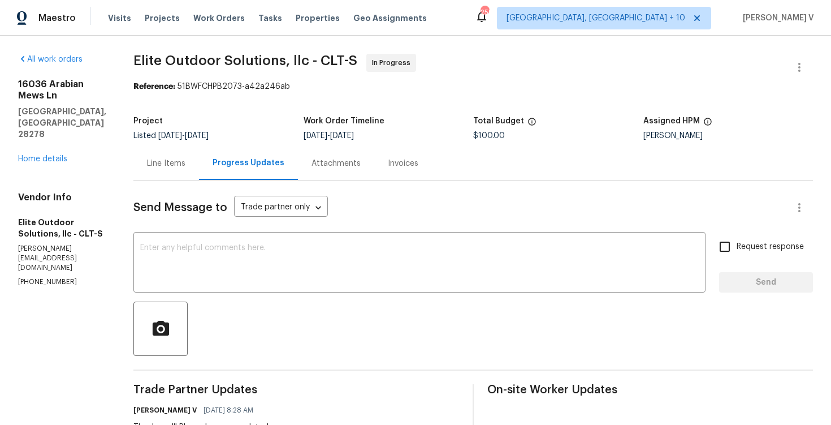
scroll to position [86, 0]
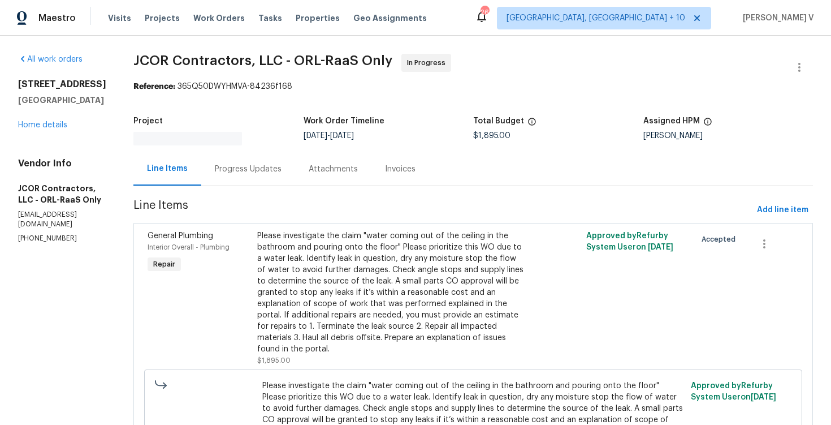
click at [261, 166] on div "Progress Updates" at bounding box center [248, 168] width 94 height 33
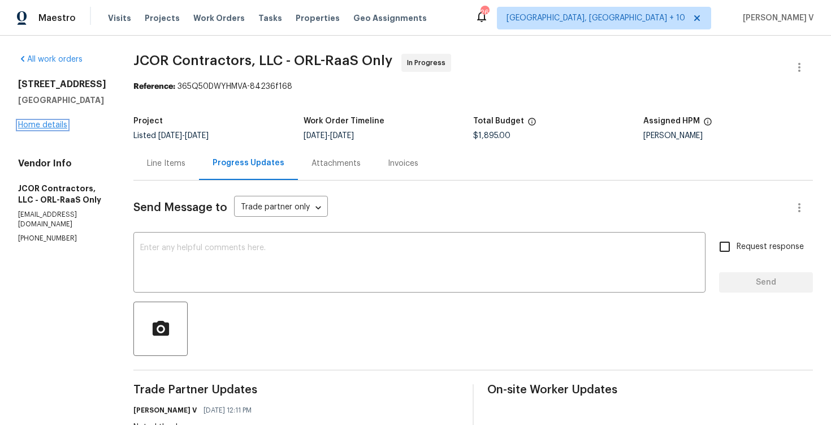
click at [45, 124] on link "Home details" at bounding box center [42, 125] width 49 height 8
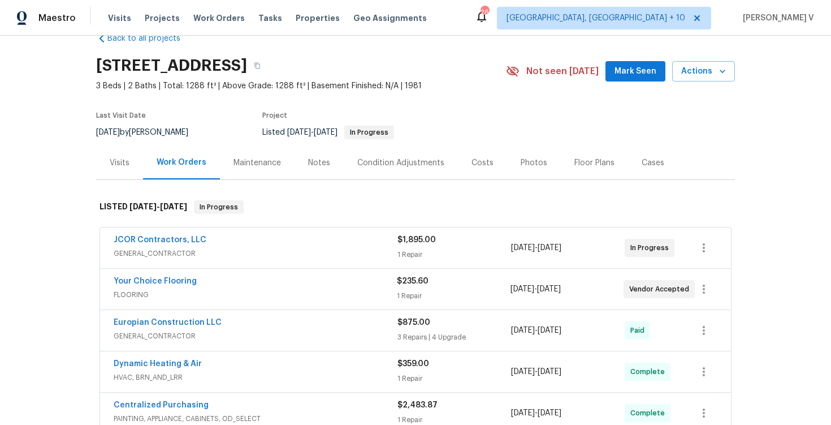
scroll to position [45, 0]
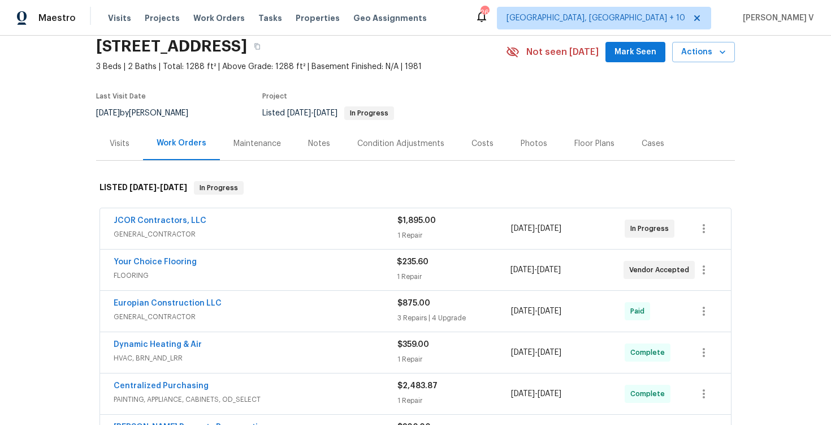
click at [219, 274] on span "FLOORING" at bounding box center [255, 275] width 283 height 11
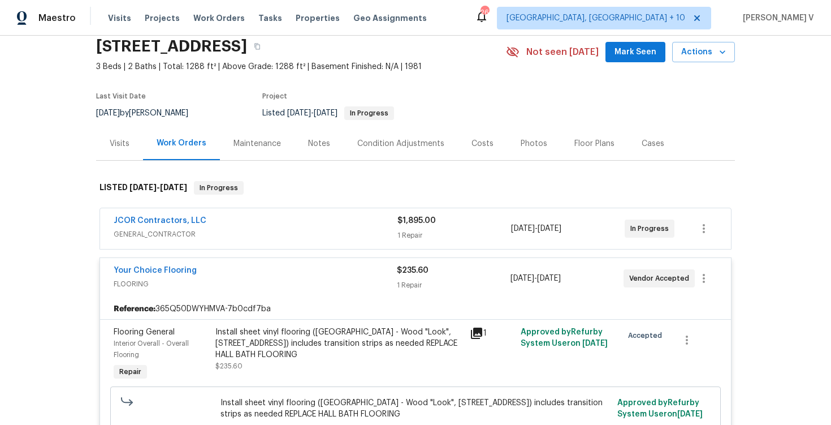
click at [219, 274] on div "Your Choice Flooring" at bounding box center [255, 272] width 283 height 14
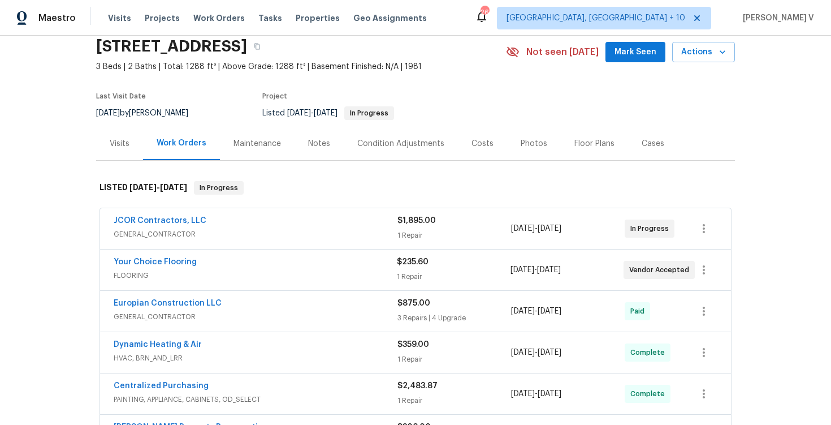
click at [229, 240] on div "JCOR Contractors, LLC GENERAL_CONTRACTOR" at bounding box center [256, 228] width 284 height 27
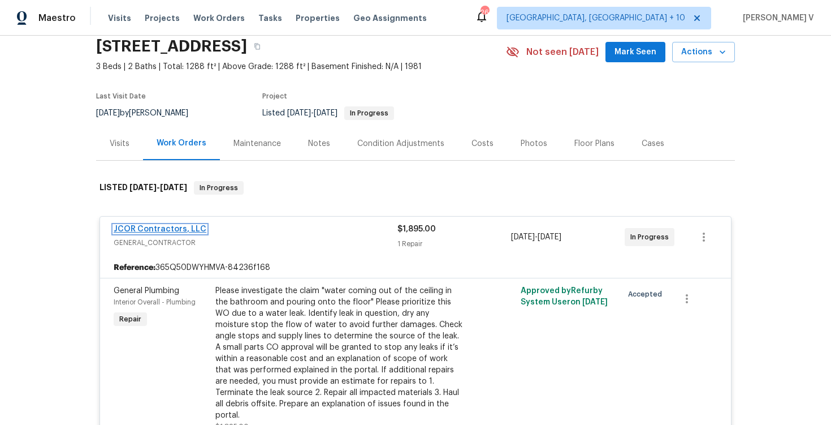
click at [180, 227] on link "JCOR Contractors, LLC" at bounding box center [160, 229] width 93 height 8
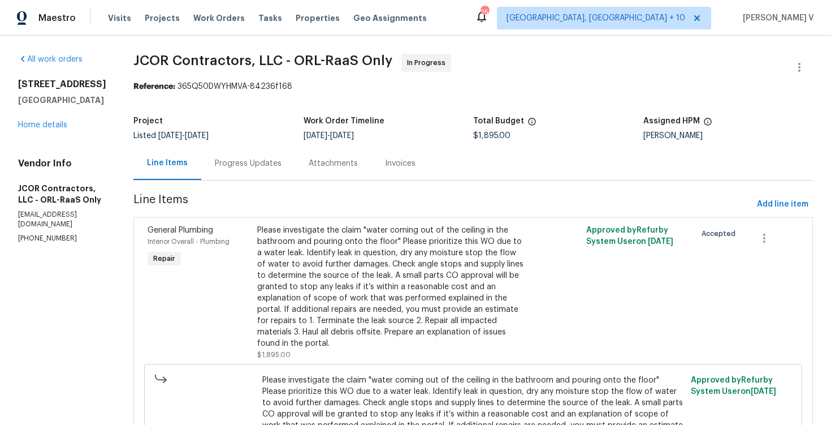
click at [215, 158] on div "Progress Updates" at bounding box center [248, 163] width 67 height 11
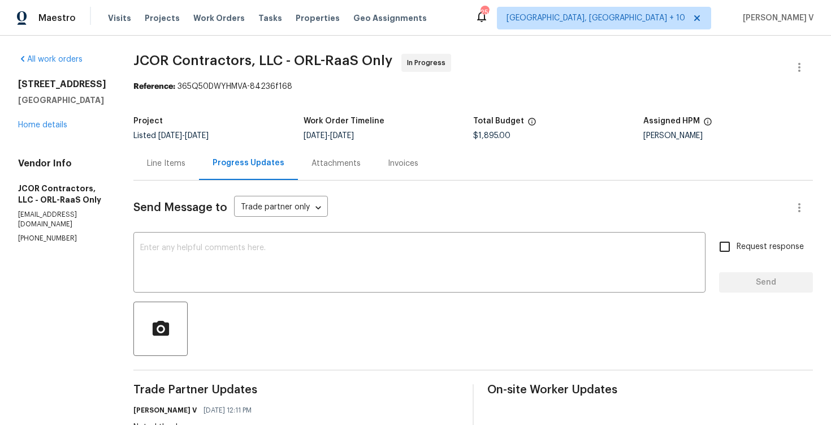
click at [159, 152] on div "Line Items" at bounding box center [166, 162] width 66 height 33
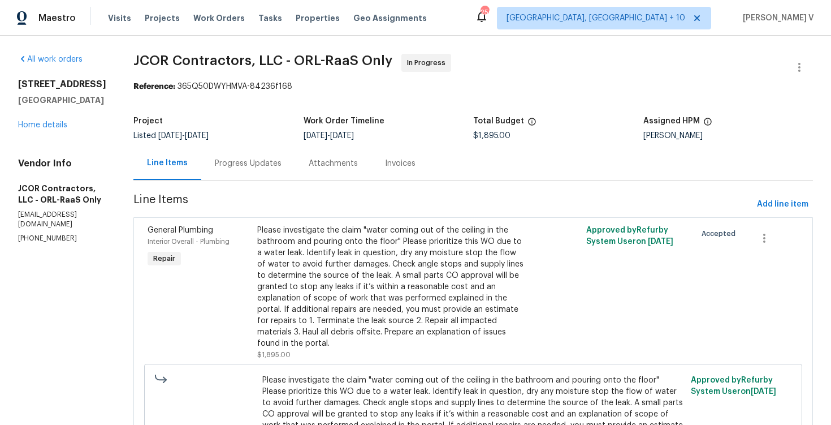
click at [211, 186] on section "JCOR Contractors, LLC - ORL-RaaS Only In Progress Reference: 365Q50DWYHMVA-8423…" at bounding box center [472, 287] width 679 height 466
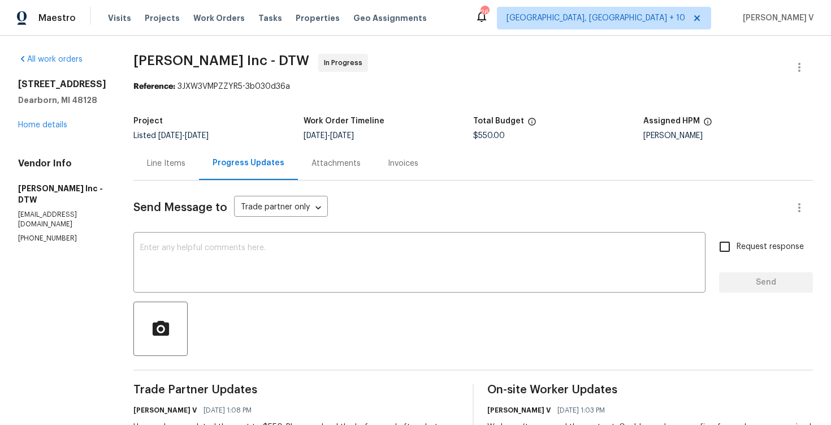
click at [38, 233] on p "(313) 308-7400" at bounding box center [62, 238] width 88 height 10
copy p "(313) 308-7400"
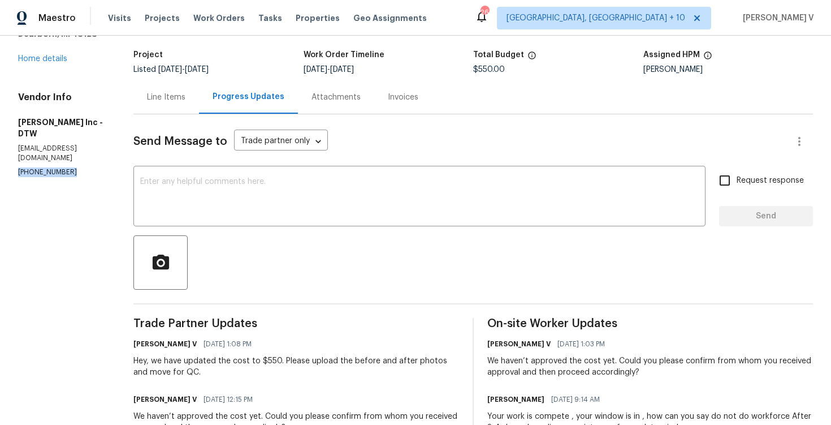
scroll to position [77, 0]
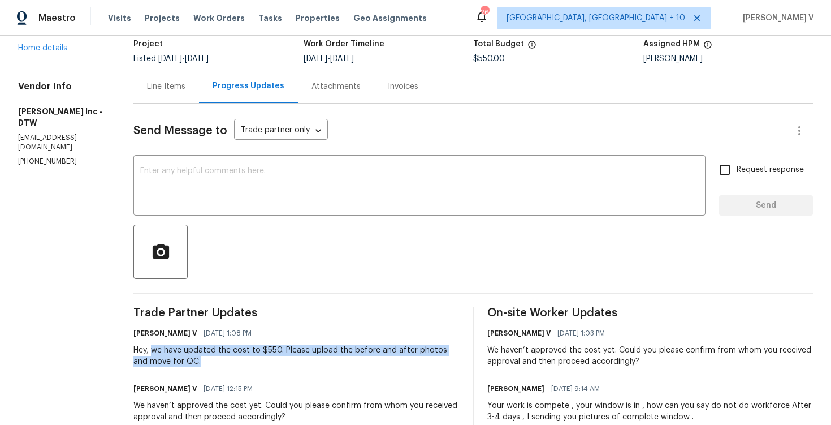
drag, startPoint x: 149, startPoint y: 350, endPoint x: 196, endPoint y: 361, distance: 47.6
click at [196, 361] on div "Hey, we have updated the cost to $550. Please upload the before and after photo…" at bounding box center [296, 355] width 326 height 23
copy div "we have updated the cost to $550. Please upload the before and after photos and…"
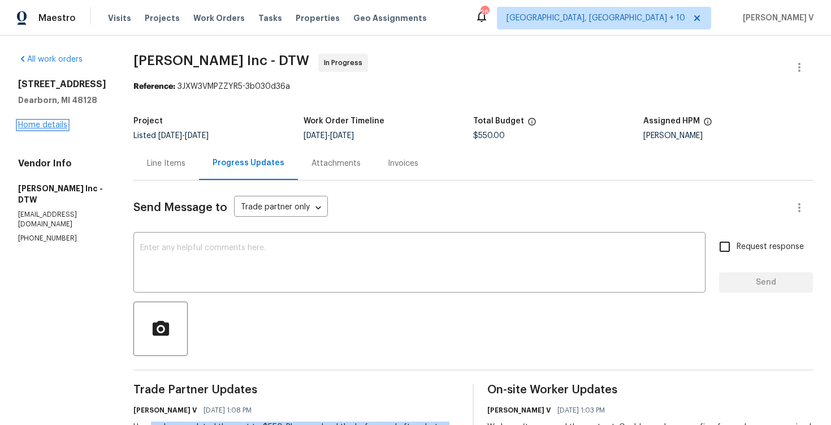
click at [35, 122] on link "Home details" at bounding box center [42, 125] width 49 height 8
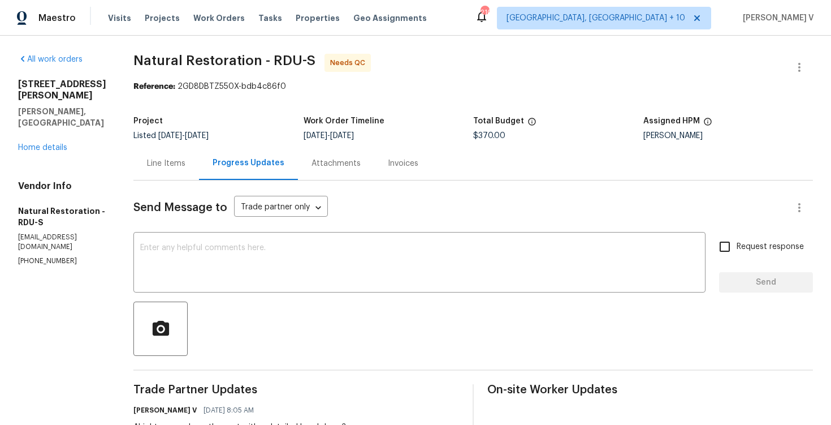
scroll to position [123, 0]
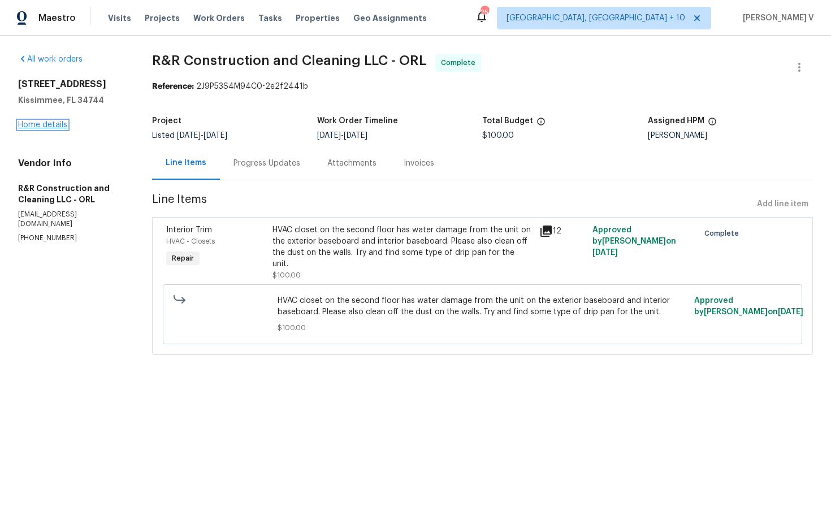
click at [46, 122] on link "Home details" at bounding box center [42, 125] width 49 height 8
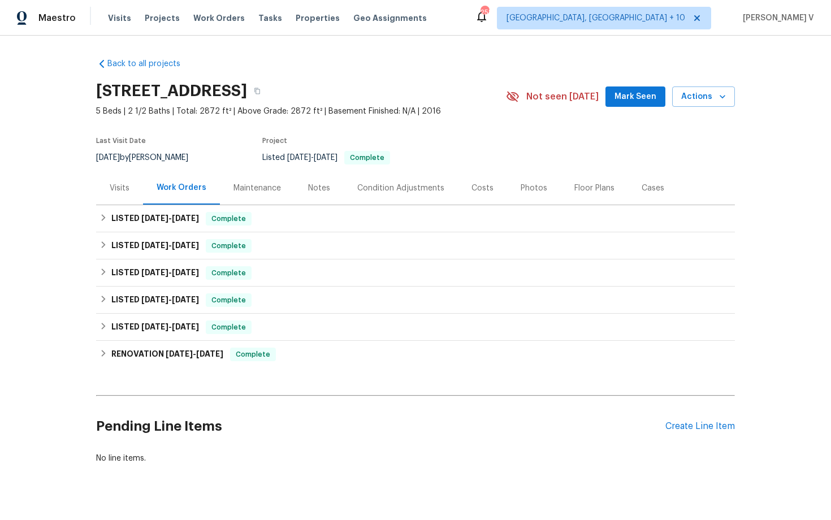
scroll to position [21, 0]
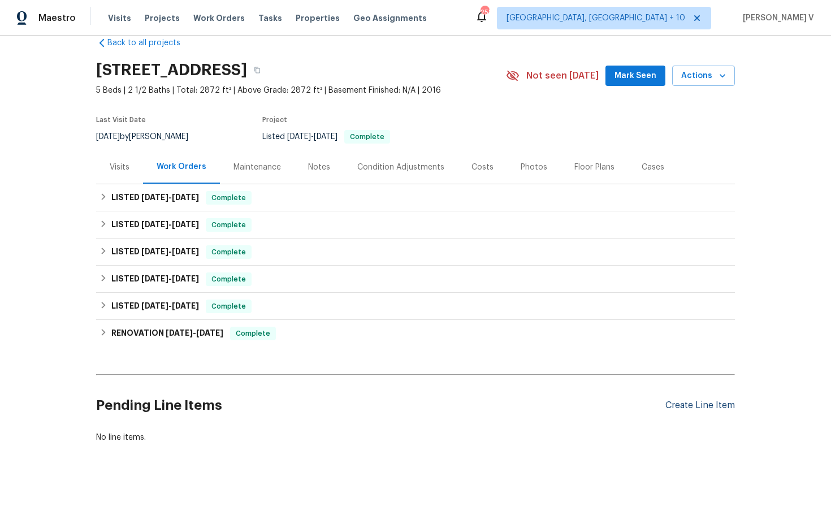
click at [674, 400] on div "Create Line Item" at bounding box center [700, 405] width 70 height 11
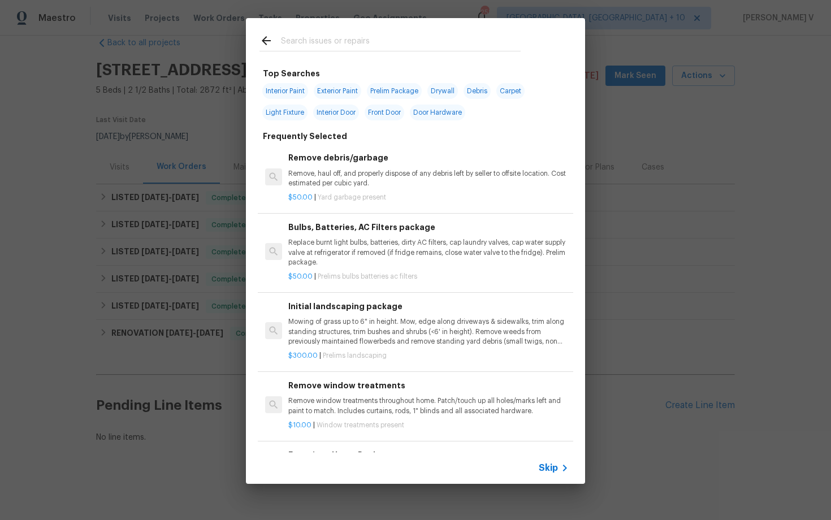
click at [545, 466] on span "Skip" at bounding box center [548, 467] width 19 height 11
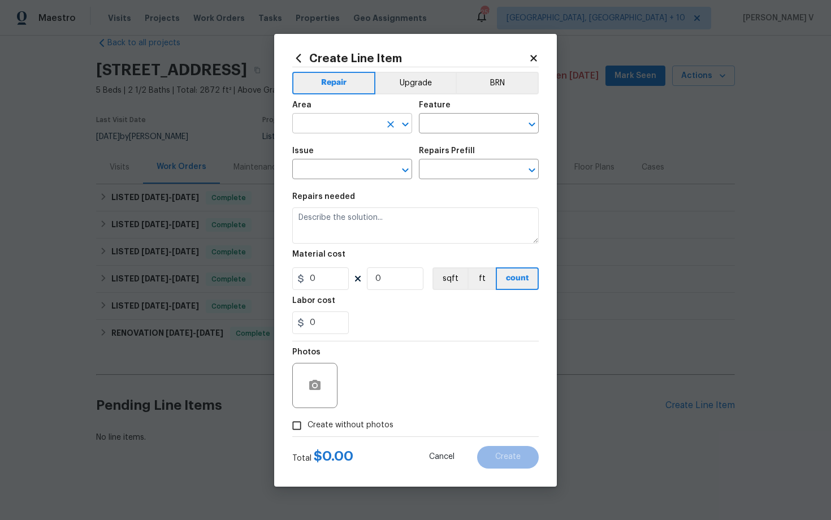
click at [360, 118] on input "text" at bounding box center [336, 125] width 88 height 18
click at [366, 166] on li "Interior Overall" at bounding box center [352, 168] width 120 height 19
type input "Interior Overall"
click at [462, 114] on div "Feature" at bounding box center [479, 108] width 120 height 15
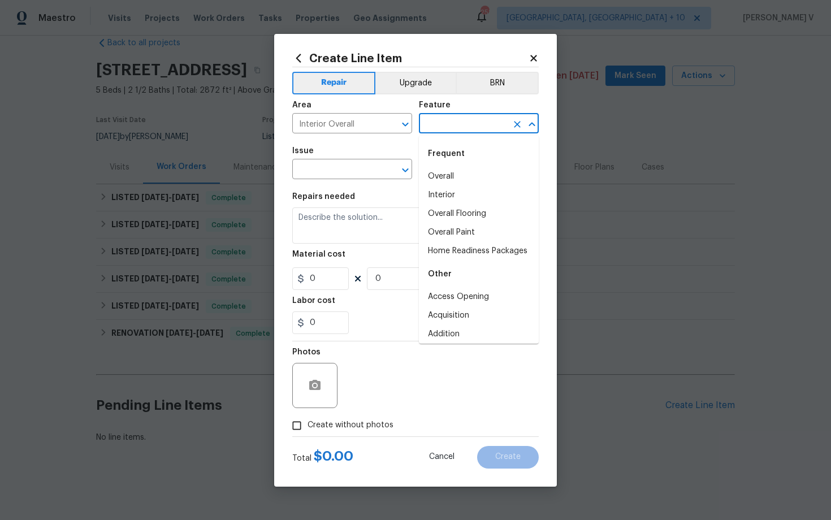
click at [462, 118] on input "text" at bounding box center [463, 125] width 88 height 18
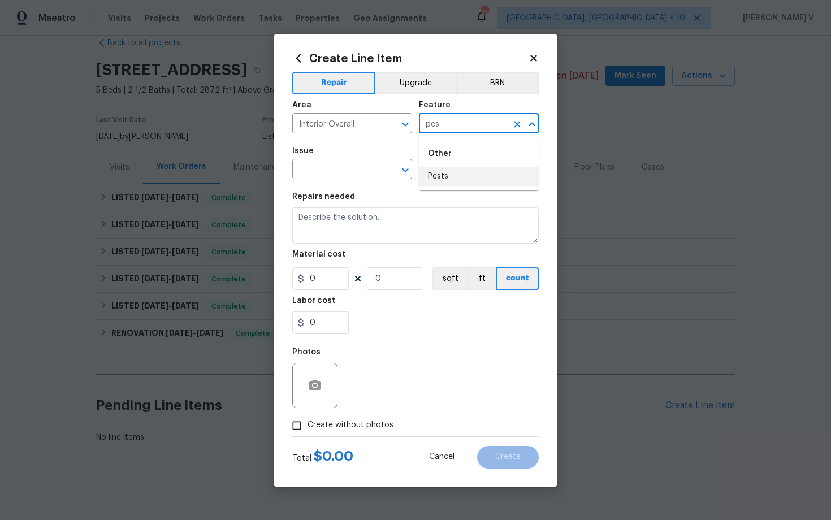
click at [441, 179] on li "Pests" at bounding box center [479, 176] width 120 height 19
type input "Pests"
click at [337, 174] on input "text" at bounding box center [336, 171] width 88 height 18
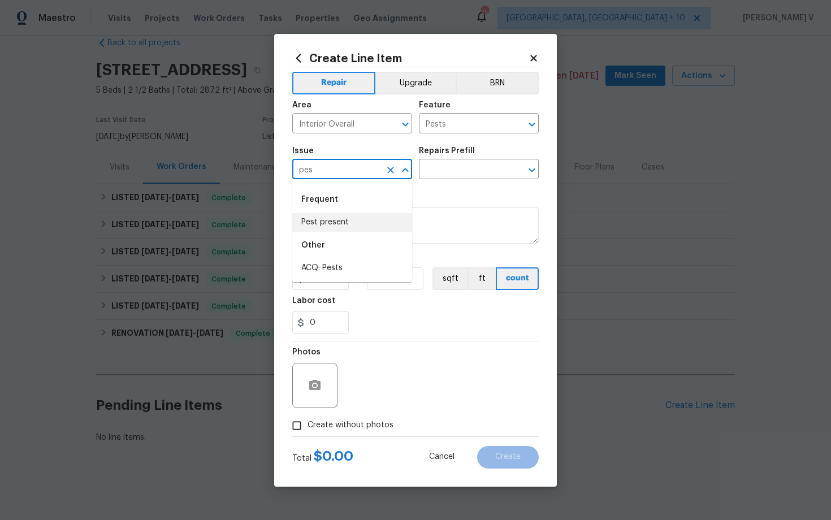
click at [333, 232] on div "Other" at bounding box center [352, 245] width 120 height 27
click at [337, 222] on li "Pest present" at bounding box center [352, 222] width 120 height 19
type input "Pest present"
click at [458, 162] on input "text" at bounding box center [463, 171] width 88 height 18
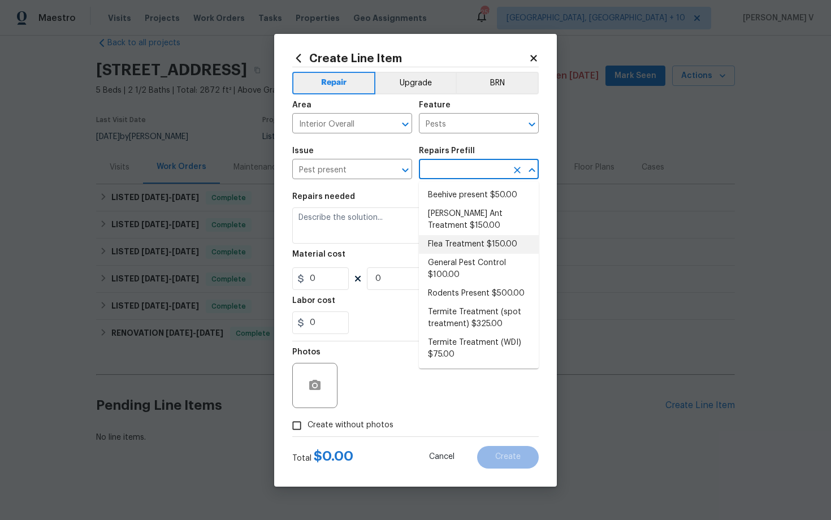
click at [441, 219] on li "Carpenter Ant Treatment $150.00" at bounding box center [479, 220] width 120 height 31
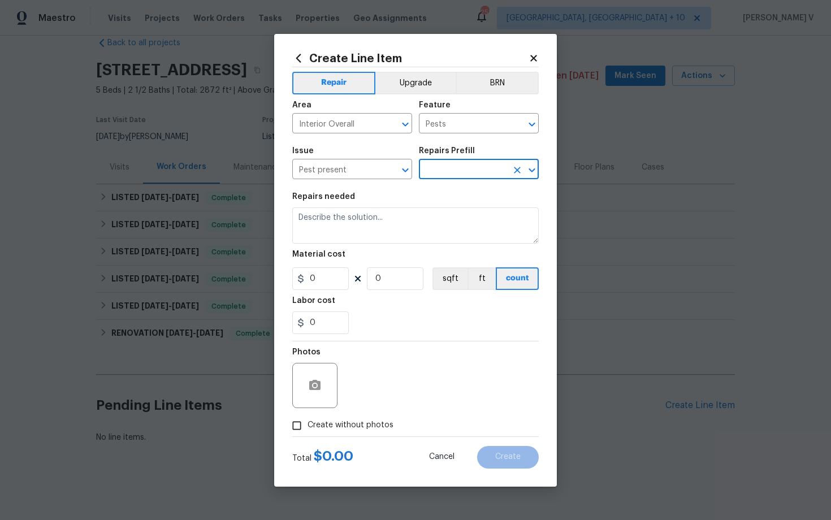
type input "Carpenter Ant Treatment $150.00"
type textarea "Treat for active carpenter ant infestation and provide a clear WDI report"
type input "150"
type input "1"
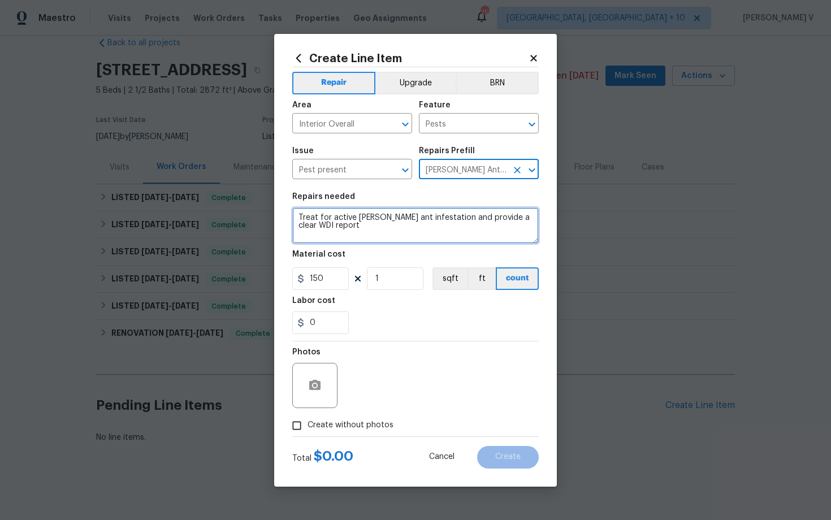
click at [441, 219] on textarea "Treat for active carpenter ant infestation and provide a clear WDI report" at bounding box center [415, 225] width 246 height 36
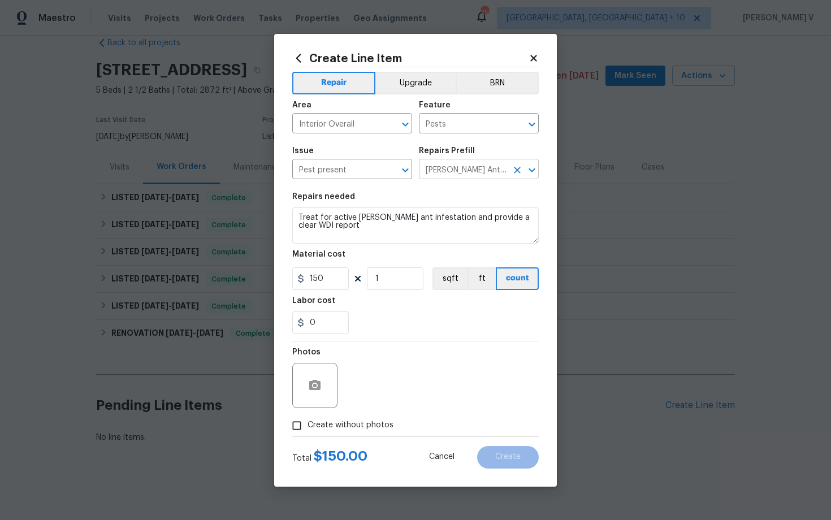
click at [505, 170] on input "Carpenter Ant Treatment $150.00" at bounding box center [463, 171] width 88 height 18
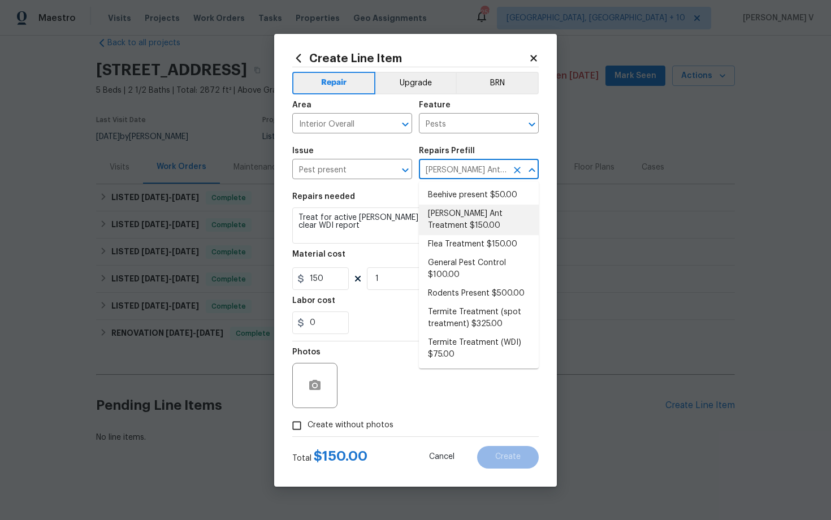
click at [525, 170] on icon "Close" at bounding box center [532, 170] width 14 height 14
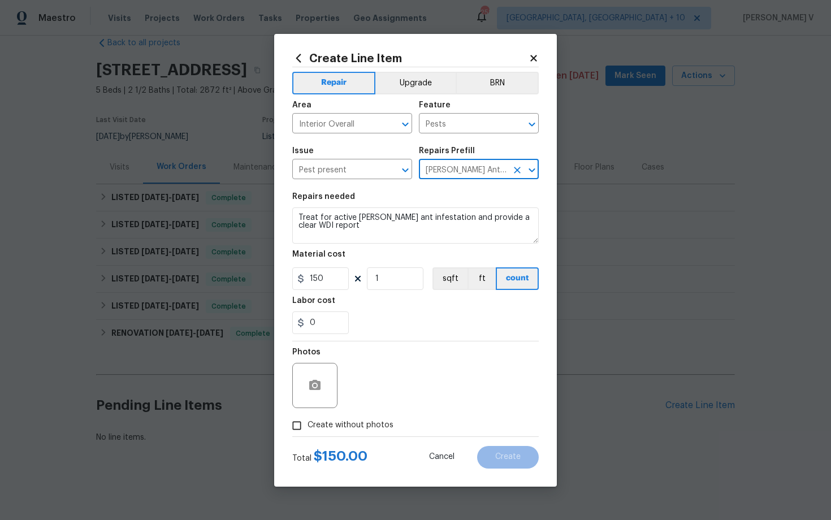
click at [525, 170] on icon "Open" at bounding box center [532, 170] width 14 height 14
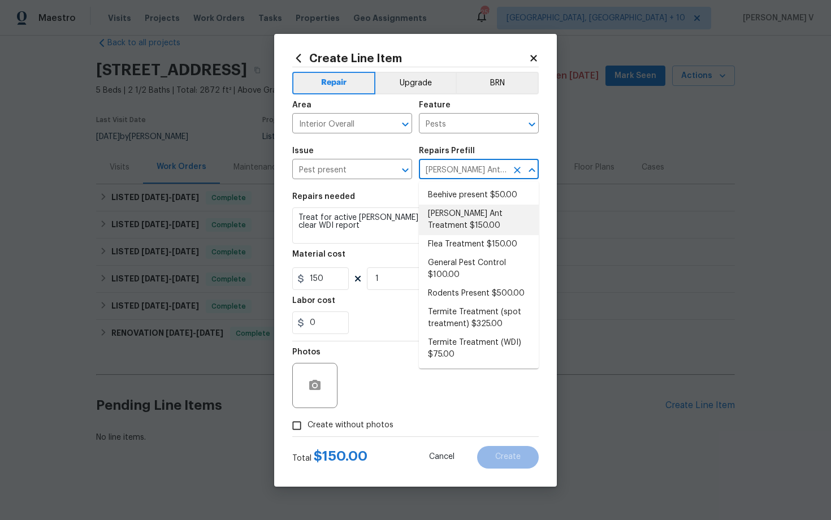
click at [513, 169] on icon "Clear" at bounding box center [517, 169] width 11 height 11
click at [527, 167] on icon "Close" at bounding box center [532, 170] width 14 height 14
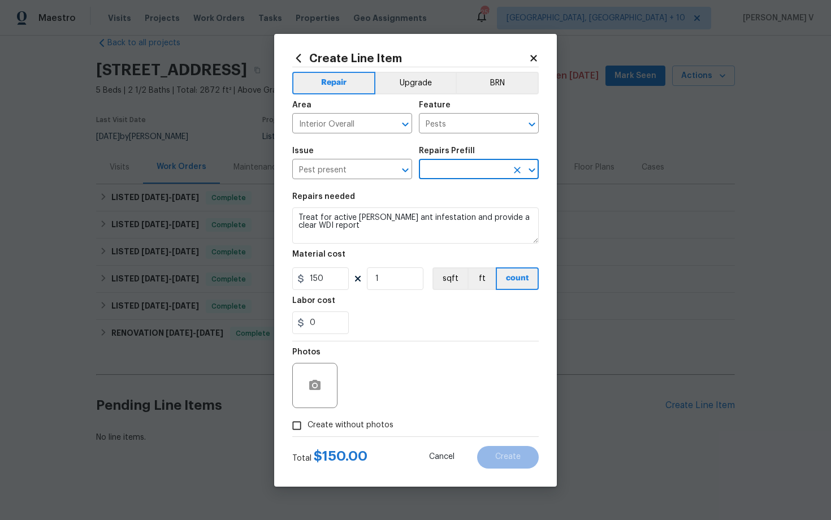
click at [493, 170] on input "text" at bounding box center [463, 171] width 88 height 18
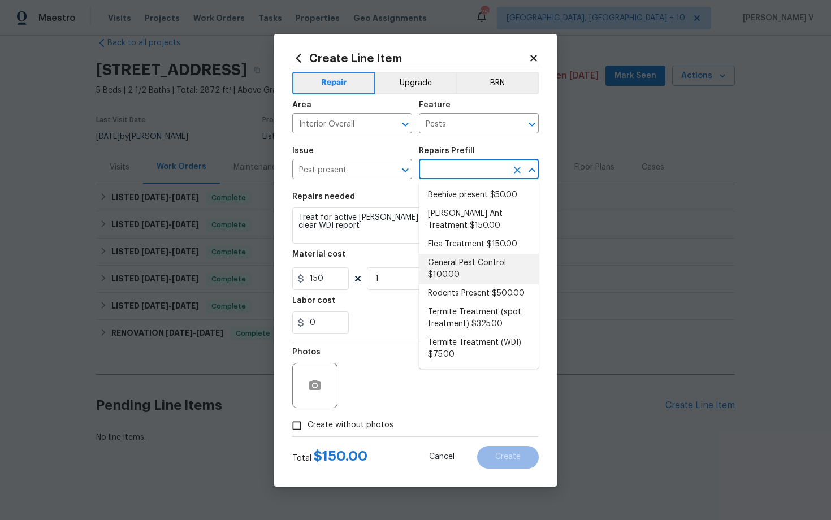
click at [463, 256] on li "General Pest Control $100.00" at bounding box center [479, 269] width 120 height 31
type input "General Pest Control $100.00"
type textarea "General pest treatment for active pest/insect infestation - non termite"
type input "100"
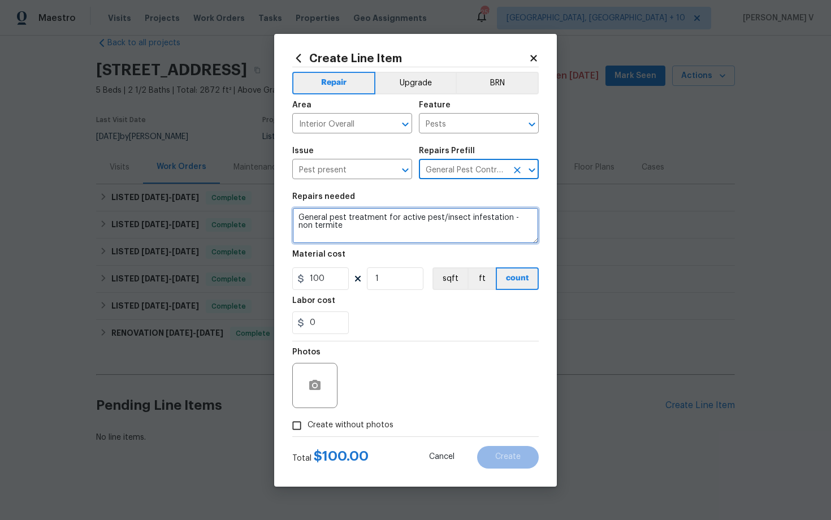
click at [418, 216] on textarea "General pest treatment for active pest/insect infestation - non termite" at bounding box center [415, 225] width 246 height 36
paste textarea "Received feedback reporting a large amount of ants in the home through an open …"
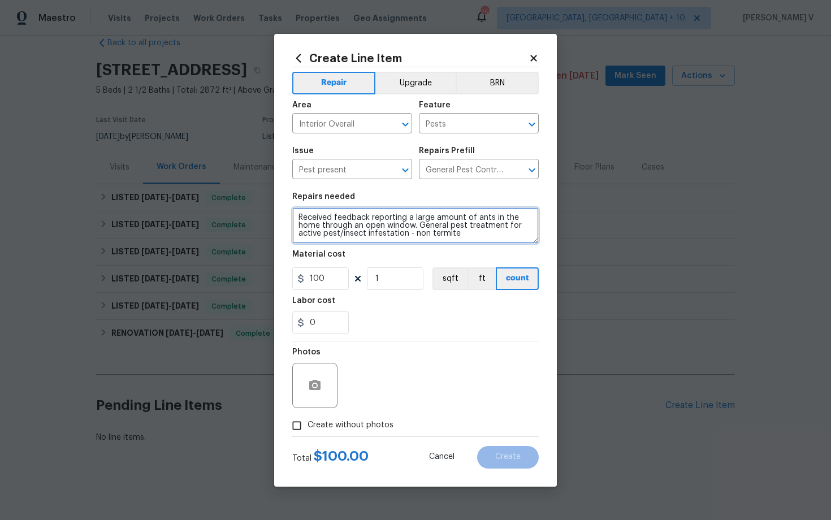
type textarea "Received feedback reporting a large amount of ants in the home through an open …"
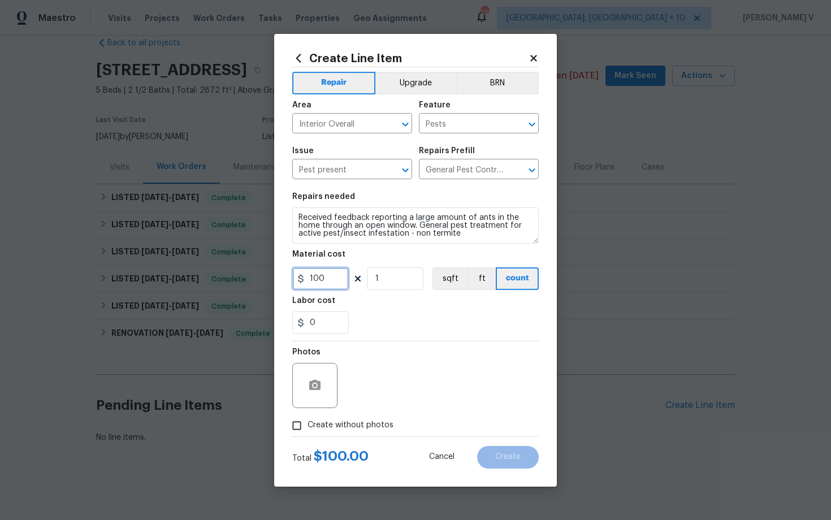
click at [326, 278] on input "100" at bounding box center [320, 278] width 57 height 23
type input "125"
click at [322, 422] on span "Create without photos" at bounding box center [351, 425] width 86 height 12
click at [308, 422] on input "Create without photos" at bounding box center [296, 425] width 21 height 21
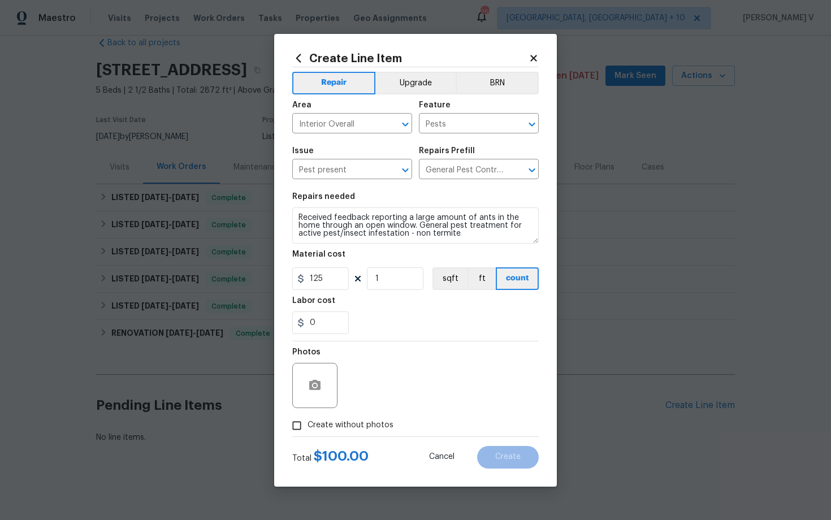
checkbox input "true"
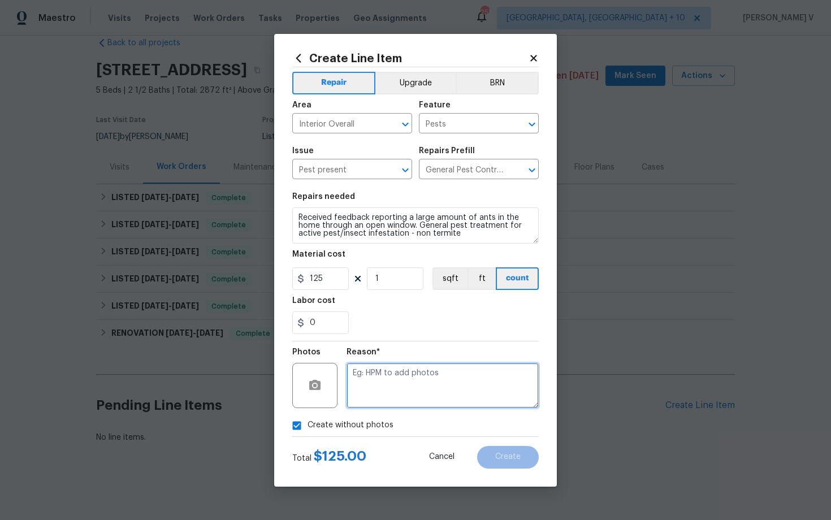
click at [417, 386] on textarea at bounding box center [443, 385] width 192 height 45
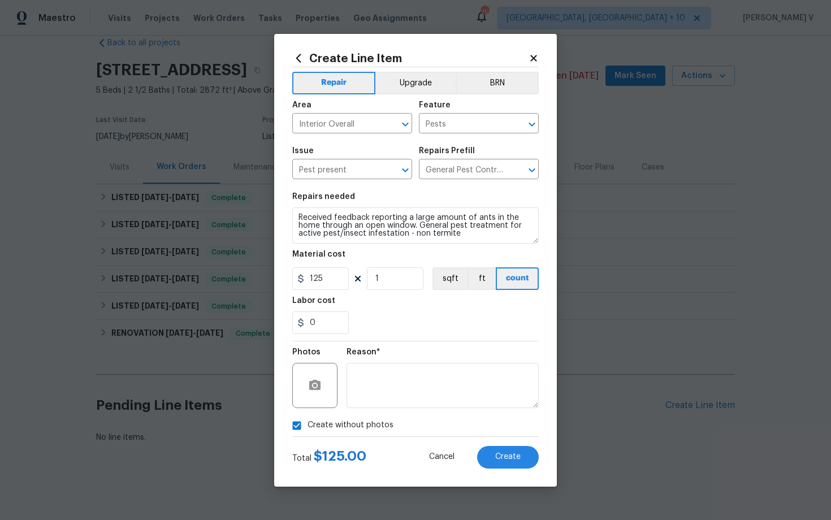
click at [541, 477] on div "Create Line Item Repair Upgrade BRN Area Interior Overall ​ Feature Pests ​ Iss…" at bounding box center [415, 260] width 283 height 453
click at [510, 461] on button "Create" at bounding box center [508, 457] width 62 height 23
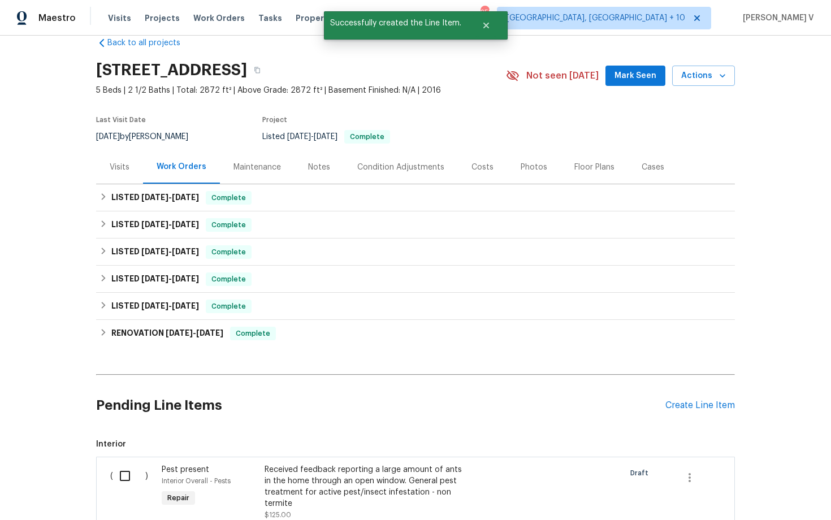
click at [143, 470] on input "checkbox" at bounding box center [129, 476] width 32 height 24
checkbox input "true"
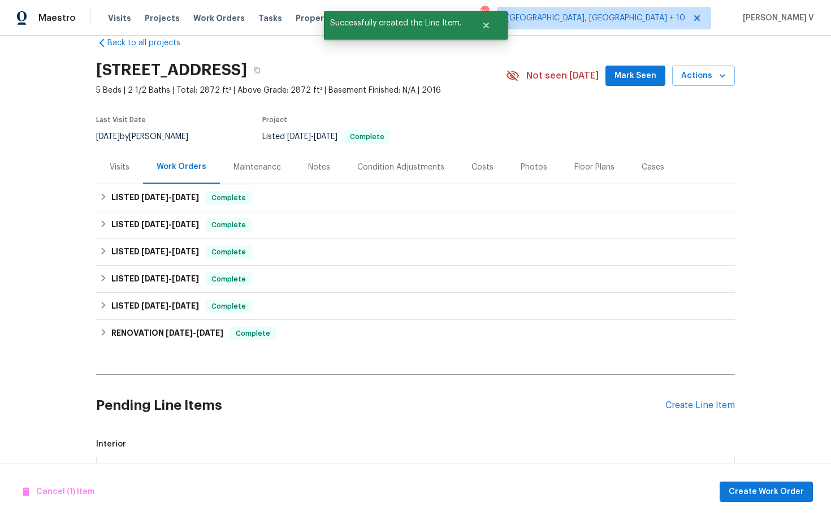
scroll to position [172, 0]
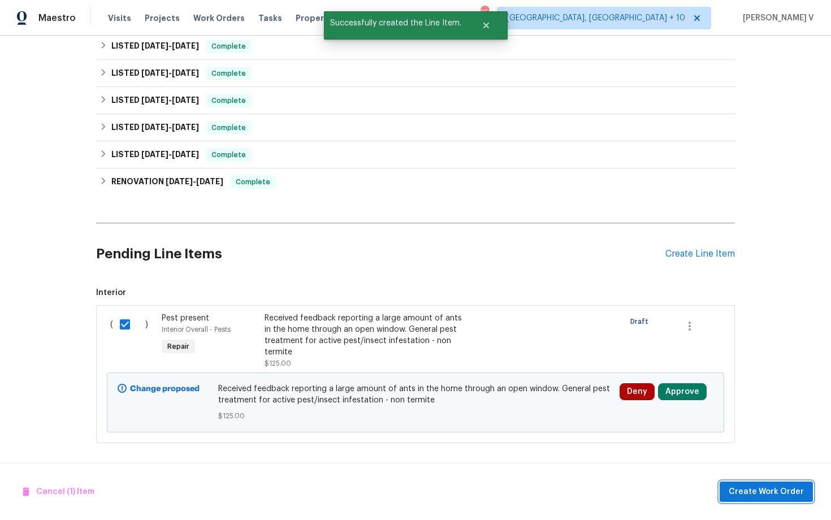
click at [765, 490] on span "Create Work Order" at bounding box center [766, 492] width 75 height 14
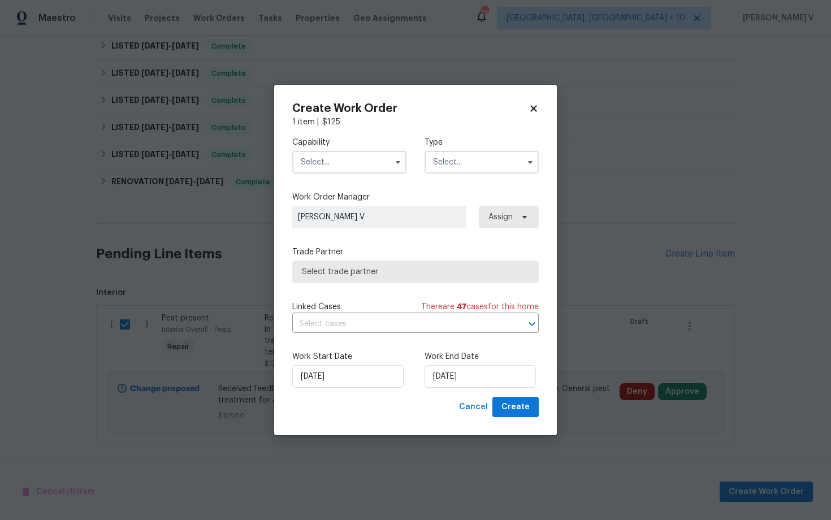
click at [352, 189] on div "Capability Type Work Order Manager Divya Dharshini V Assign Trade Partner Selec…" at bounding box center [415, 262] width 246 height 269
click at [350, 173] on div "Capability Type" at bounding box center [415, 155] width 246 height 55
click at [360, 165] on input "text" at bounding box center [349, 162] width 114 height 23
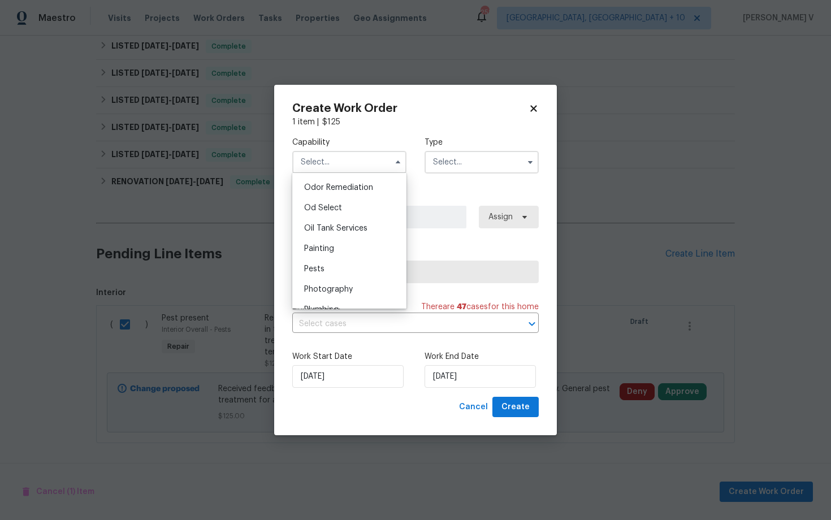
scroll to position [929, 0]
click at [332, 232] on div "Pests" at bounding box center [349, 226] width 109 height 20
type input "Pests"
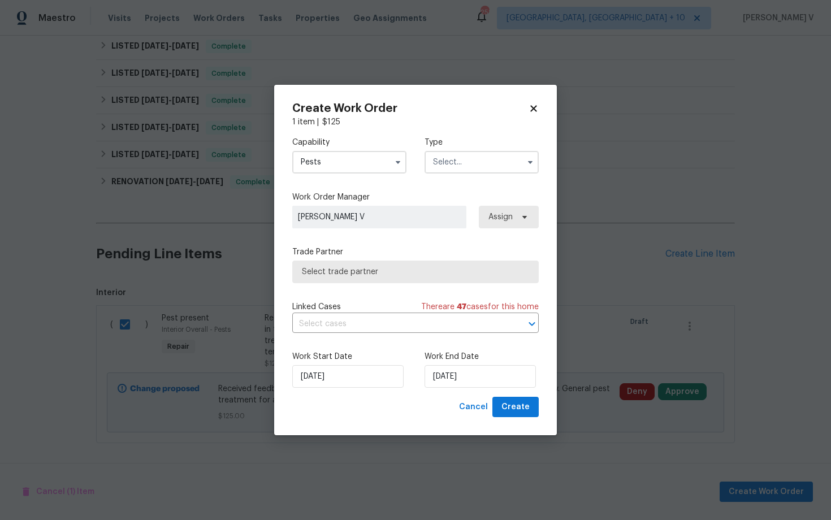
click at [478, 159] on input "text" at bounding box center [482, 162] width 114 height 23
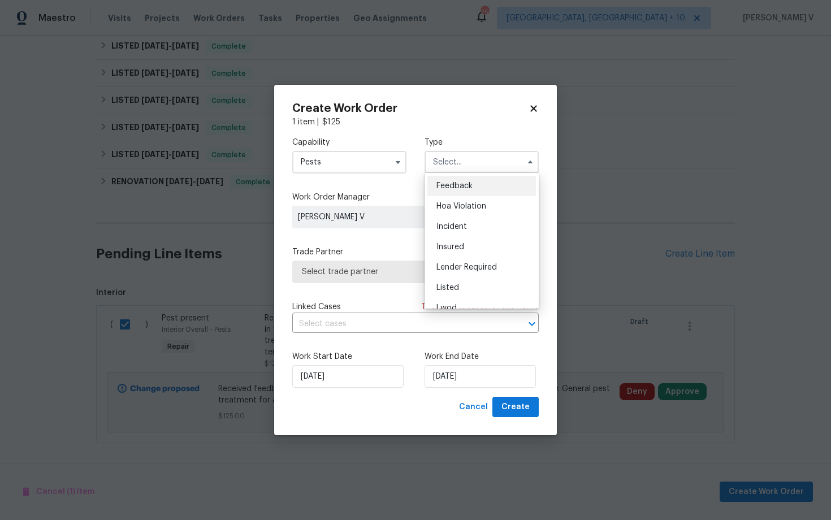
click at [451, 181] on div "Feedback" at bounding box center [481, 186] width 109 height 20
type input "Feedback"
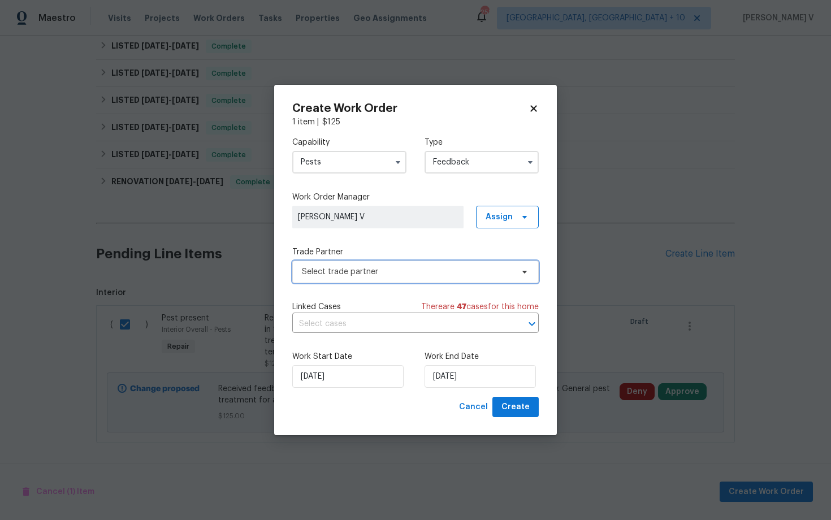
click at [385, 265] on span "Select trade partner" at bounding box center [415, 272] width 246 height 23
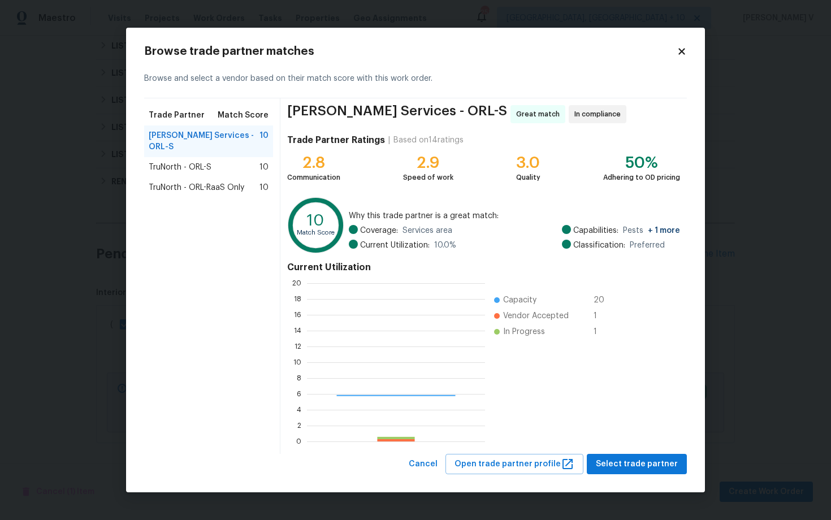
scroll to position [158, 178]
click at [230, 162] on div "TruNorth - ORL-S 10" at bounding box center [209, 167] width 120 height 11
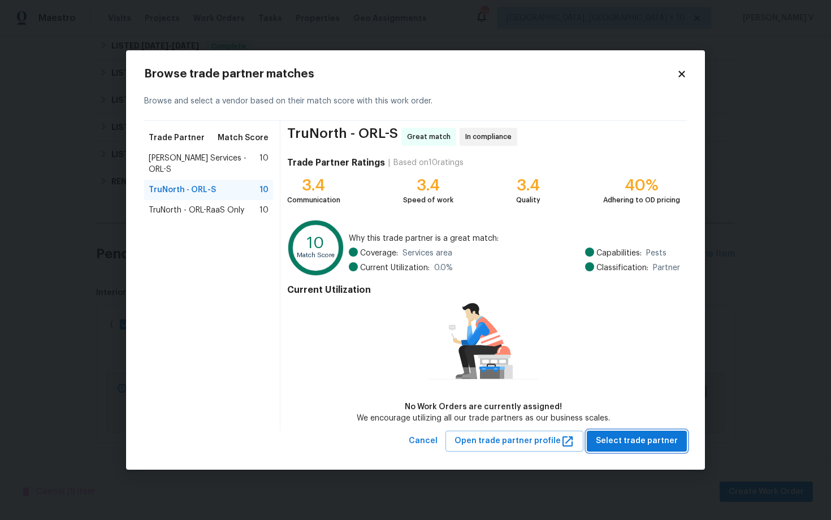
click at [624, 438] on span "Select trade partner" at bounding box center [637, 441] width 82 height 14
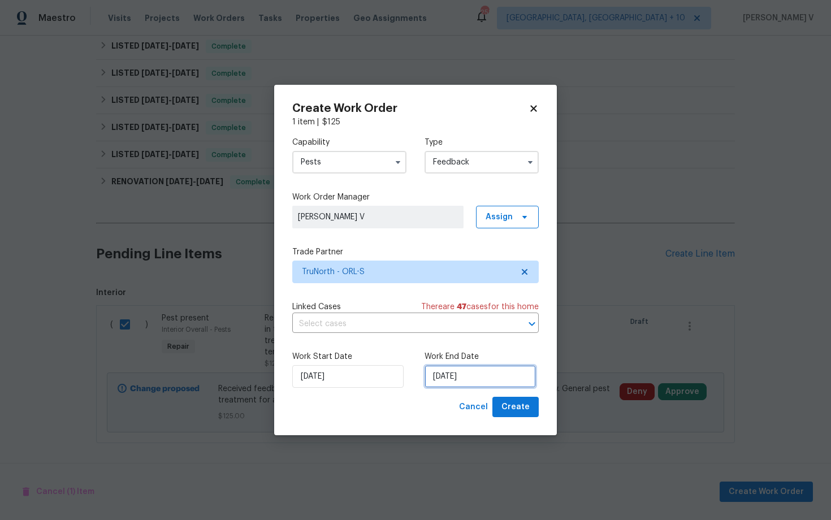
click at [493, 378] on input "16/09/2025" at bounding box center [480, 376] width 111 height 23
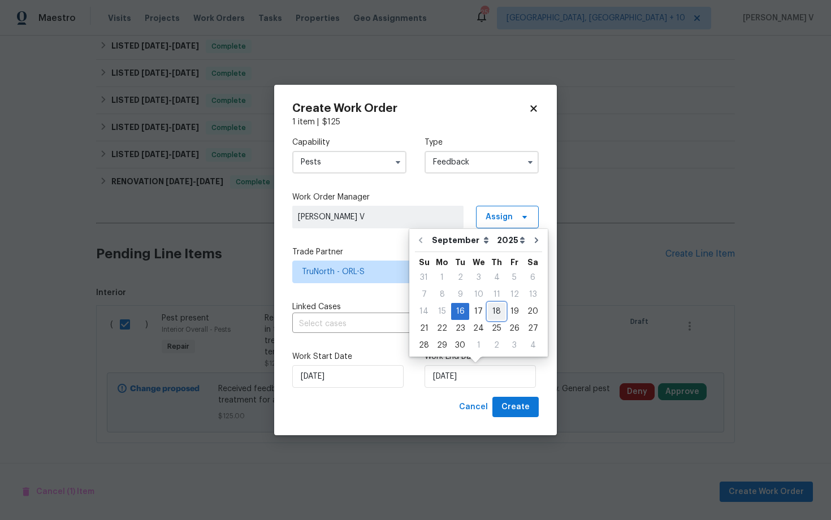
click at [492, 311] on div "18" at bounding box center [497, 312] width 18 height 16
type input "18/09/2025"
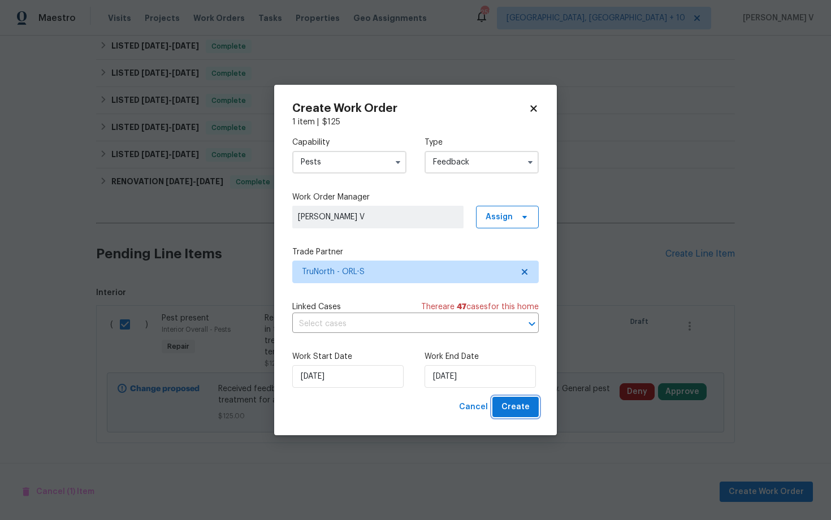
click at [508, 407] on span "Create" at bounding box center [515, 407] width 28 height 14
checkbox input "false"
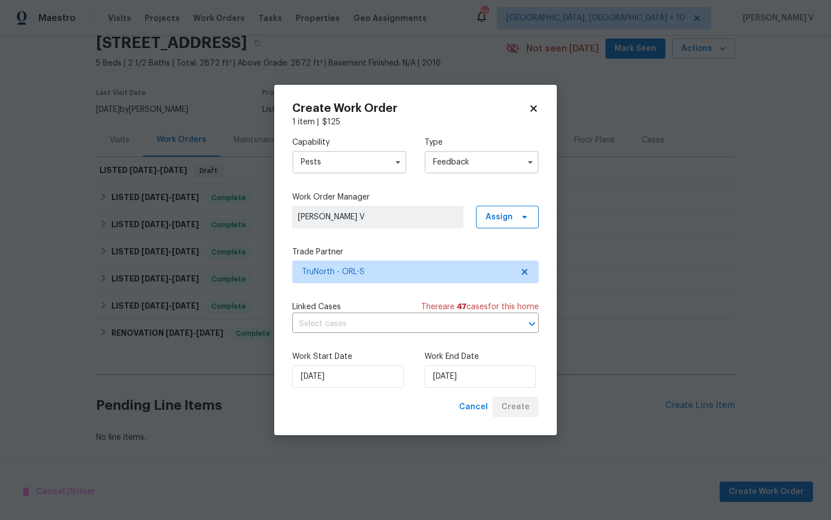
scroll to position [48, 0]
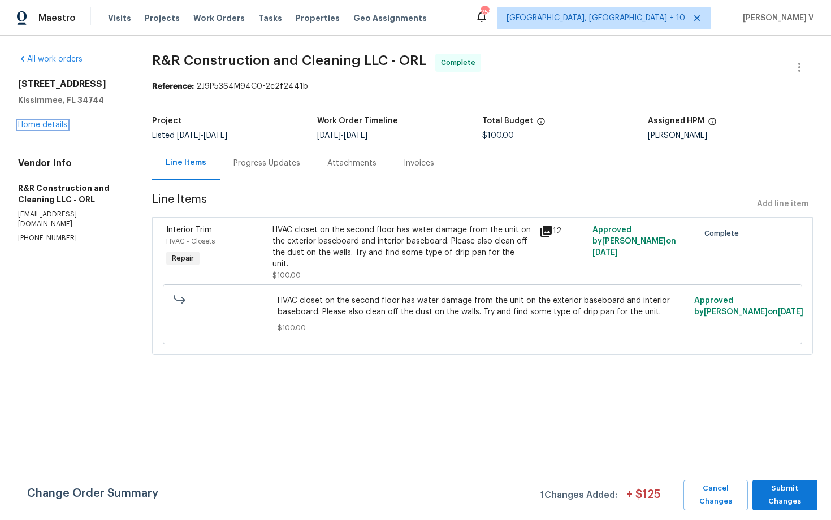
click at [46, 125] on link "Home details" at bounding box center [42, 125] width 49 height 8
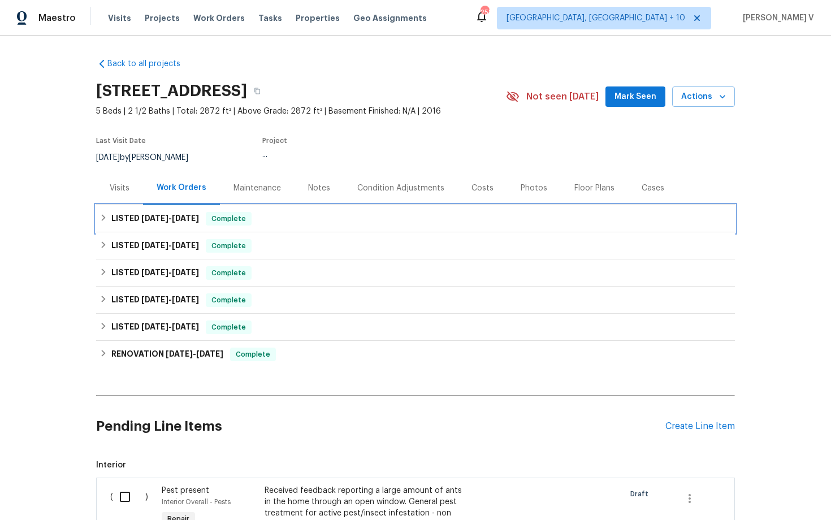
click at [268, 209] on div "LISTED 9/11/25 - 9/12/25 Complete" at bounding box center [415, 218] width 639 height 27
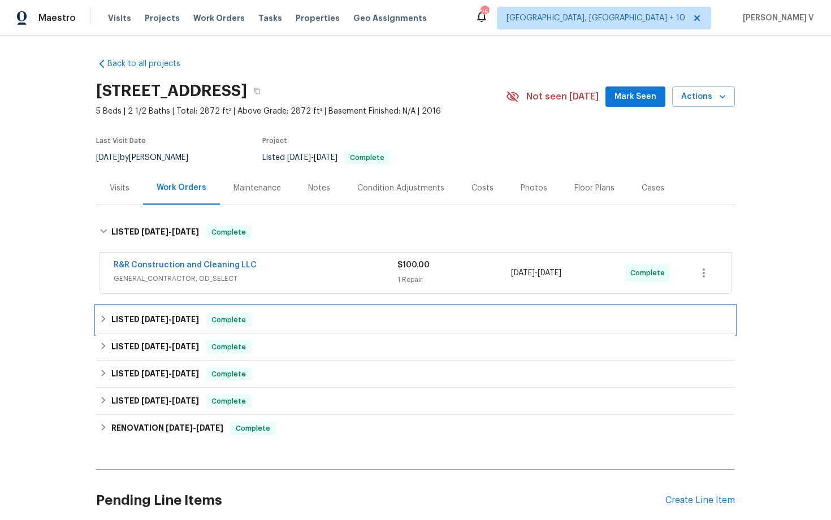
click at [259, 317] on div "LISTED 8/18/25 - 8/28/25 Complete" at bounding box center [415, 320] width 632 height 14
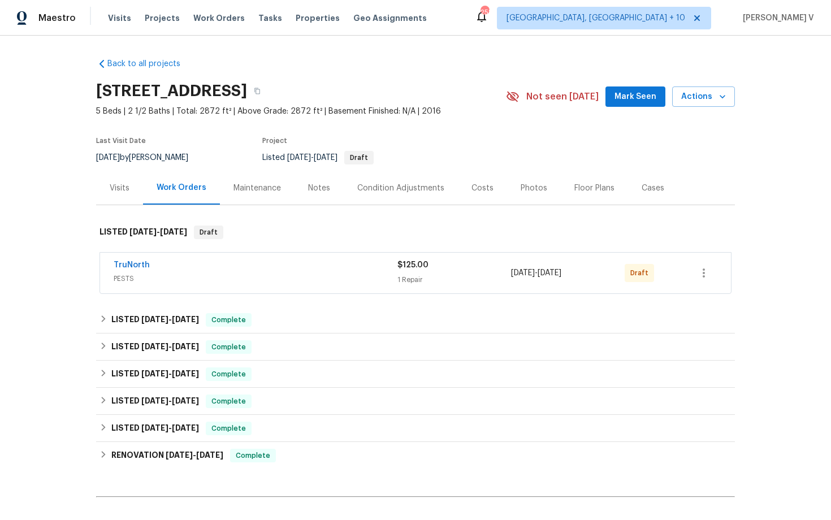
click at [211, 262] on div "TruNorth" at bounding box center [256, 266] width 284 height 14
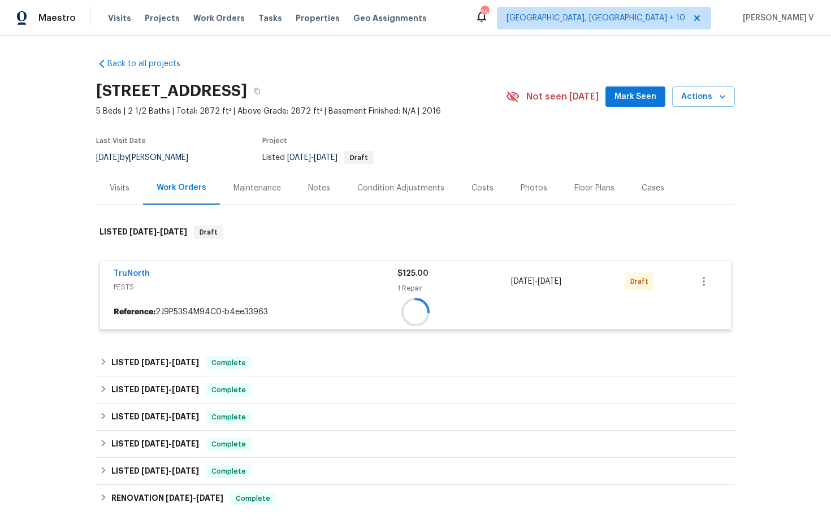
scroll to position [166, 0]
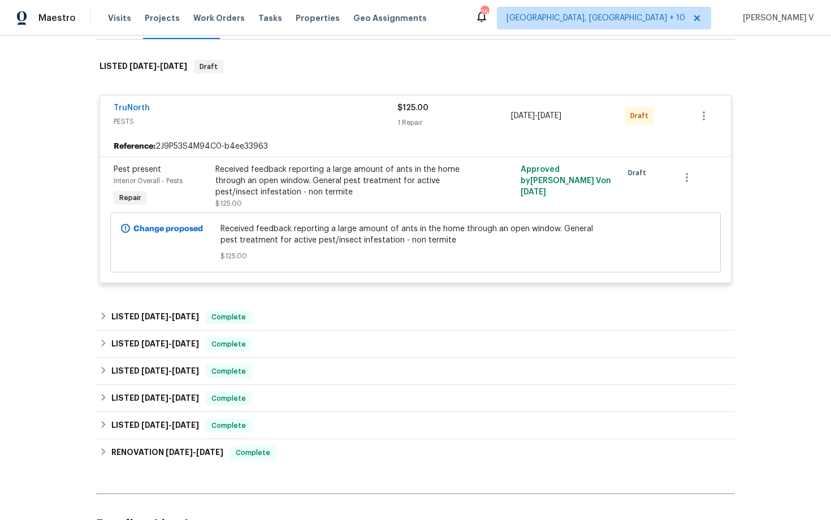
click at [284, 214] on div "Change proposed Received feedback reporting a large amount of ants in the home …" at bounding box center [415, 243] width 610 height 60
click at [305, 191] on div "Received feedback reporting a large amount of ants in the home through an open …" at bounding box center [339, 181] width 248 height 34
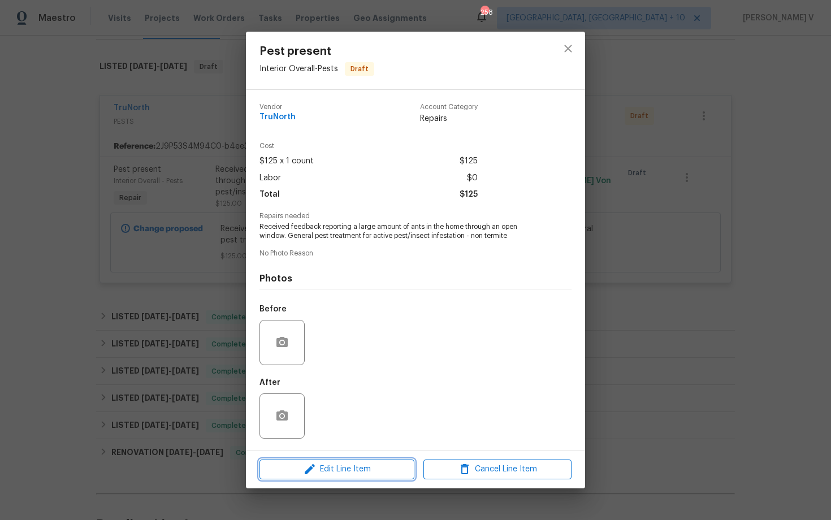
click at [293, 477] on button "Edit Line Item" at bounding box center [336, 470] width 155 height 20
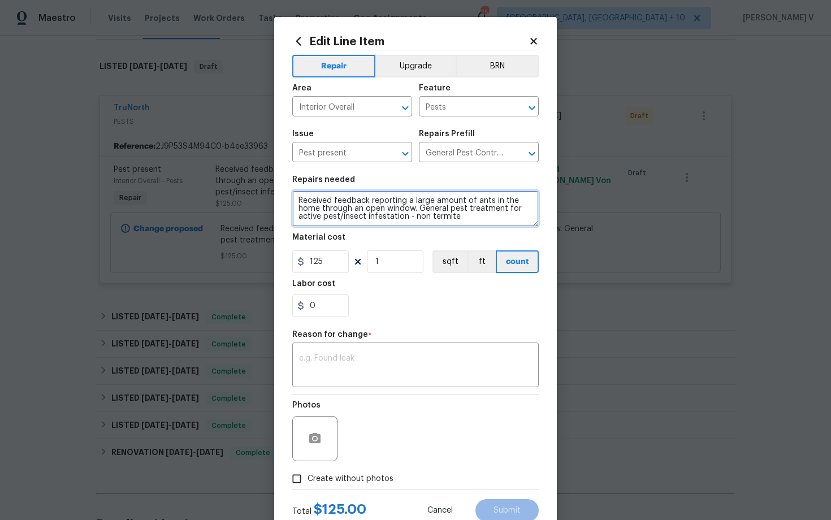
click at [295, 200] on textarea "Received feedback reporting a large amount of ants in the home through an open …" at bounding box center [415, 208] width 246 height 36
type textarea "#Resale. Received feedback reporting a large amount of ants in the home through…"
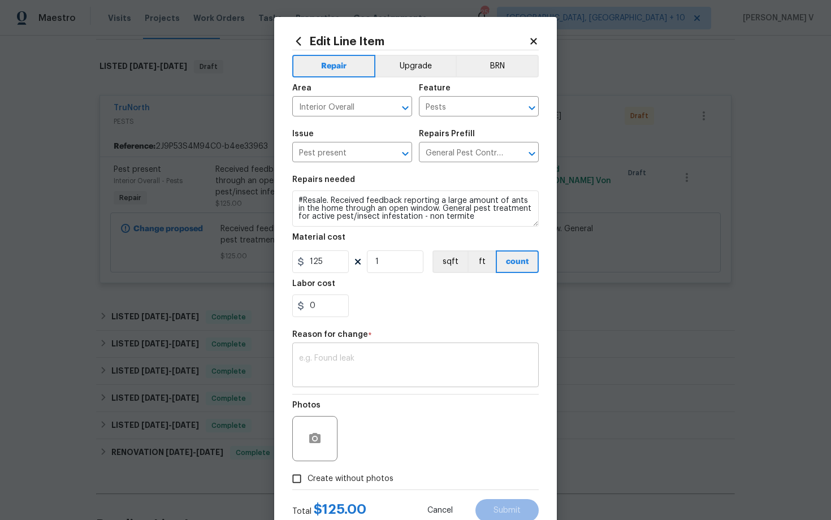
click at [359, 355] on textarea at bounding box center [415, 366] width 233 height 24
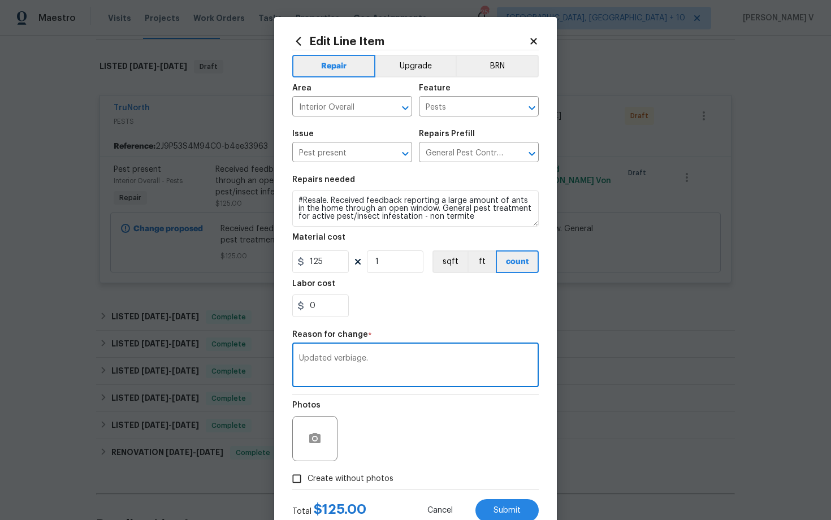
scroll to position [37, 0]
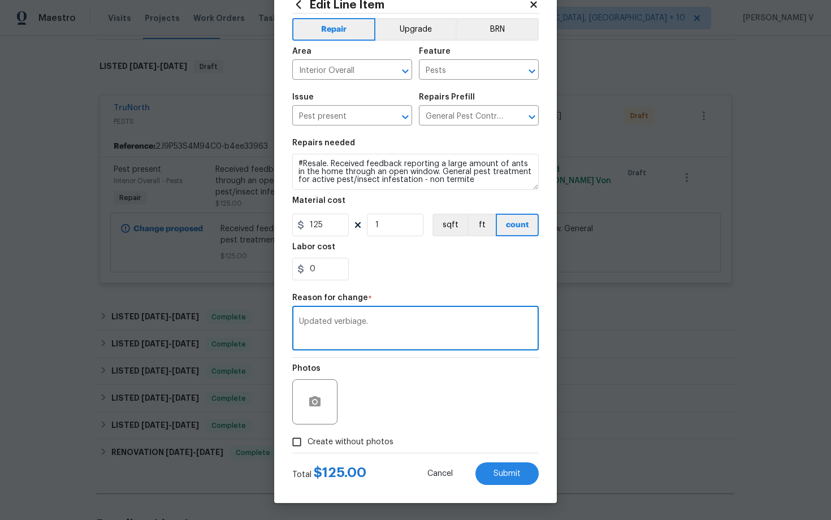
type textarea "Updated verbiage."
click at [508, 488] on div "Edit Line Item Repair Upgrade BRN Area Interior Overall ​ Feature Pests ​ Issue…" at bounding box center [415, 241] width 283 height 523
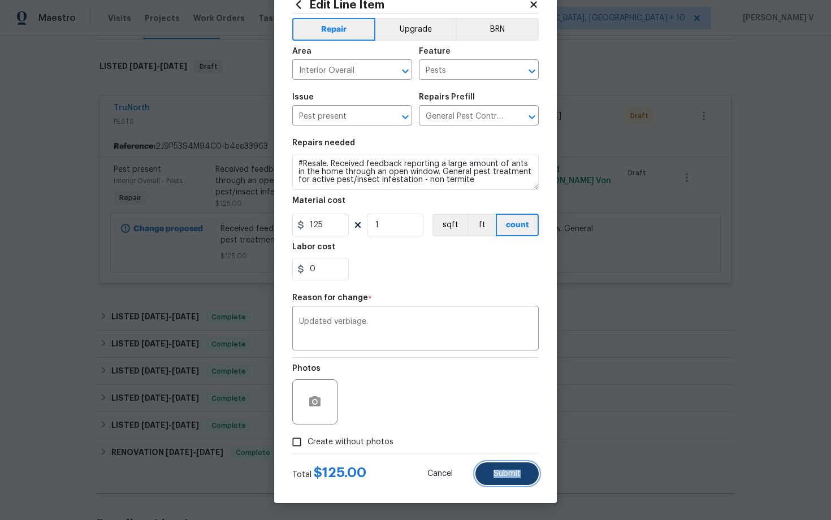
click at [508, 480] on button "Submit" at bounding box center [506, 473] width 63 height 23
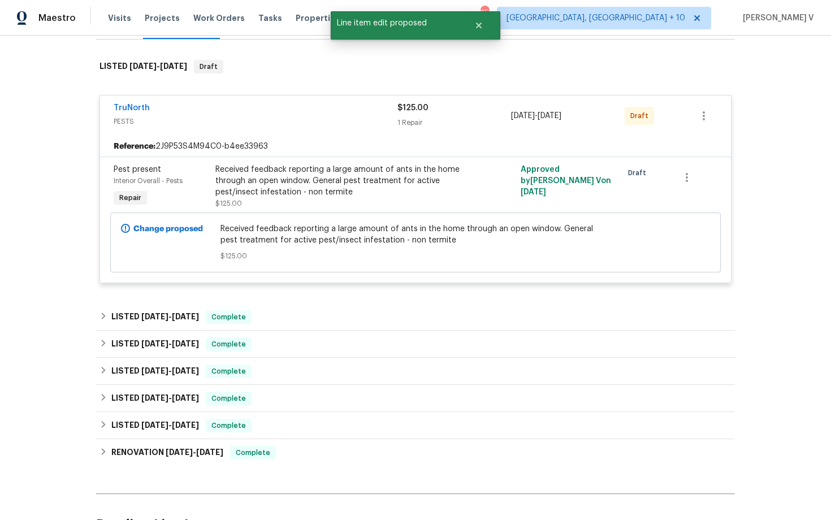
scroll to position [0, 0]
click at [113, 104] on div "TruNorth PESTS $125.00 1 Repair [DATE] - [DATE] Draft" at bounding box center [415, 116] width 631 height 41
click at [129, 107] on link "TruNorth" at bounding box center [132, 108] width 36 height 8
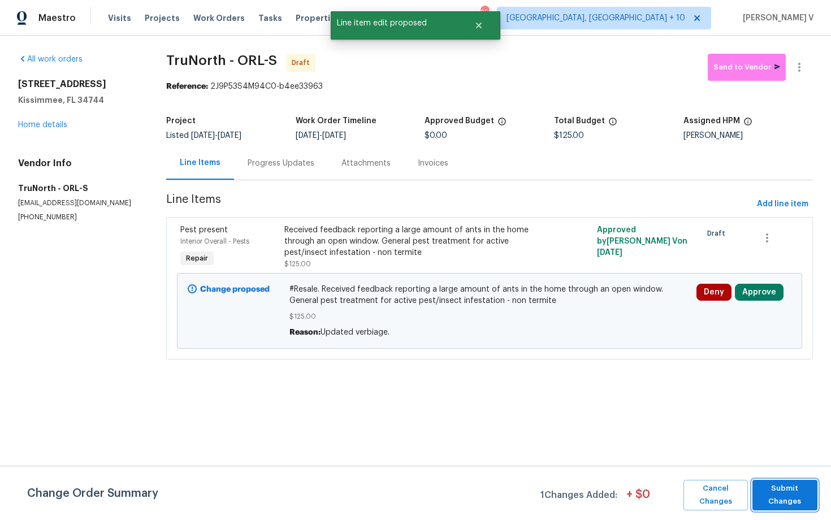
click at [794, 508] on span "Submit Changes" at bounding box center [785, 495] width 54 height 26
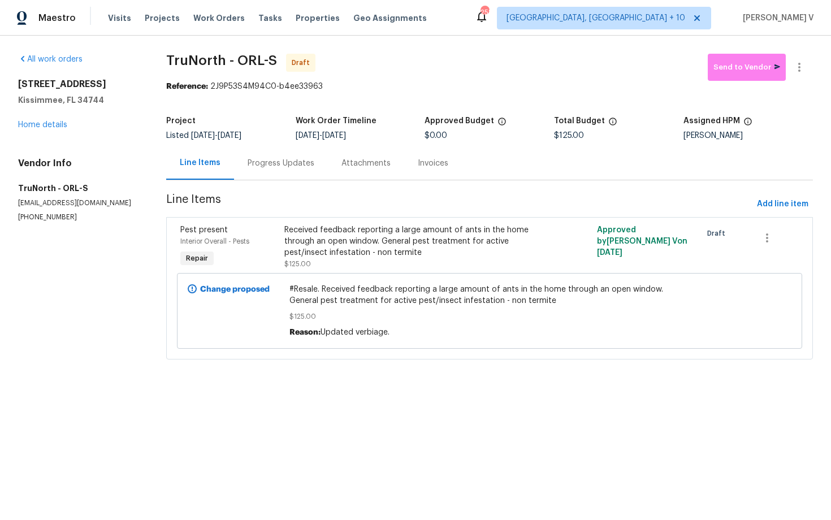
click at [271, 168] on div "Progress Updates" at bounding box center [281, 163] width 67 height 11
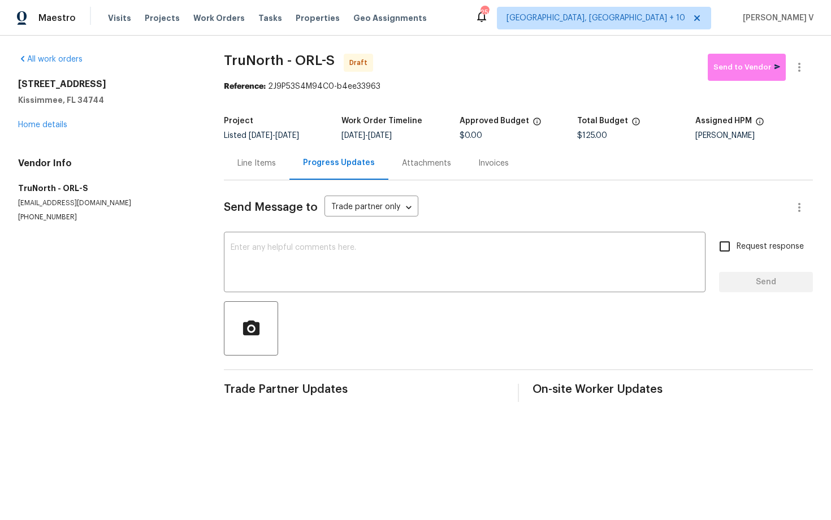
click at [249, 180] on div "Line Items" at bounding box center [257, 162] width 66 height 33
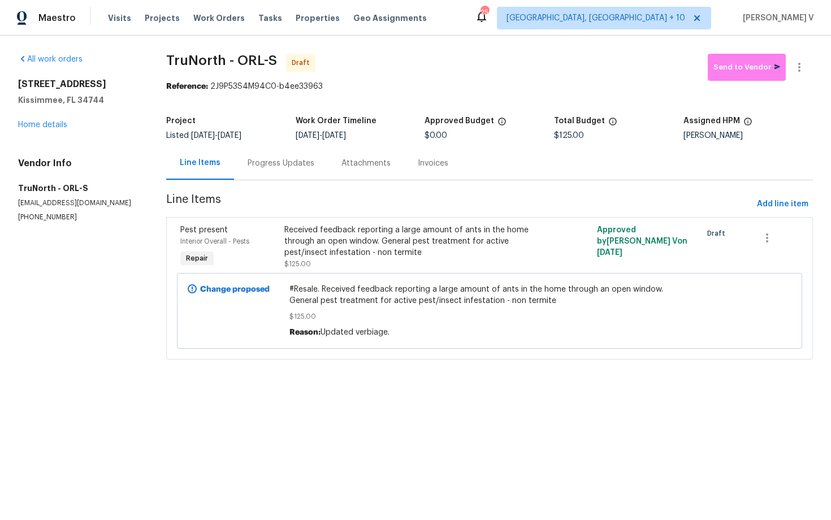
click at [260, 161] on div "Progress Updates" at bounding box center [281, 163] width 67 height 11
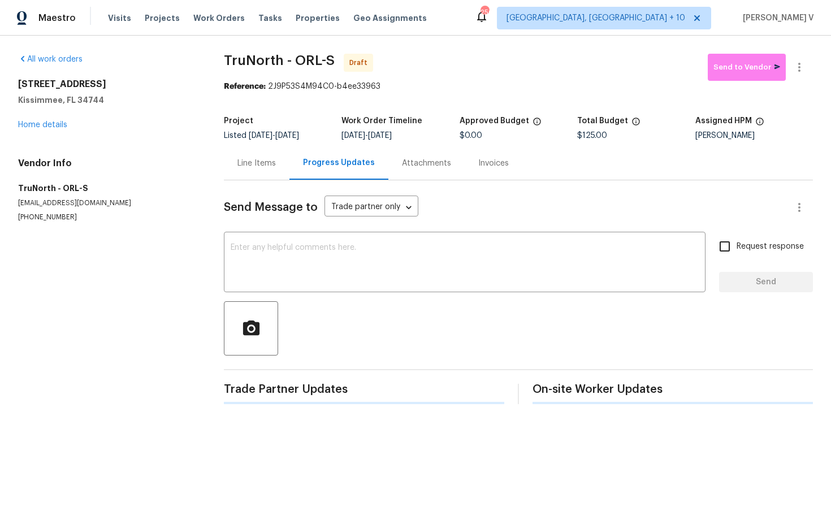
click at [283, 249] on textarea at bounding box center [465, 264] width 468 height 40
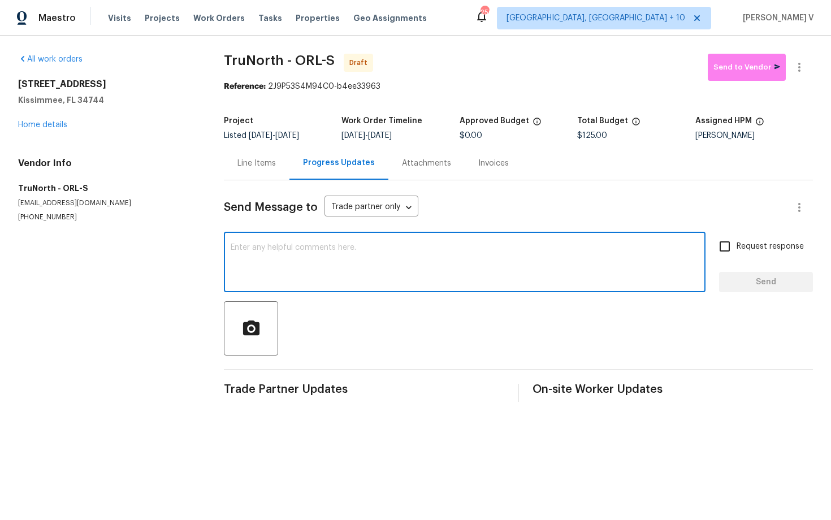
paste textarea "Hi this is Divya with Opendoor. I’m confirming you received the WO for the prop…"
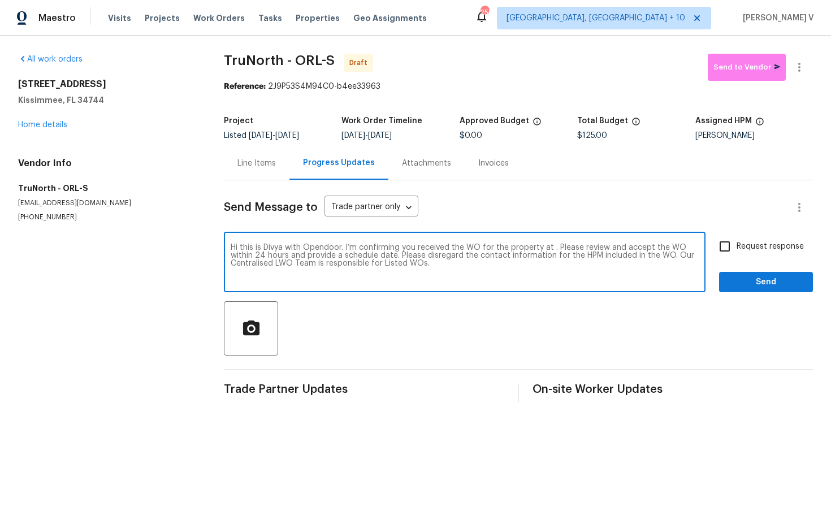
click at [551, 248] on textarea "Hi this is Divya with Opendoor. I’m confirming you received the WO for the prop…" at bounding box center [465, 264] width 468 height 40
paste textarea "[STREET_ADDRESS]"
type textarea "Hi this is Divya with Opendoor. I’m confirming you received the WO for the prop…"
click at [740, 247] on span "Request response" at bounding box center [770, 247] width 67 height 12
click at [737, 247] on input "Request response" at bounding box center [725, 247] width 24 height 24
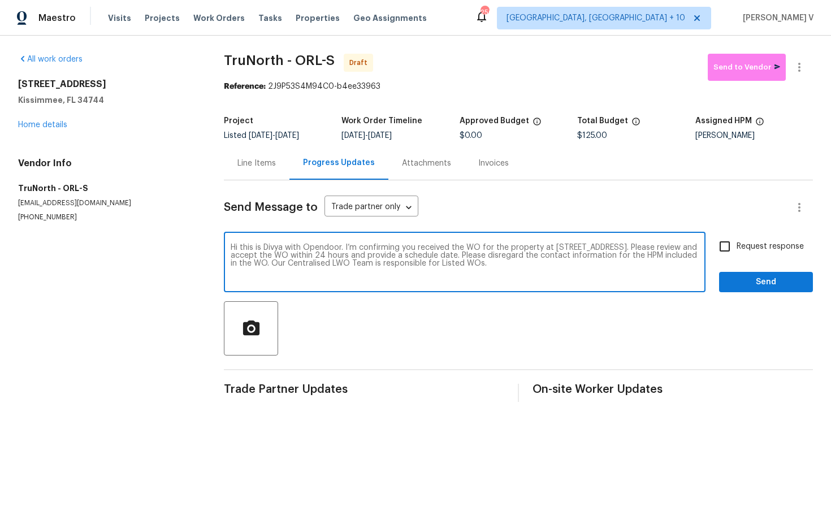
checkbox input "true"
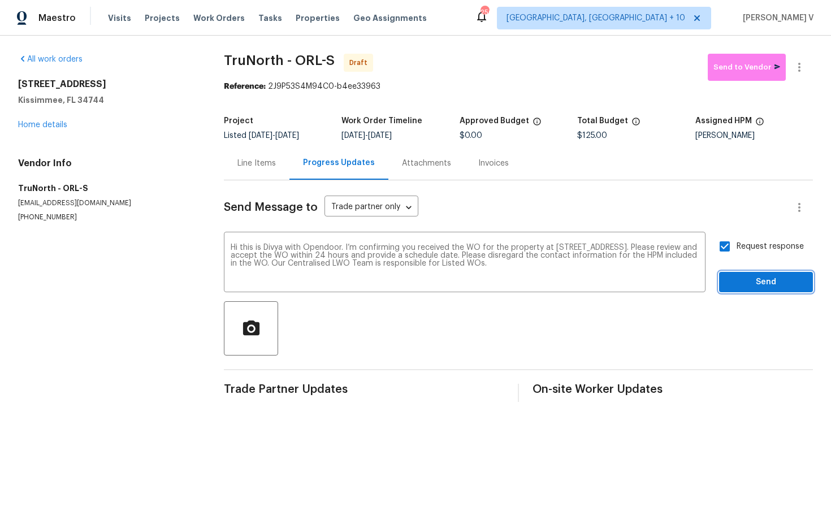
click at [747, 280] on span "Send" at bounding box center [766, 282] width 76 height 14
click at [798, 67] on icon "button" at bounding box center [799, 67] width 2 height 9
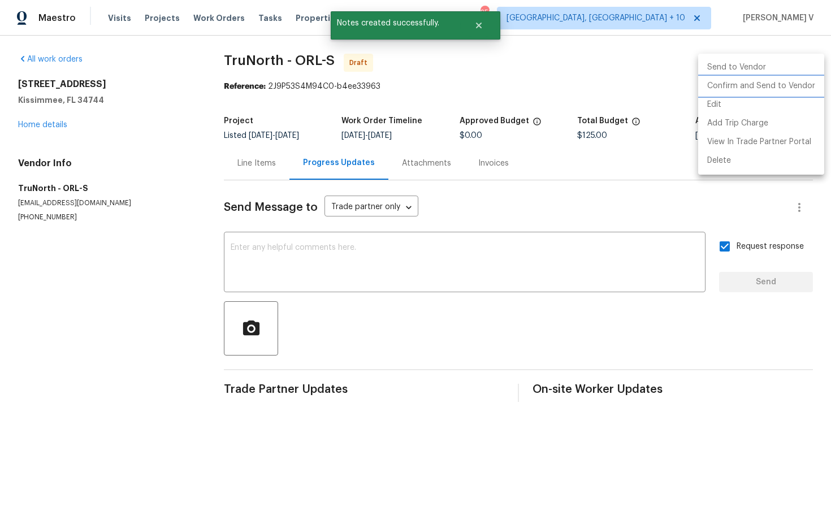
click at [754, 83] on li "Confirm and Send to Vendor" at bounding box center [761, 86] width 126 height 19
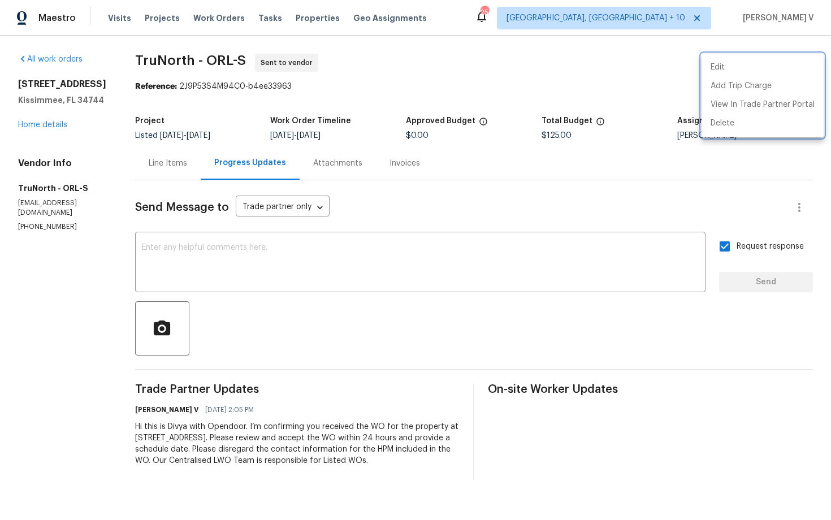
click at [308, 240] on div at bounding box center [415, 260] width 831 height 520
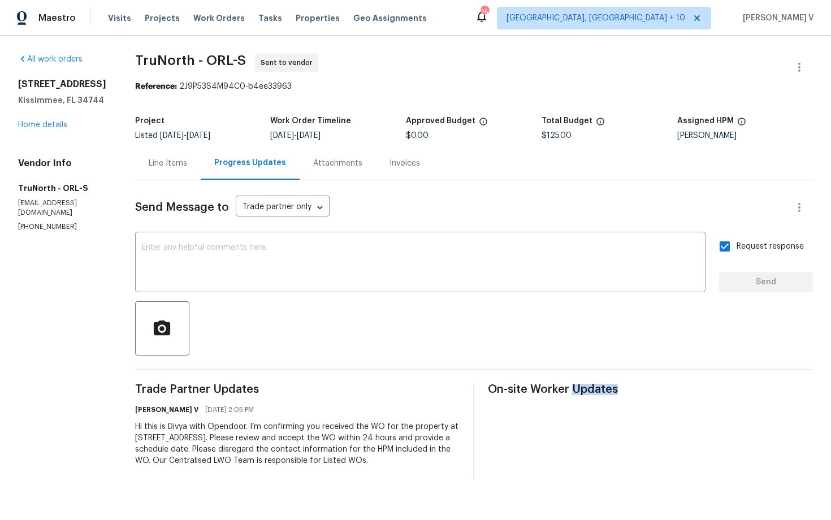
click at [308, 240] on div "Edit Add Trip Charge View In Trade Partner Portal Delete" at bounding box center [415, 260] width 831 height 520
click at [544, 258] on textarea at bounding box center [420, 264] width 557 height 40
paste textarea "Attention All Work Orders must include before-photos (both close-up and wide-an…"
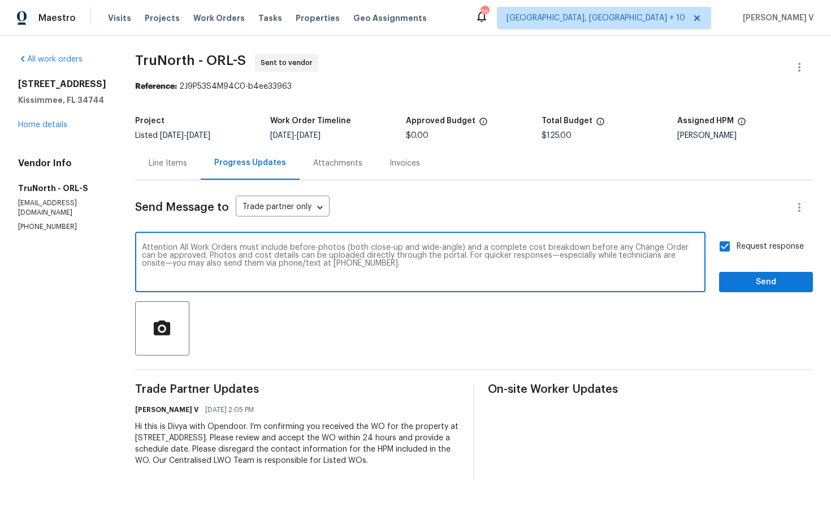
type textarea "Attention All Work Orders must include before-photos (both close-up and wide-an…"
click at [735, 284] on span "Send" at bounding box center [766, 282] width 76 height 14
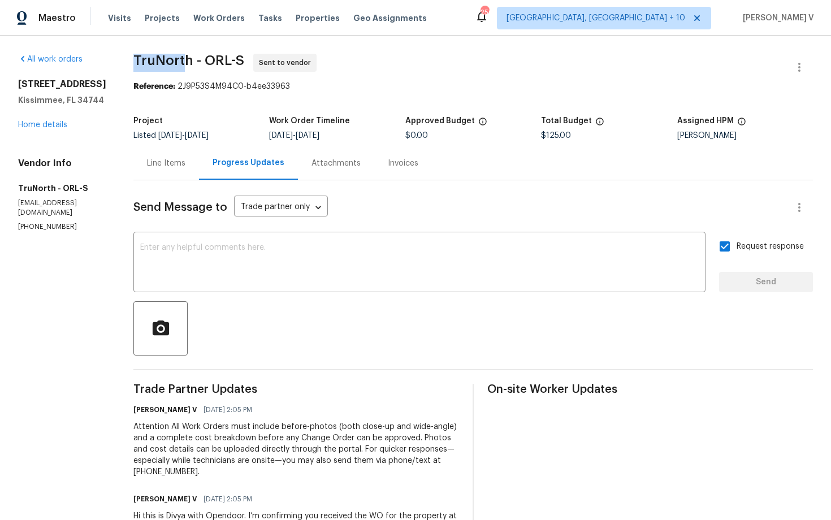
drag, startPoint x: 163, startPoint y: 60, endPoint x: 183, endPoint y: 60, distance: 19.2
click at [183, 60] on div "All work orders [STREET_ADDRESS] Home details Vendor Info TruNorth - ORL-S [EMA…" at bounding box center [415, 312] width 831 height 552
copy span "TruNort"
click at [320, 150] on div "Attachments" at bounding box center [336, 162] width 76 height 33
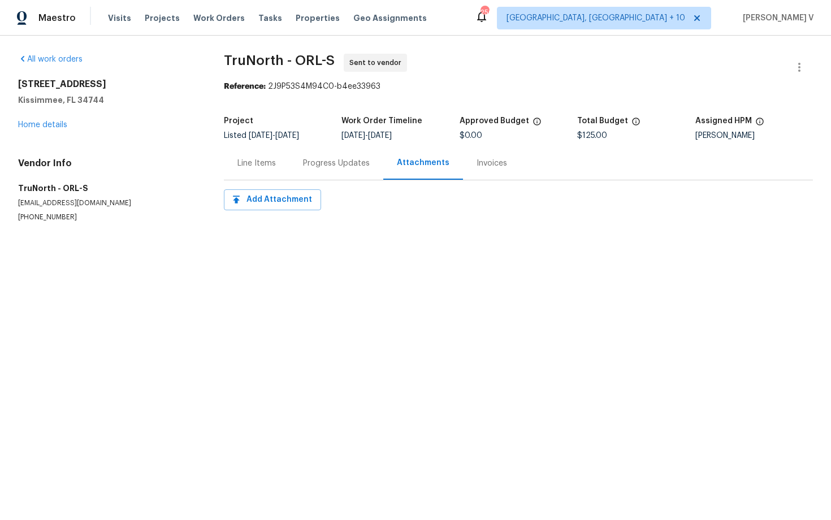
click at [314, 0] on div "Maestro Visits Projects Work Orders Tasks Properties Geo Assignments [STREET_AD…" at bounding box center [415, 18] width 831 height 36
